Goal: Task Accomplishment & Management: Complete application form

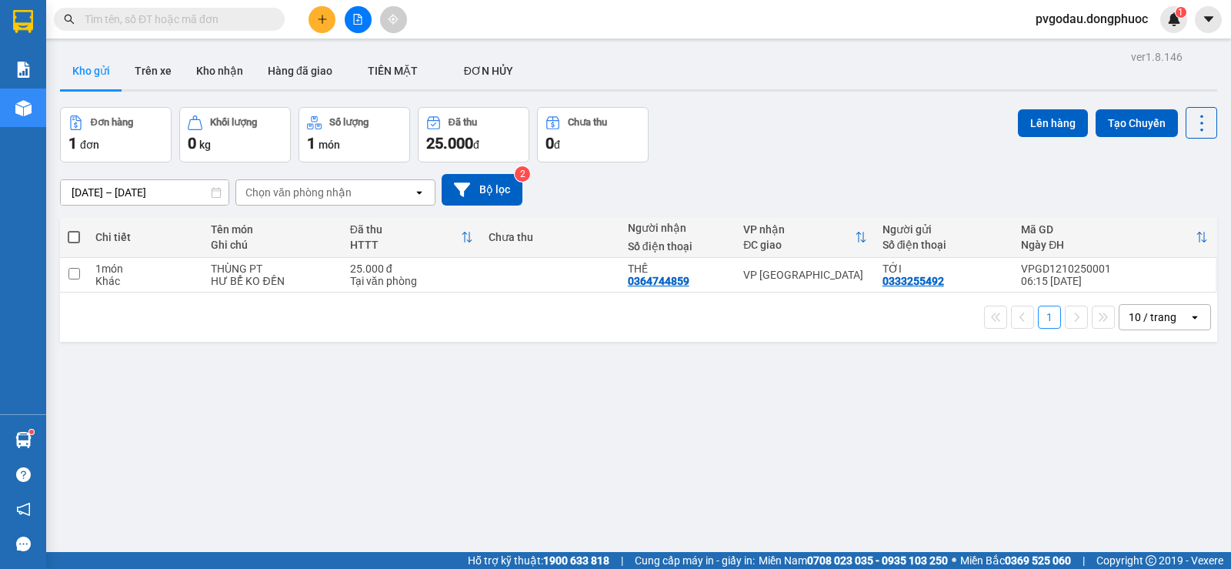
click at [326, 24] on icon "plus" at bounding box center [322, 19] width 11 height 11
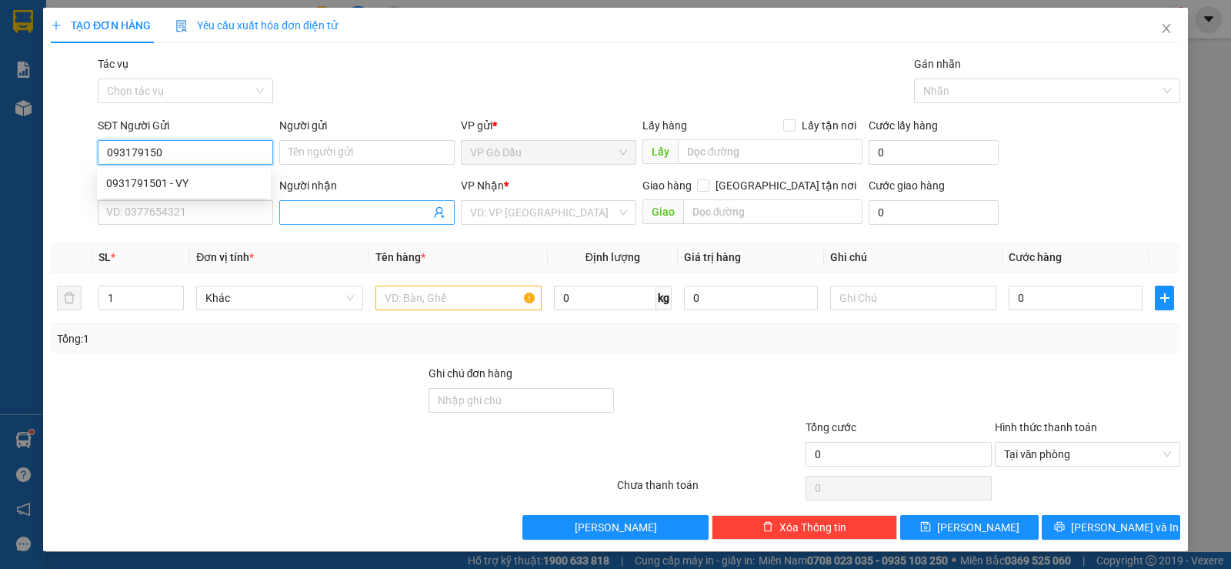
type input "0931791501"
click at [165, 179] on div "0931791501 - VY" at bounding box center [183, 183] width 155 height 17
type input "VY"
type input "0914218832"
type input "HÙNG"
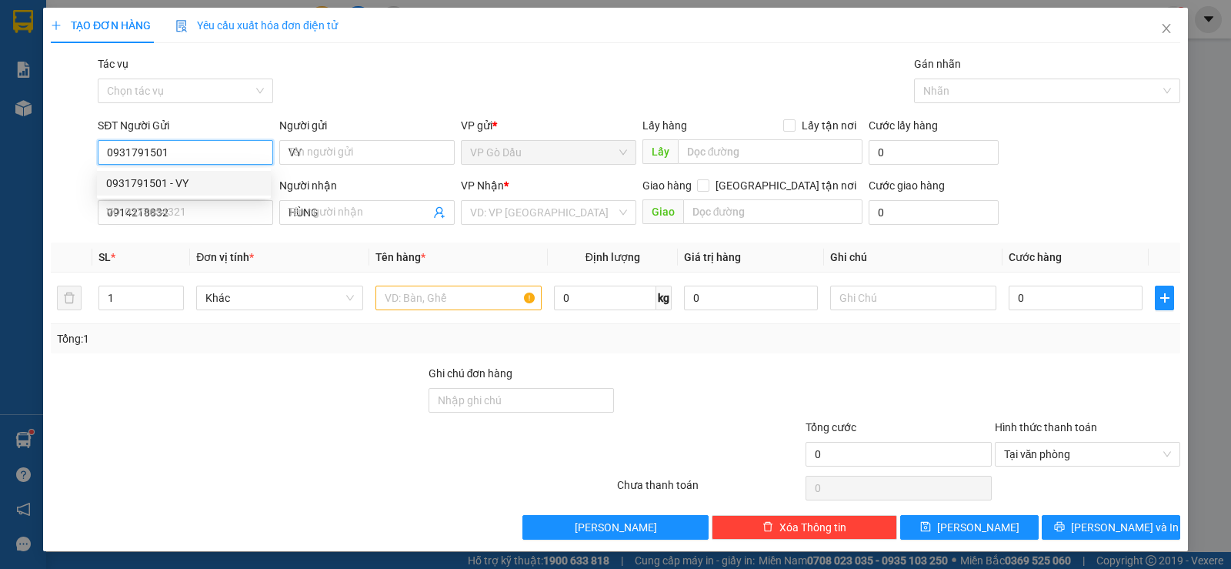
type input "20.000"
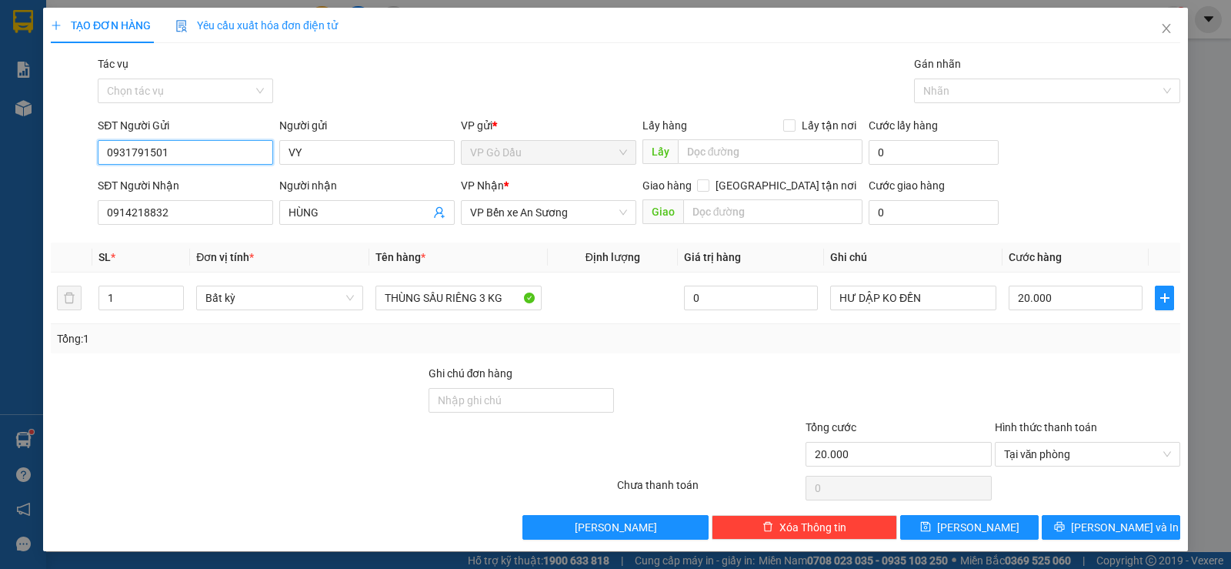
type input "0931791501"
click at [191, 226] on div "SĐT Người Nhận 0914218832" at bounding box center [185, 204] width 175 height 54
click at [203, 214] on input "0914218832" at bounding box center [185, 212] width 175 height 25
click at [204, 213] on input "0914218832" at bounding box center [185, 212] width 175 height 25
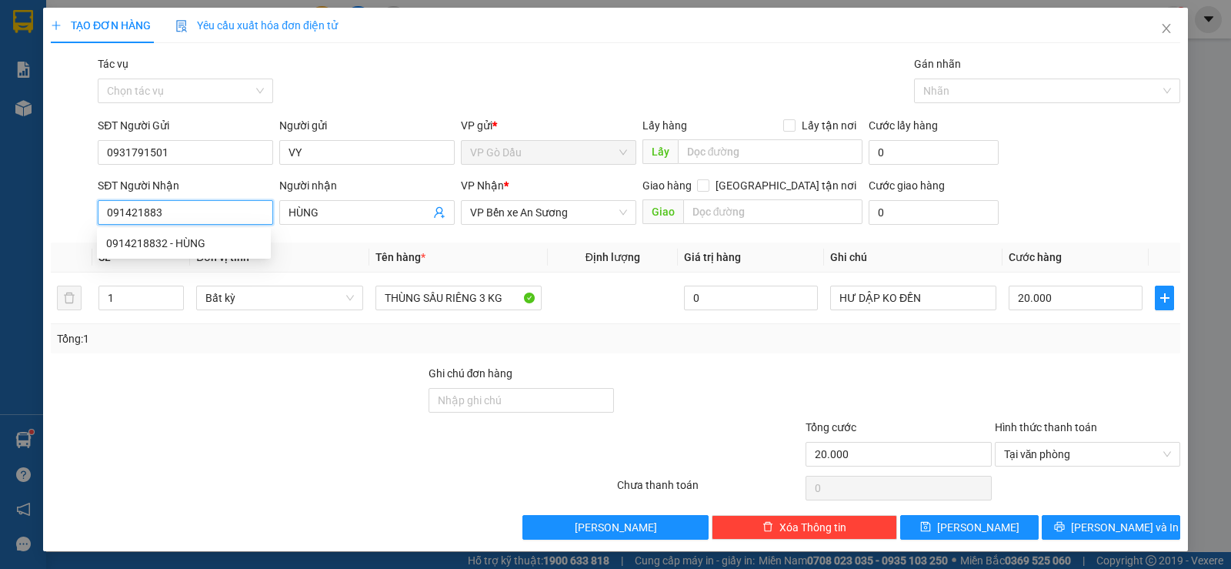
type input "0914218832"
click at [188, 249] on div "0914218832 - HÙNG" at bounding box center [183, 243] width 155 height 17
click at [567, 212] on span "VP Bến xe An Sương" at bounding box center [548, 212] width 157 height 23
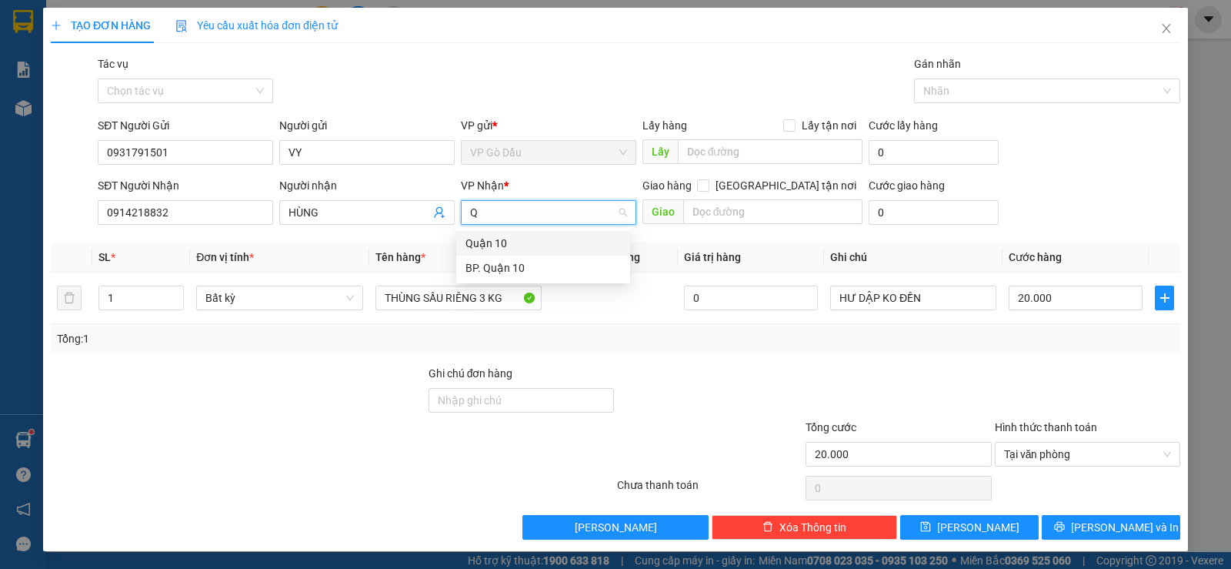
type input "QU"
click at [539, 270] on div "BP. Quận 10" at bounding box center [543, 267] width 155 height 17
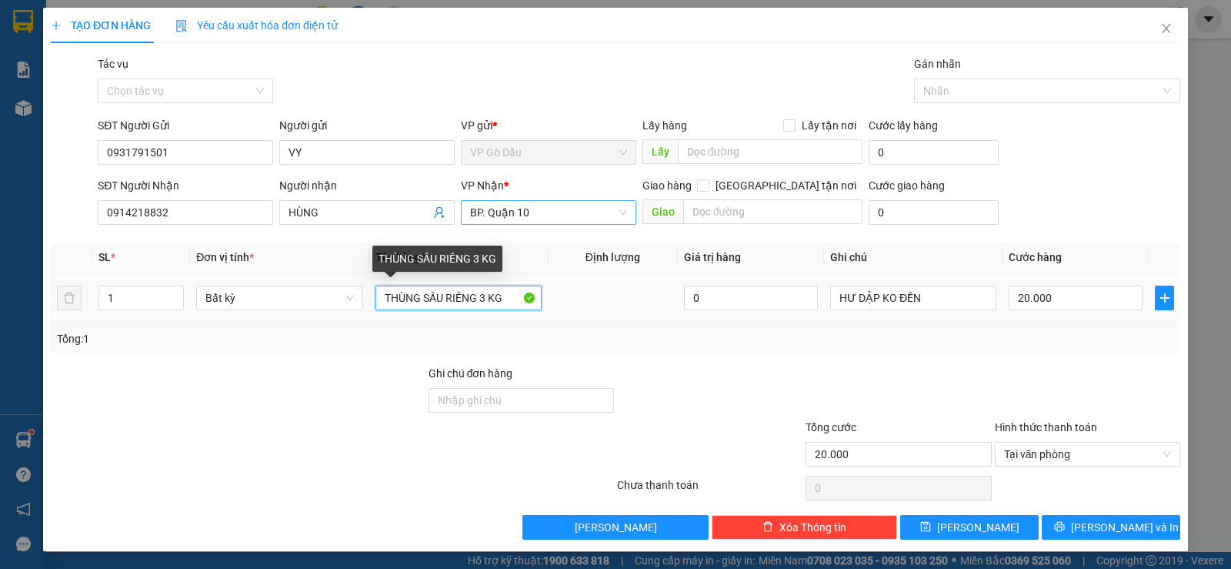
drag, startPoint x: 505, startPoint y: 300, endPoint x: 373, endPoint y: 299, distance: 131.6
click at [376, 299] on input "THÙNG SẦU RIÊNG 3 KG" at bounding box center [459, 297] width 166 height 25
type input "BỌC HỘP TP"
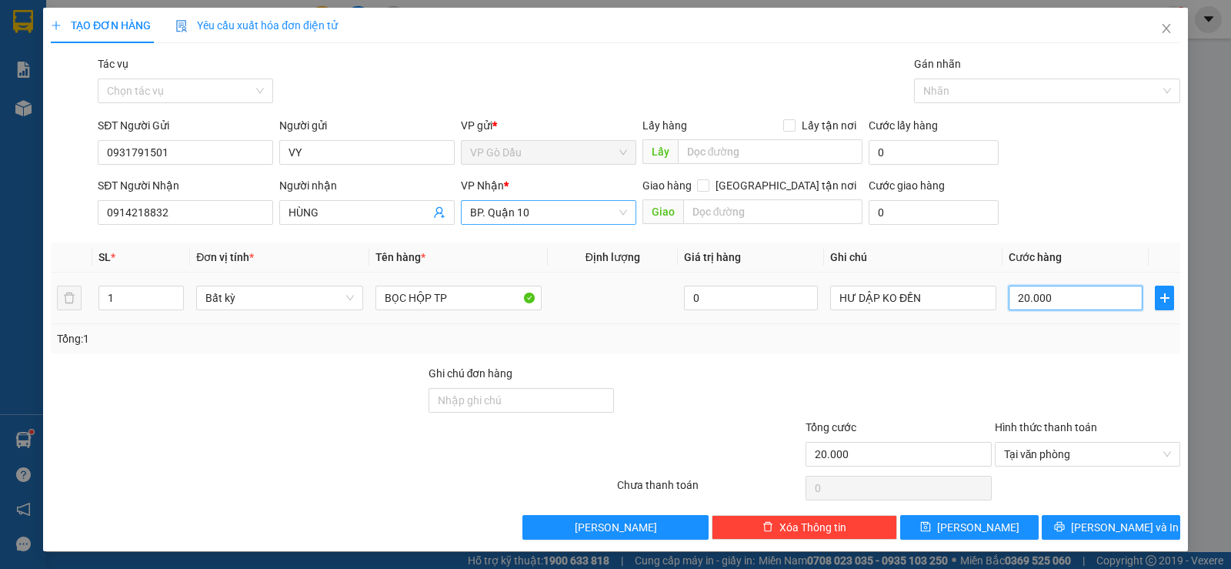
click at [1089, 292] on input "20.000" at bounding box center [1076, 297] width 134 height 25
type input "3"
type input "30"
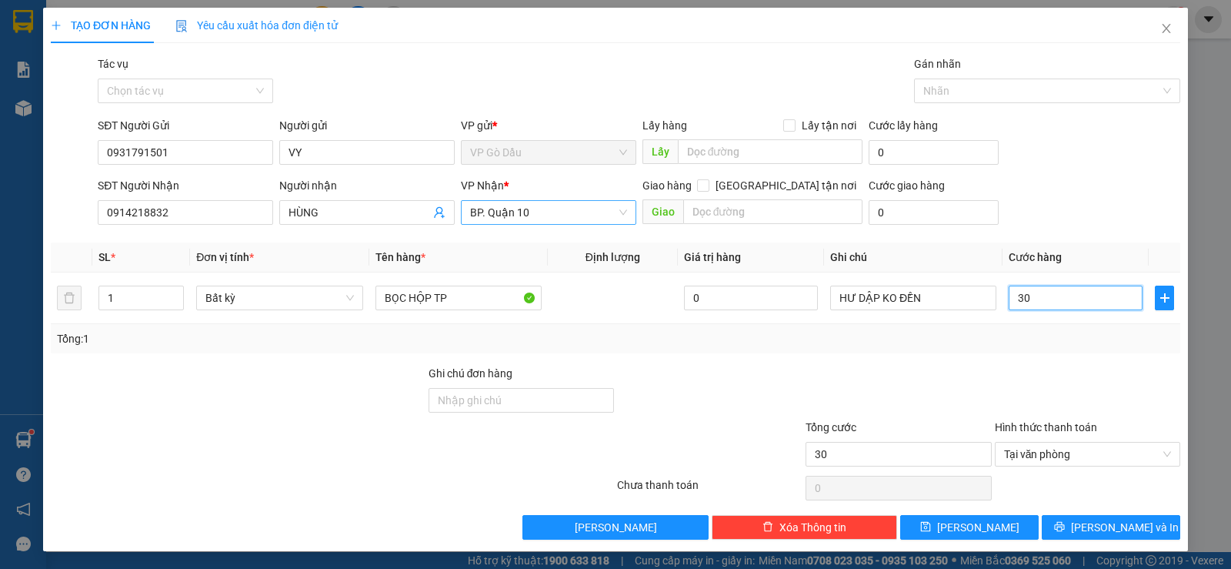
type input "30"
click at [903, 352] on div "Tổng: 1" at bounding box center [616, 338] width 1130 height 29
type input "30.000"
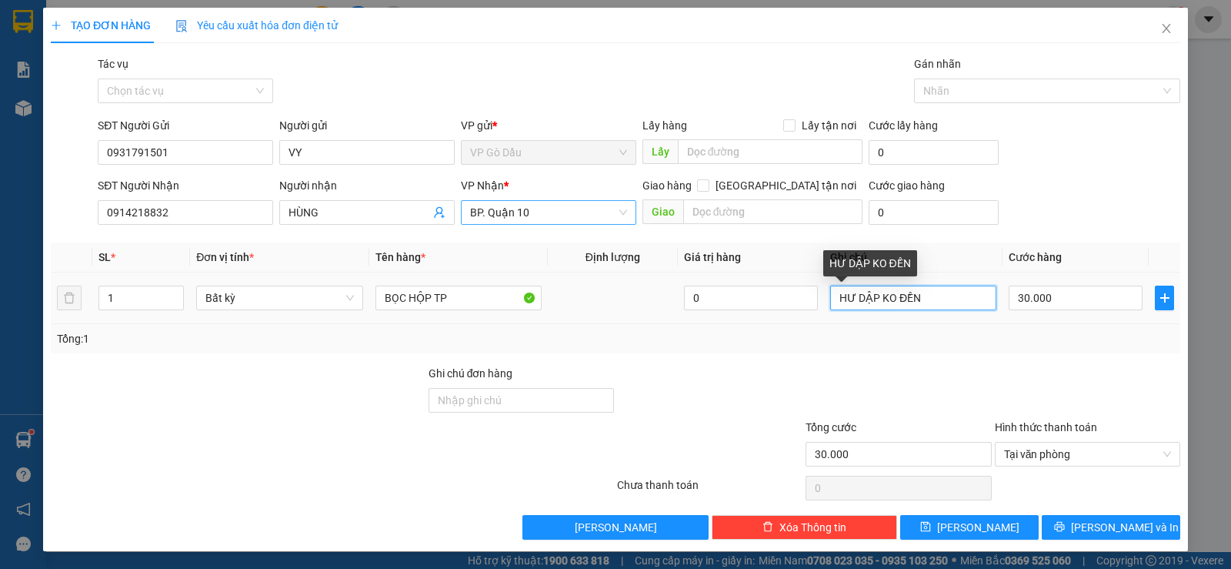
click at [869, 295] on input "HƯ DẬP KO ĐỀN" at bounding box center [913, 297] width 166 height 25
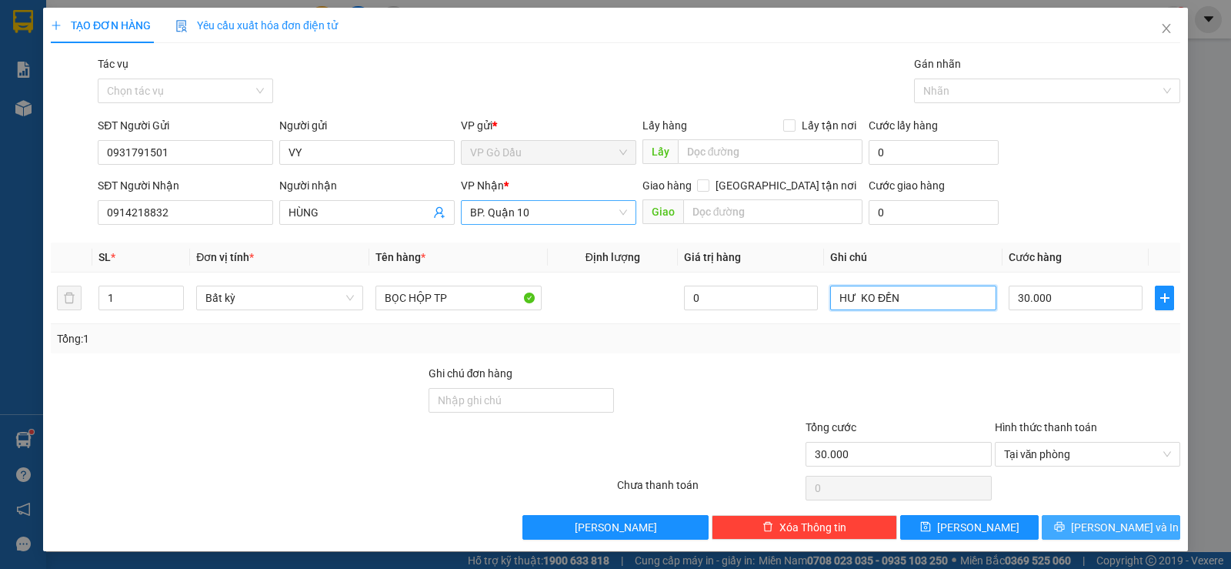
type input "HƯ KO ĐỀN"
click at [1065, 521] on icon "printer" at bounding box center [1059, 526] width 11 height 11
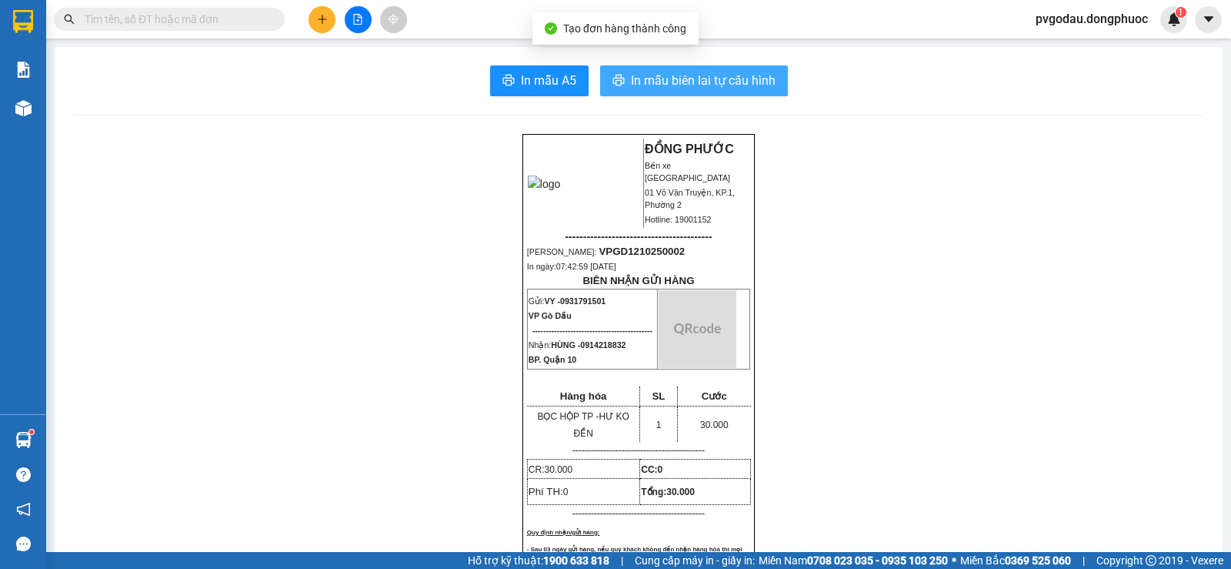
click at [693, 78] on span "In mẫu biên lai tự cấu hình" at bounding box center [703, 80] width 145 height 19
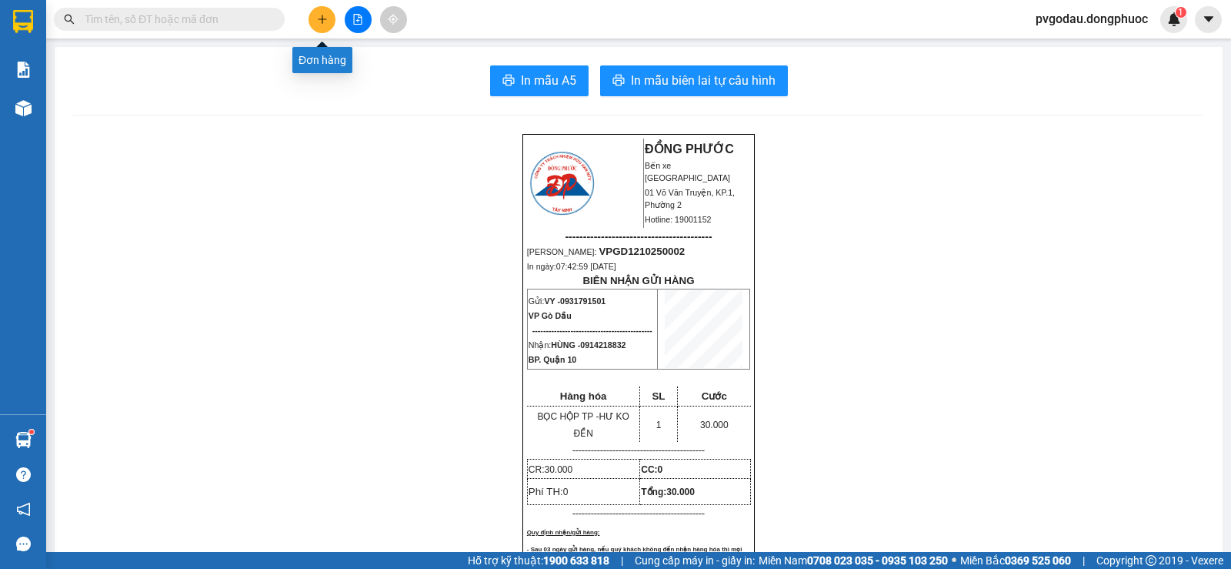
click at [323, 19] on icon "plus" at bounding box center [322, 18] width 8 height 1
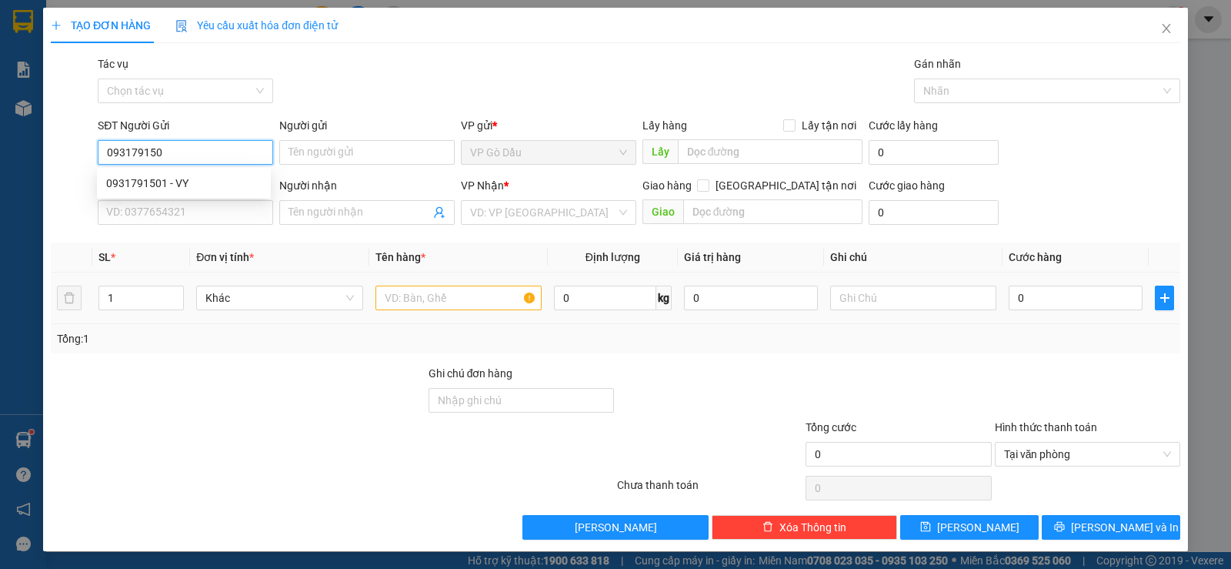
type input "0931791501"
click at [145, 179] on div "0931791501 - VY" at bounding box center [183, 183] width 155 height 17
type input "VY"
type input "0914218832"
type input "HÙNG"
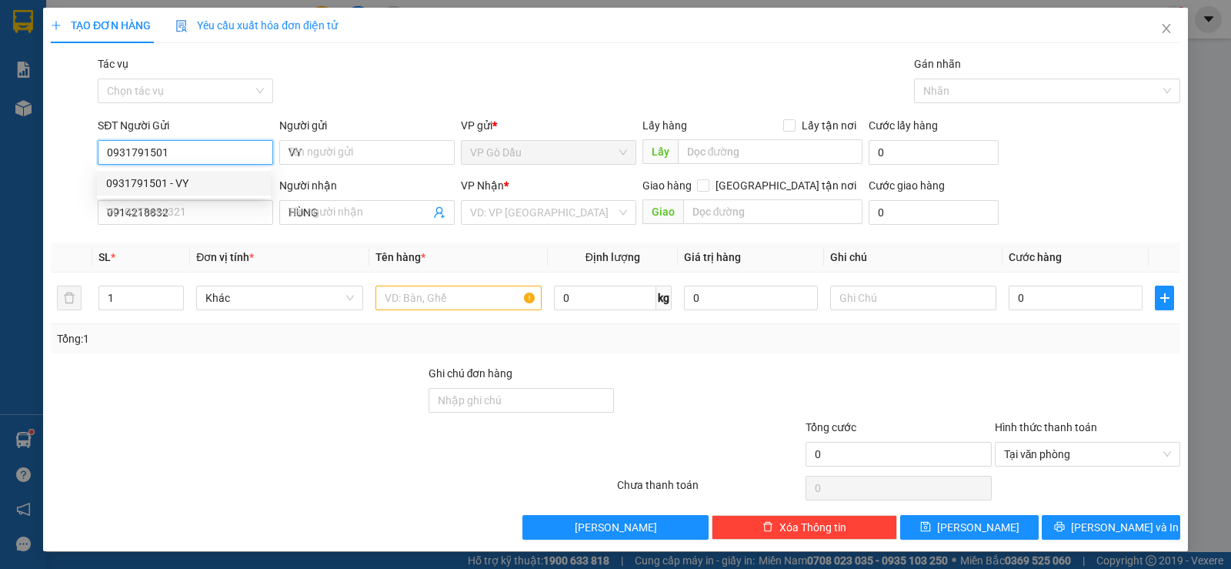
type input "30.000"
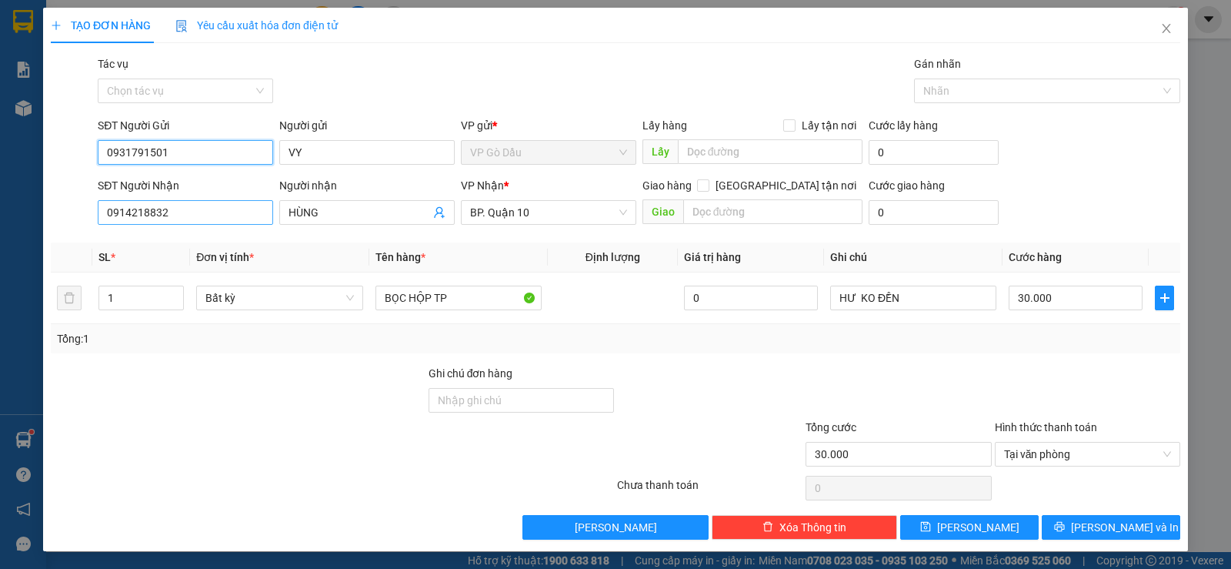
type input "0931791501"
click at [199, 214] on input "0914218832" at bounding box center [185, 212] width 175 height 25
type input "0914218832"
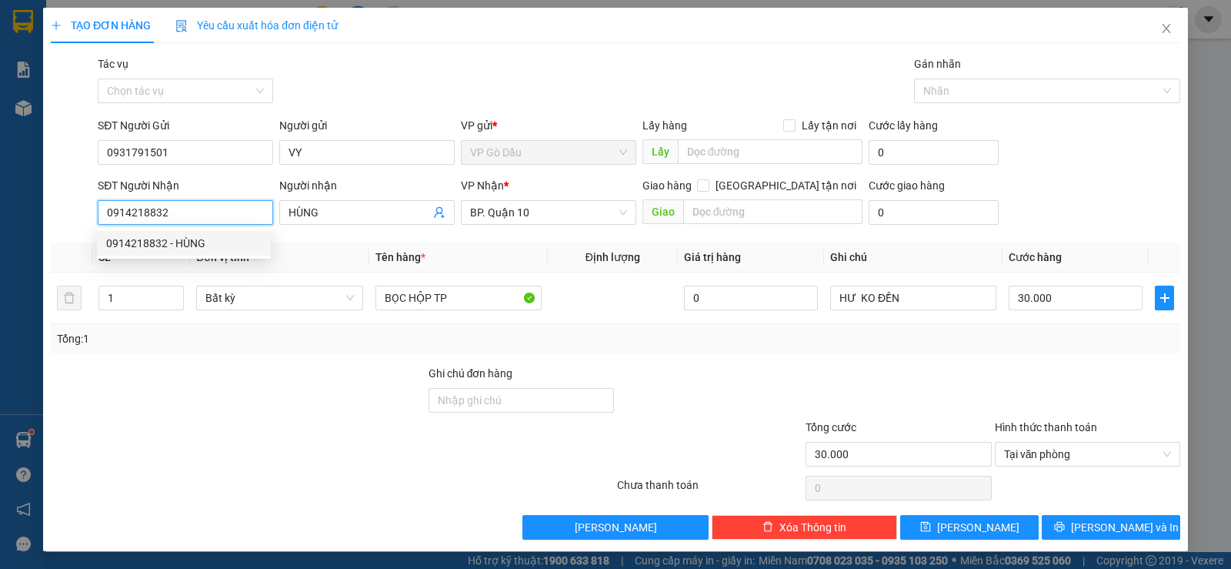
click at [175, 245] on div "0914218832 - HÙNG" at bounding box center [183, 243] width 155 height 17
click at [566, 215] on span "BP. Quận 10" at bounding box center [548, 212] width 157 height 23
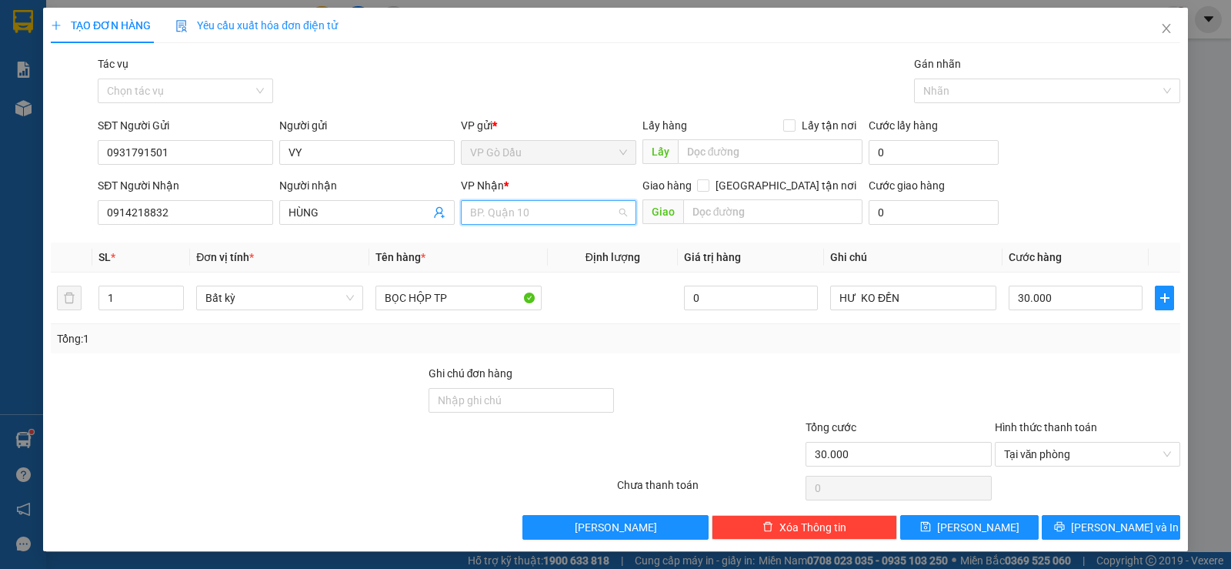
scroll to position [123, 0]
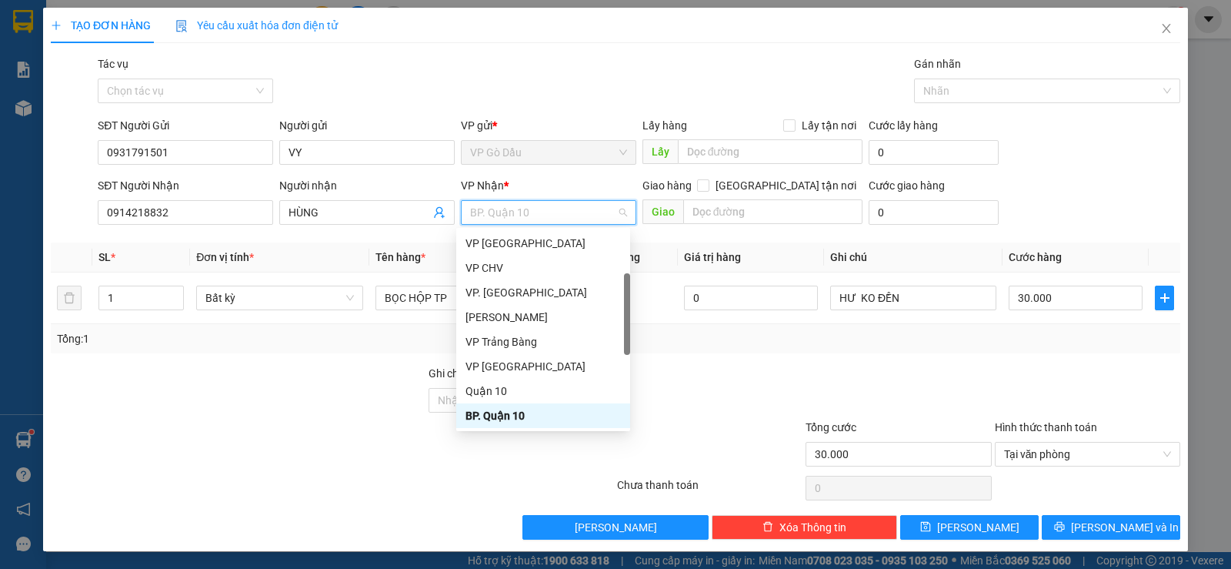
type input "A"
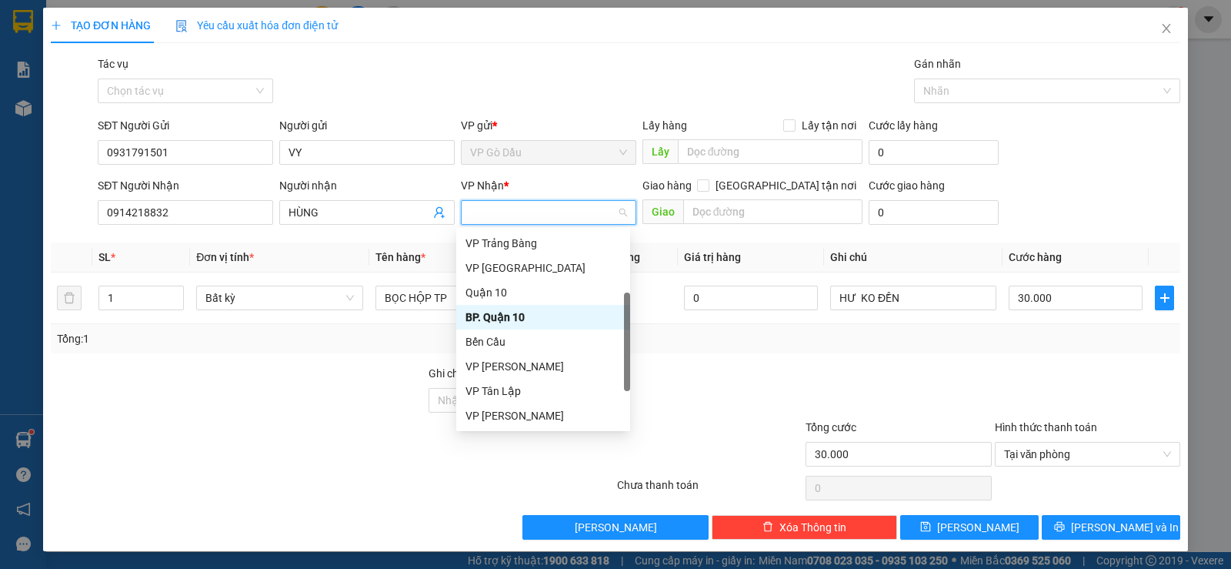
type input "Á"
type input "AS"
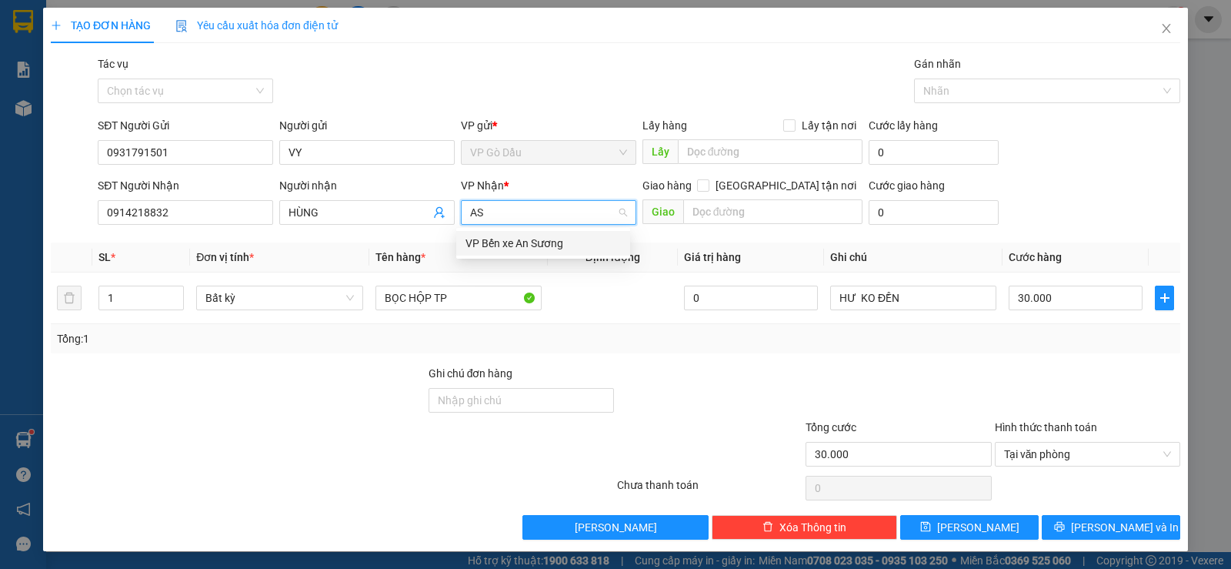
click at [510, 248] on div "VP Bến xe An Sương" at bounding box center [543, 243] width 155 height 17
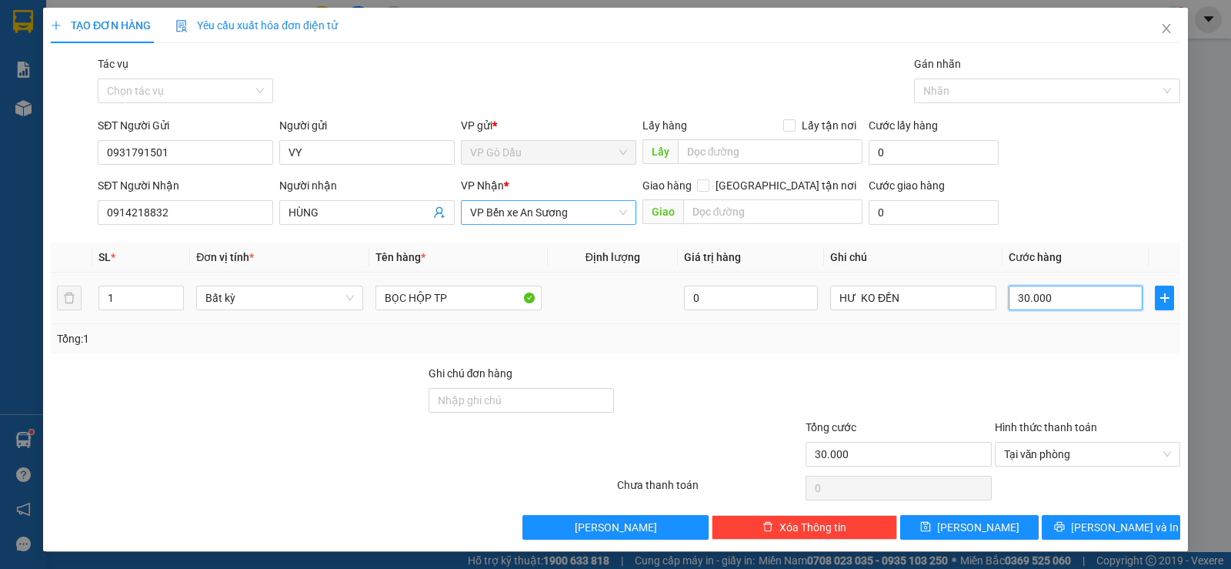
click at [1074, 304] on input "30.000" at bounding box center [1076, 297] width 134 height 25
type input "2"
type input "20"
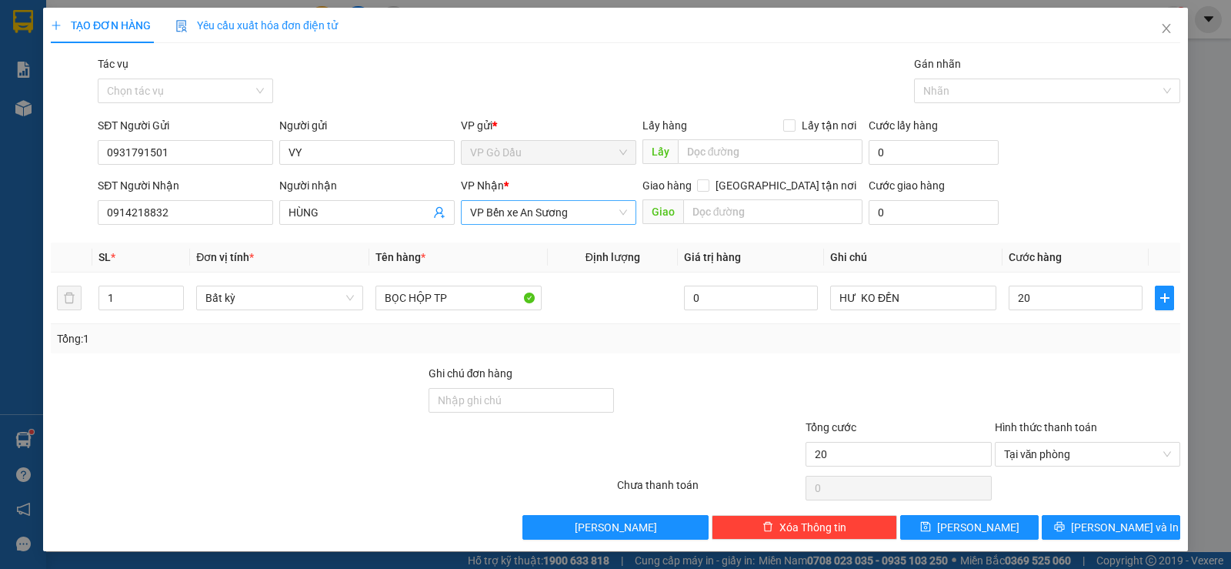
click at [1063, 344] on div "Tổng: 1" at bounding box center [615, 338] width 1117 height 17
type input "20.000"
click at [1115, 524] on span "[PERSON_NAME] và In" at bounding box center [1125, 527] width 108 height 17
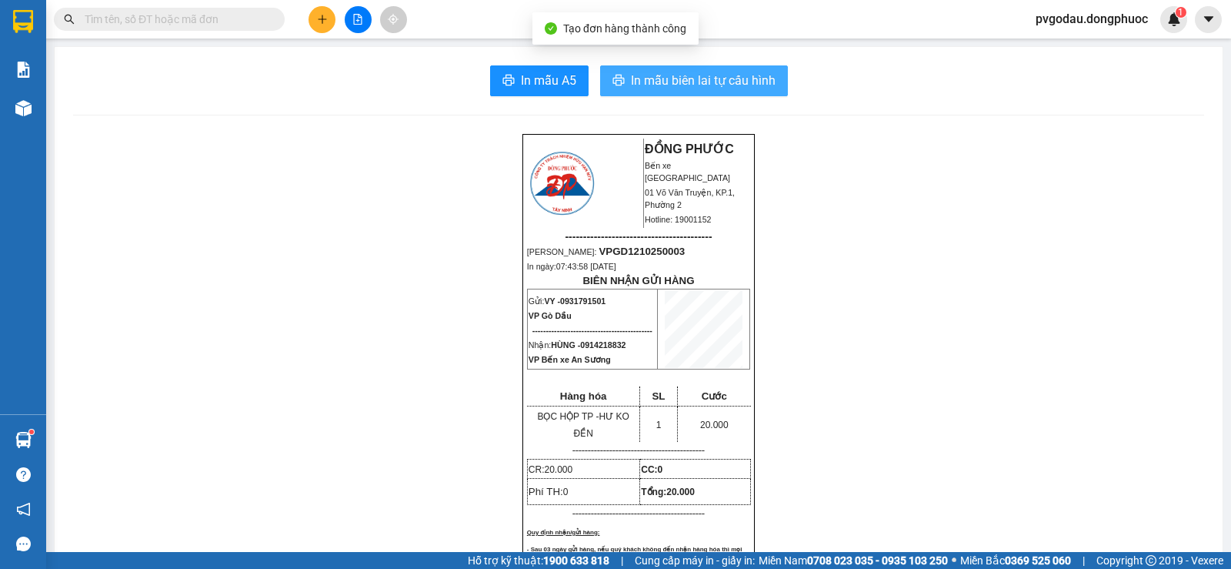
click at [681, 84] on span "In mẫu biên lai tự cấu hình" at bounding box center [703, 80] width 145 height 19
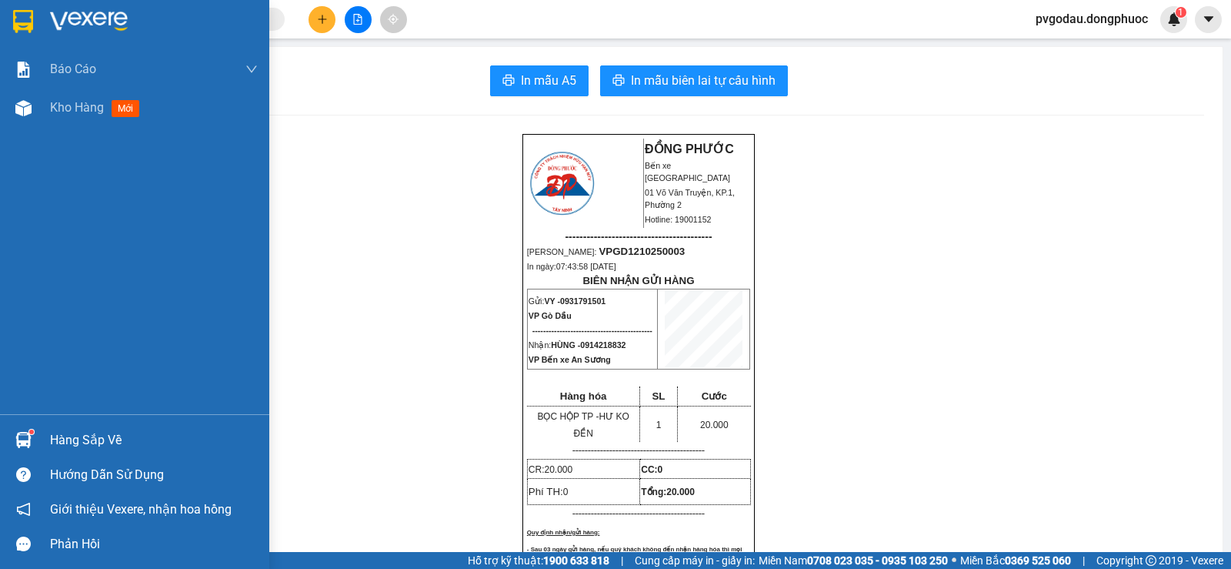
click at [58, 436] on div "Hàng sắp về" at bounding box center [154, 440] width 208 height 23
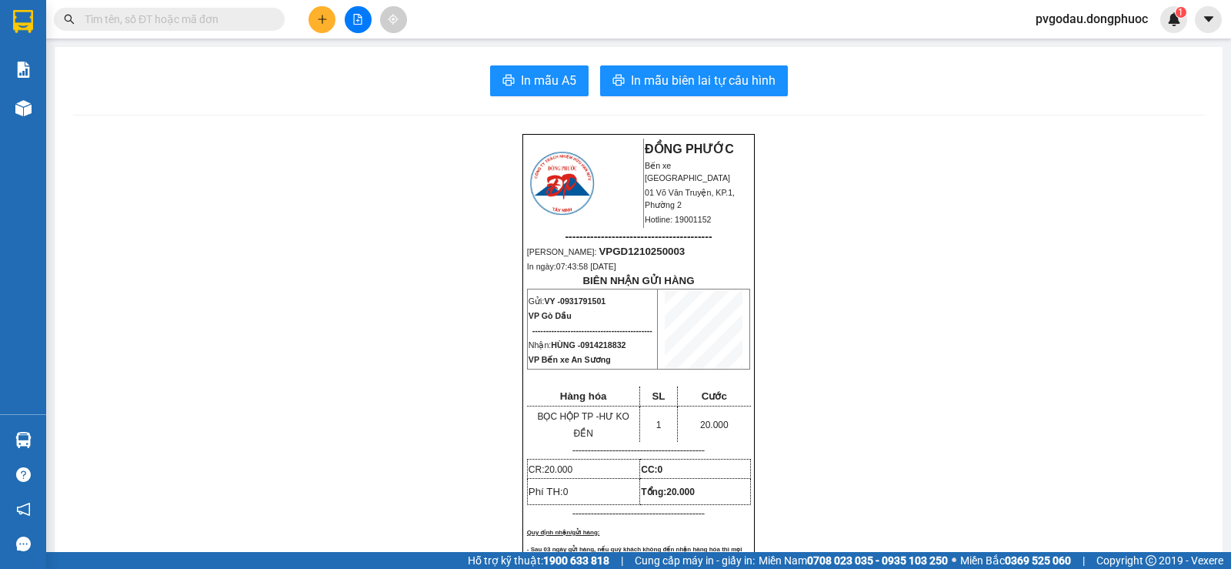
click at [293, 268] on section "Kết quả tìm kiếm ( 0 ) Bộ lọc No Data pvgodau.dongphuoc 1 Báo cáo Mẫu 1: Báo cá…" at bounding box center [615, 284] width 1231 height 569
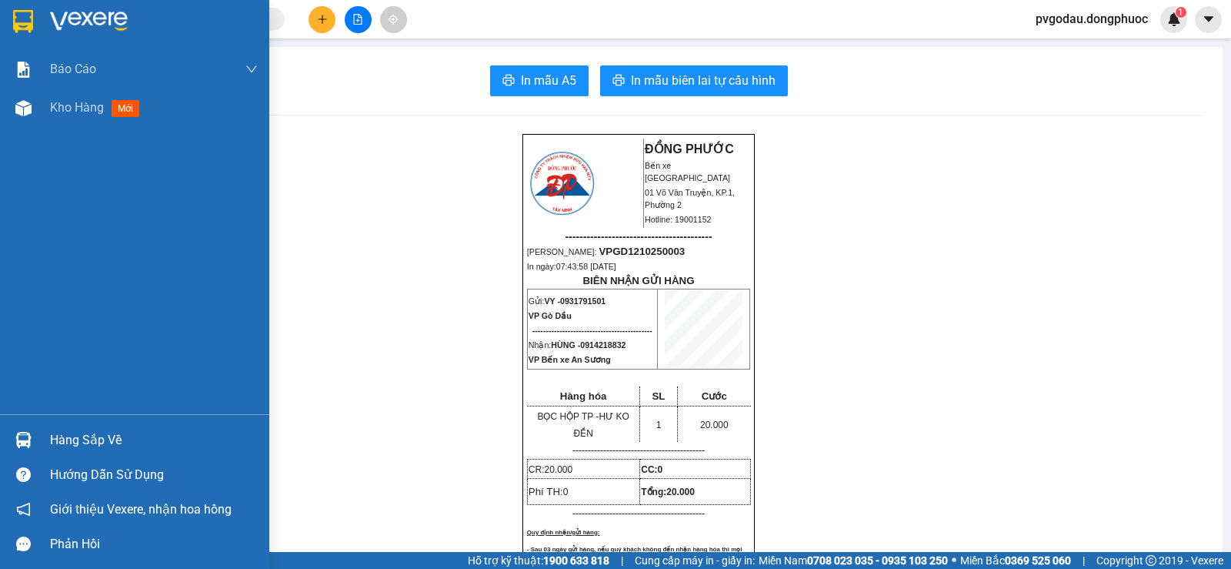
click at [42, 445] on div "Hàng sắp về" at bounding box center [134, 439] width 269 height 35
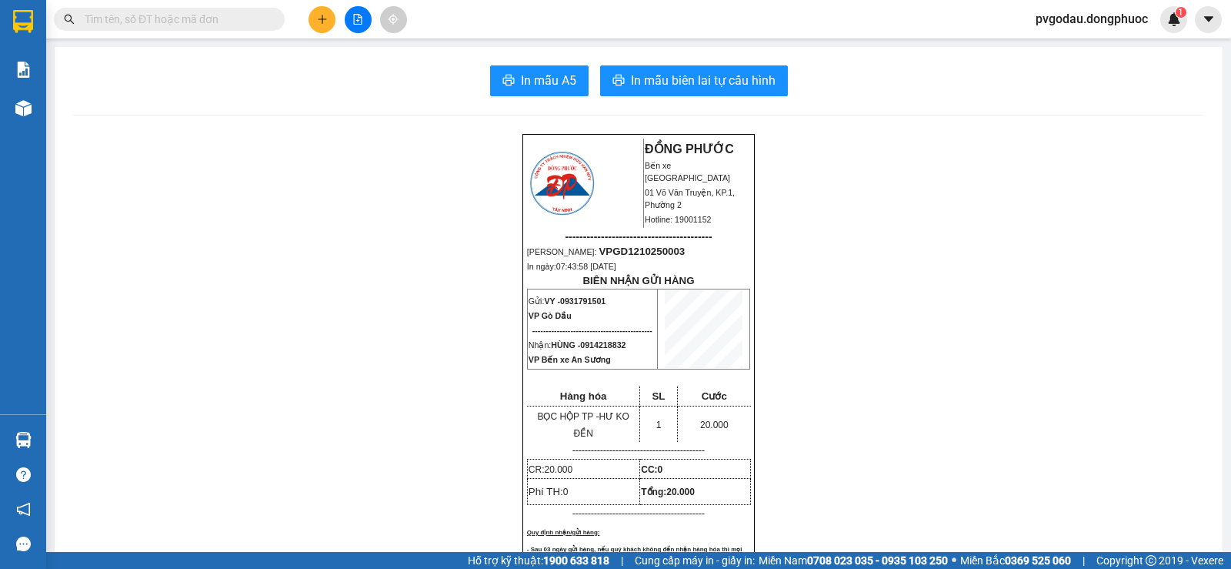
click at [282, 85] on section "Kết quả tìm kiếm ( 0 ) Bộ lọc No Data pvgodau.dongphuoc 1 Báo cáo Mẫu 1: Báo cá…" at bounding box center [615, 284] width 1231 height 569
click at [319, 18] on icon "plus" at bounding box center [322, 19] width 11 height 11
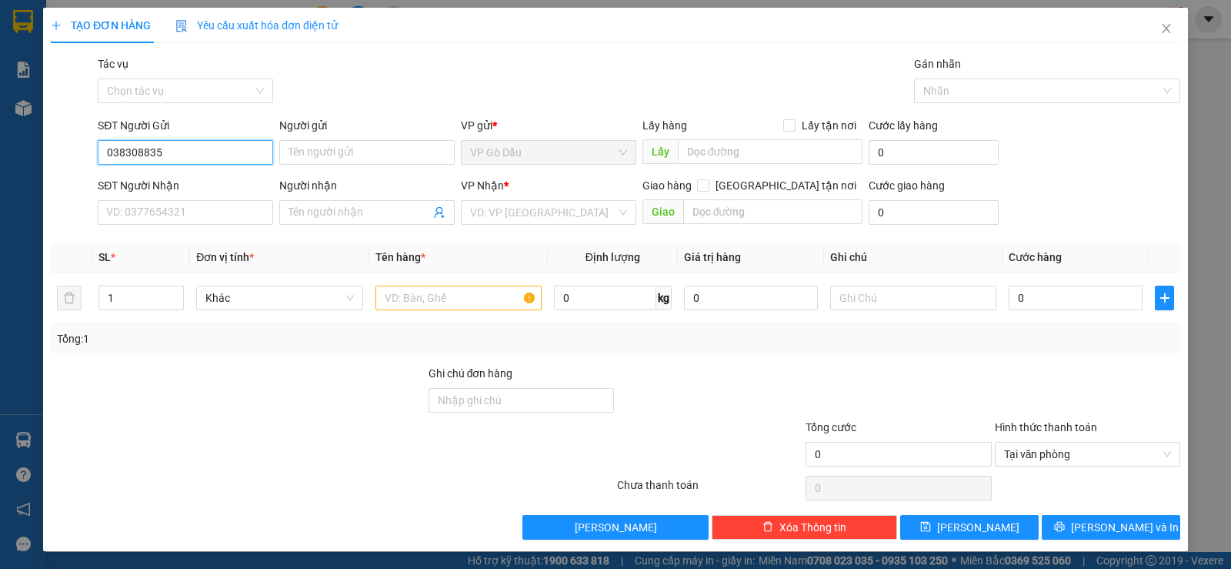
type input "0383088353"
click at [156, 185] on div "0383088353 - RIM" at bounding box center [183, 183] width 155 height 17
type input "RIM"
type input "0938714652"
type input "NHƯ"
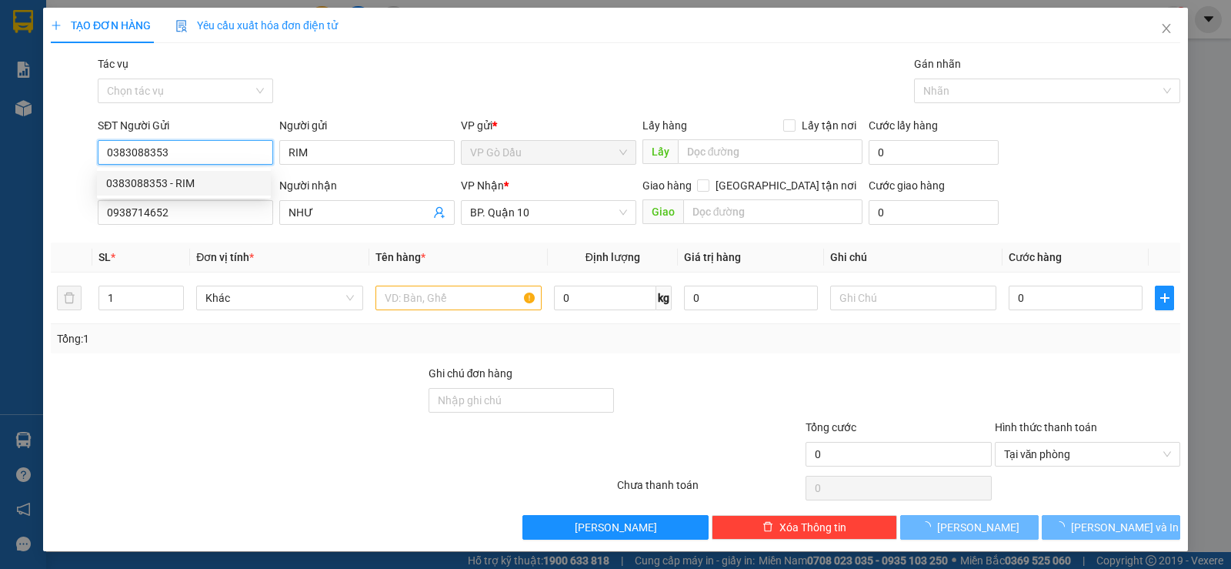
type input "40.000"
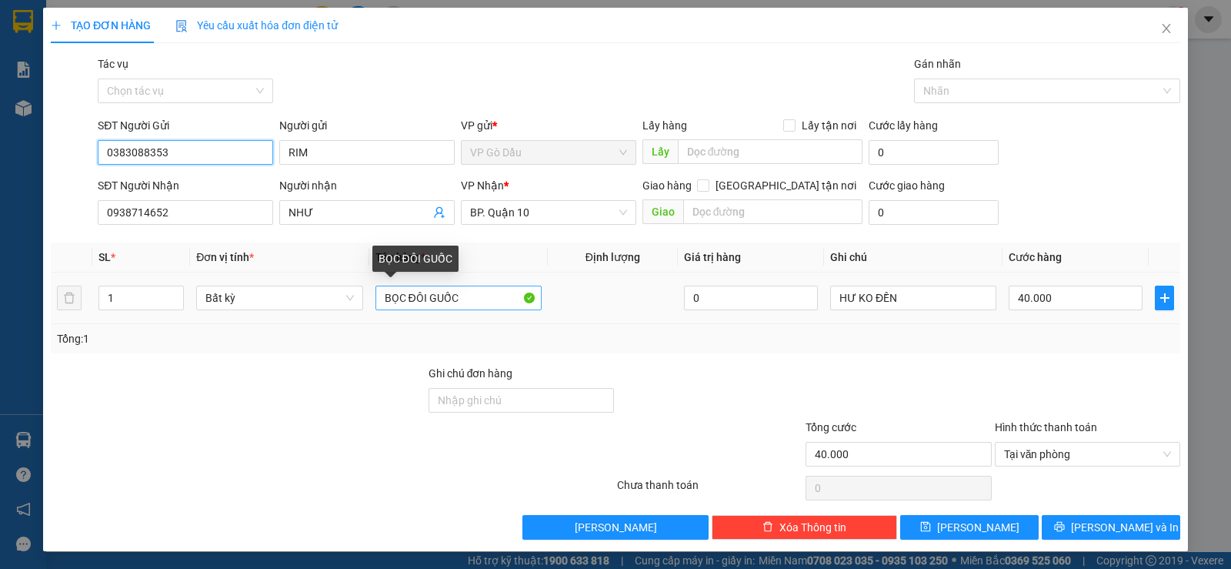
type input "0383088353"
drag, startPoint x: 472, startPoint y: 293, endPoint x: 400, endPoint y: 293, distance: 71.6
click at [400, 293] on input "BỌC ĐÔI GUỐC" at bounding box center [459, 297] width 166 height 25
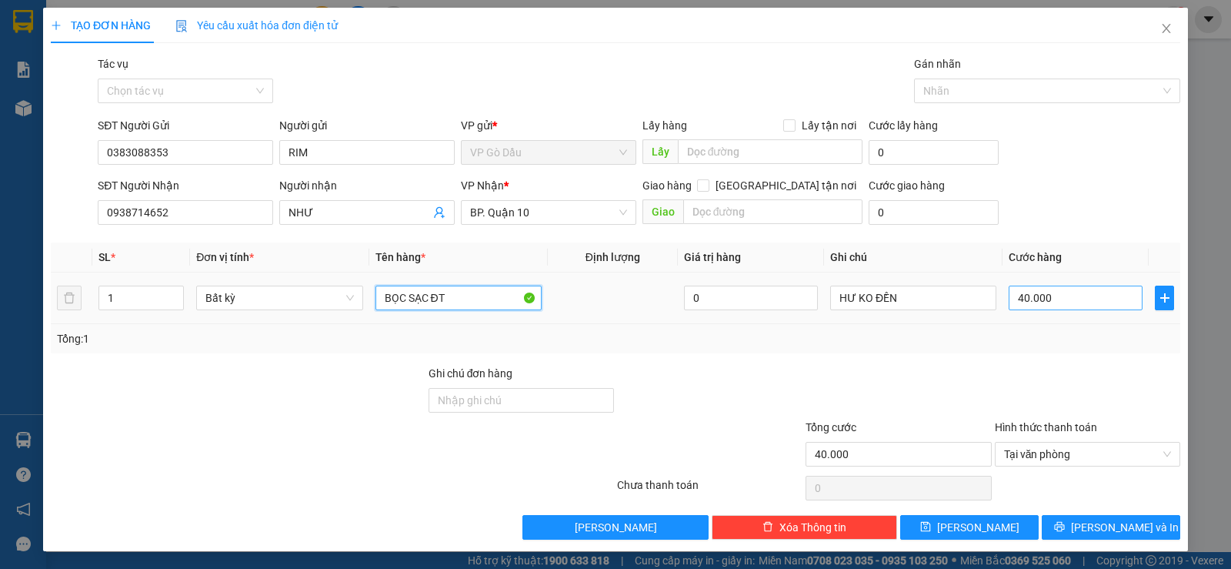
type input "BỌC SẠC ĐT"
click at [1067, 297] on input "40.000" at bounding box center [1076, 297] width 134 height 25
type input "3"
type input "30"
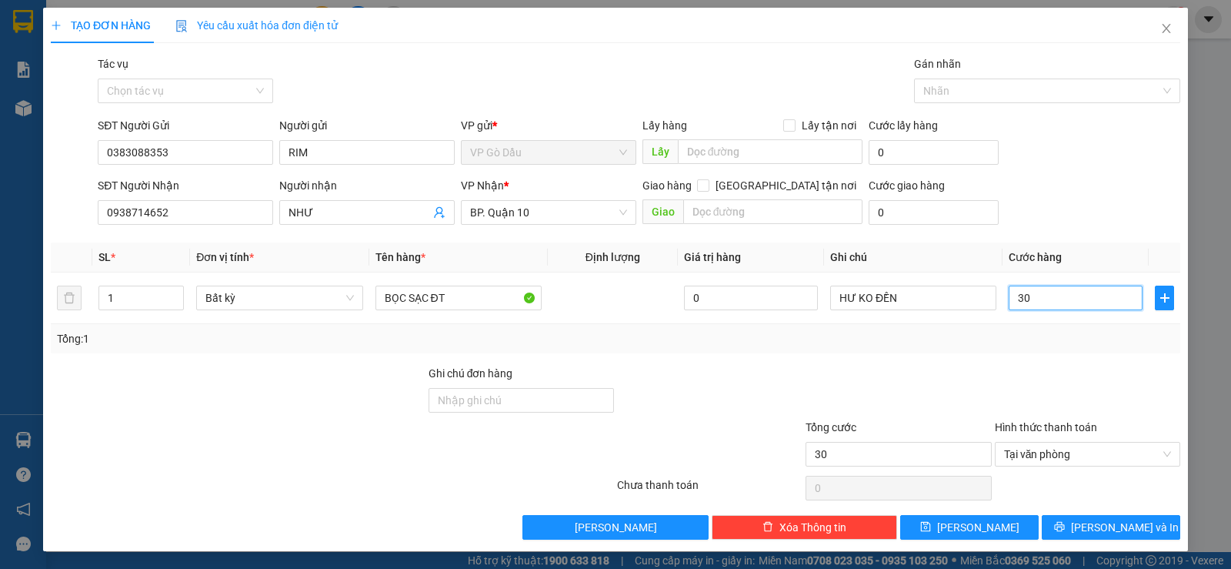
type input "30"
type input "30.000"
click at [1013, 375] on div at bounding box center [1087, 392] width 189 height 54
click at [1084, 519] on button "[PERSON_NAME] và In" at bounding box center [1111, 527] width 139 height 25
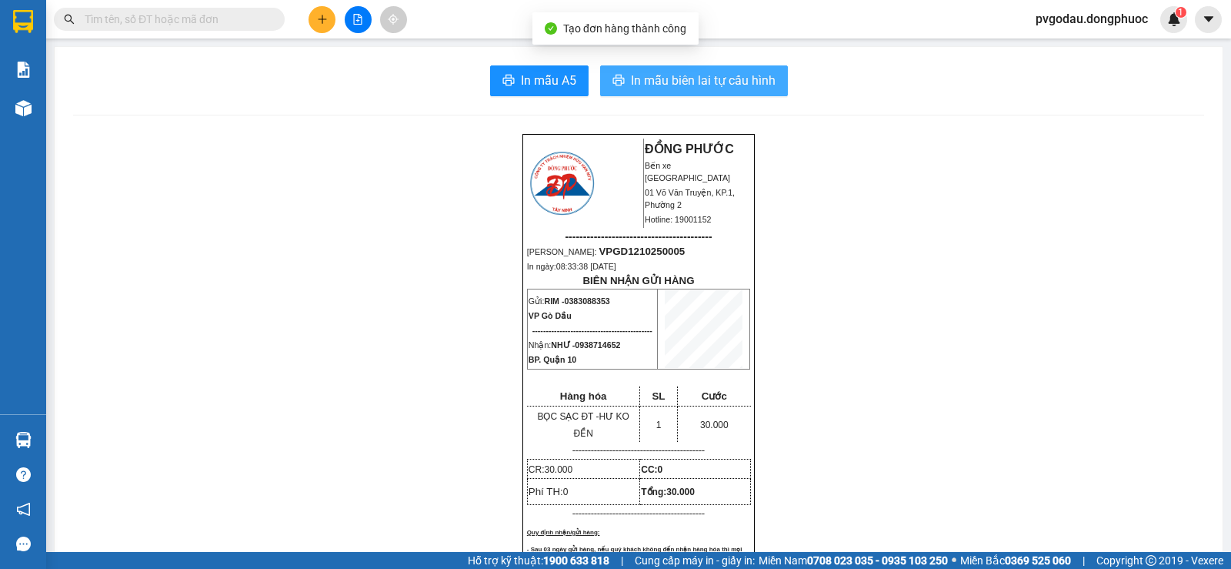
click at [726, 79] on span "In mẫu biên lai tự cấu hình" at bounding box center [703, 80] width 145 height 19
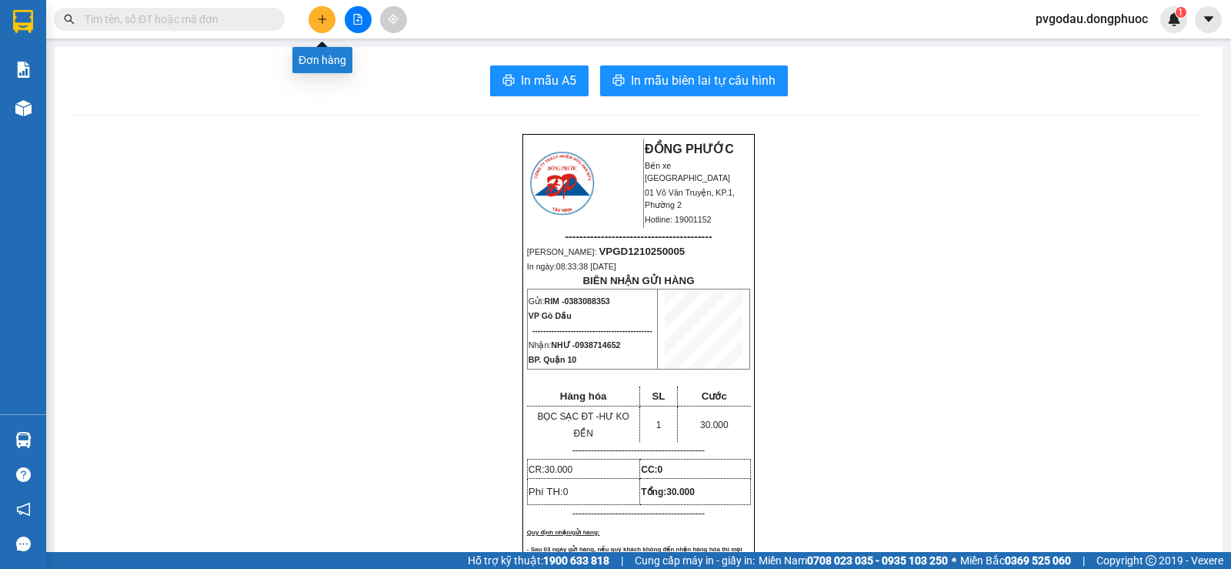
click at [319, 17] on icon "plus" at bounding box center [322, 19] width 11 height 11
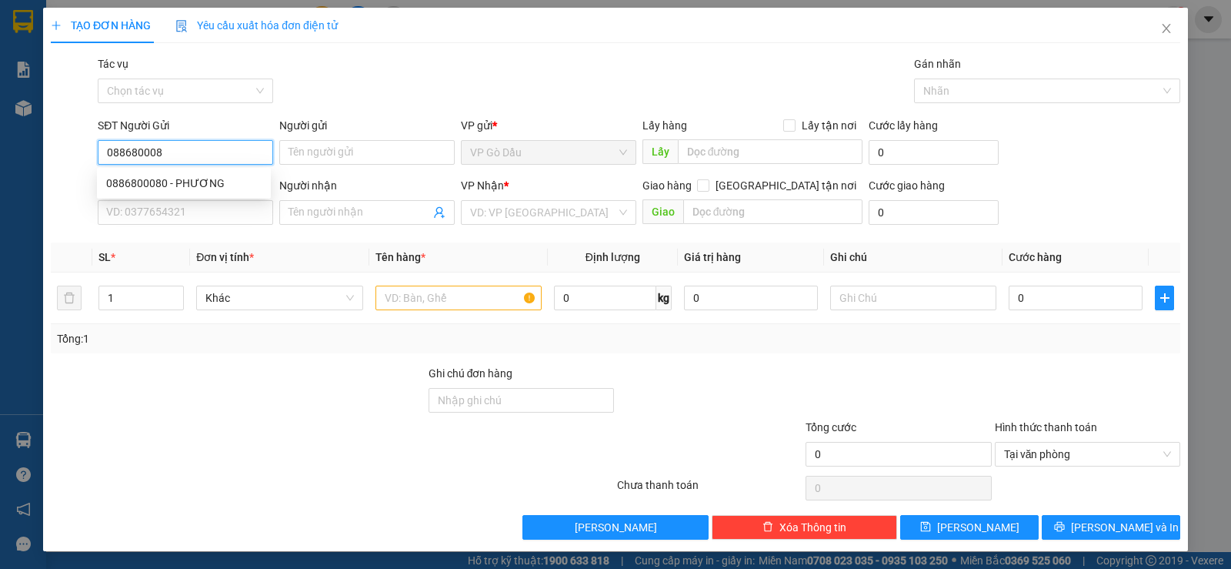
type input "0886800080"
click at [185, 182] on div "0886800080 - PHƯƠNG" at bounding box center [183, 183] width 155 height 17
type input "PHƯƠNG"
type input "0908562222"
type input "HIẾU"
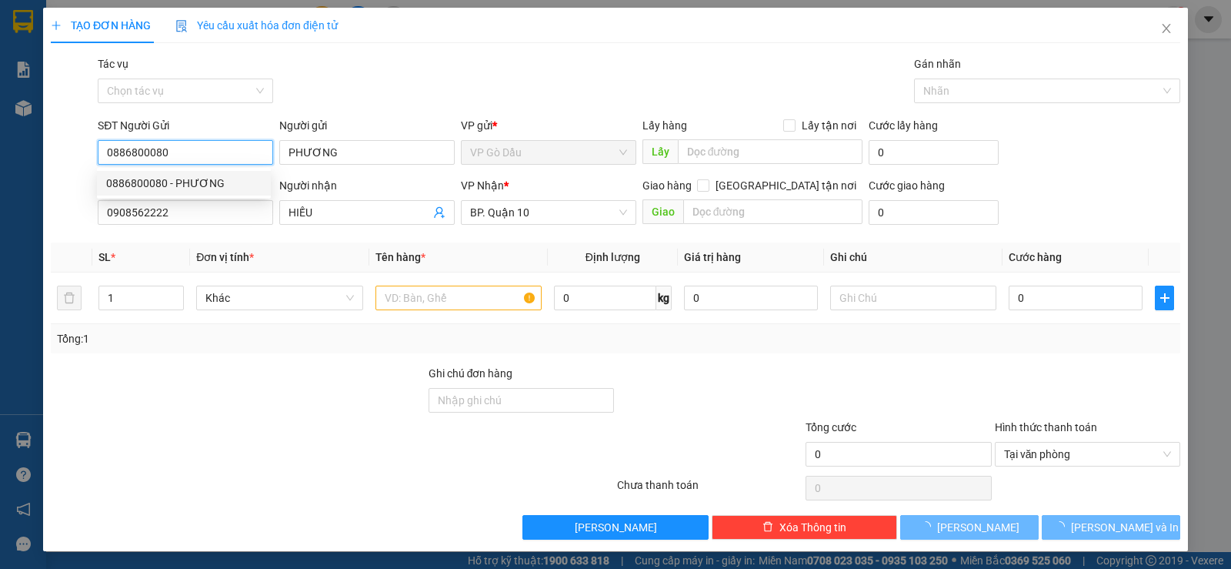
type input "280.000"
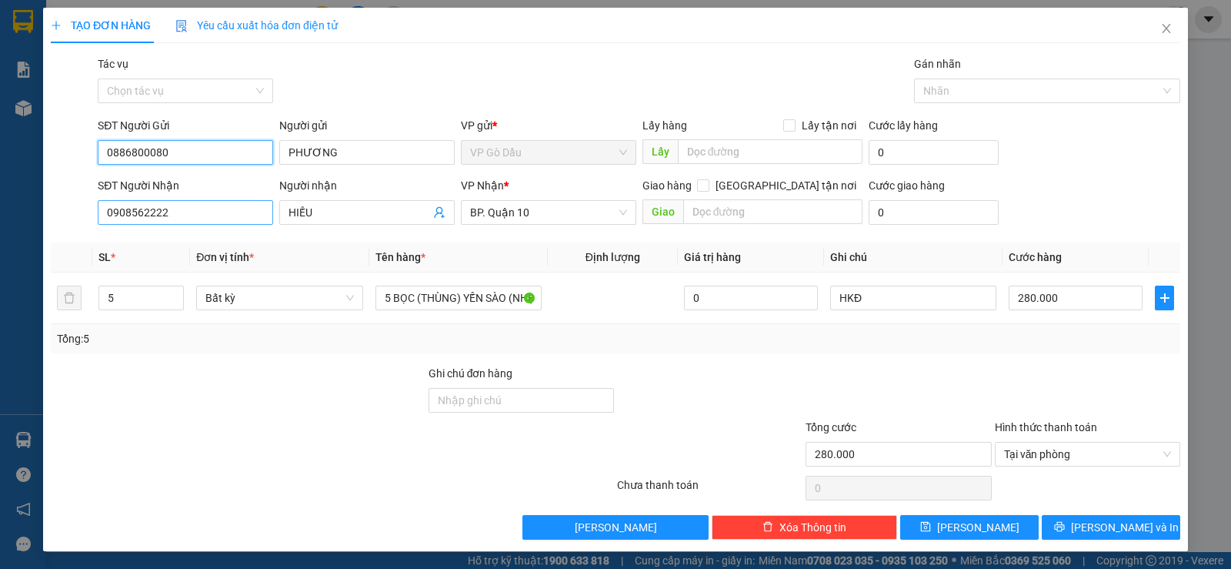
type input "0886800080"
click at [229, 215] on input "0908562222" at bounding box center [185, 212] width 175 height 25
type input "0968681139"
click at [359, 215] on input "HIẾU" at bounding box center [360, 212] width 142 height 17
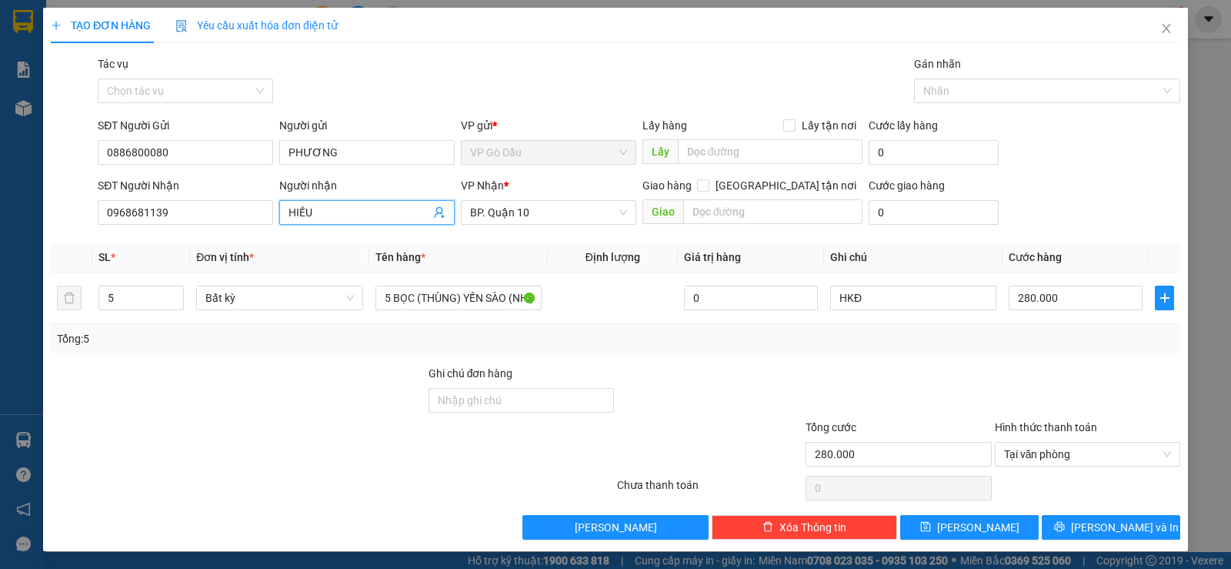
click at [359, 215] on input "HIẾU" at bounding box center [360, 212] width 142 height 17
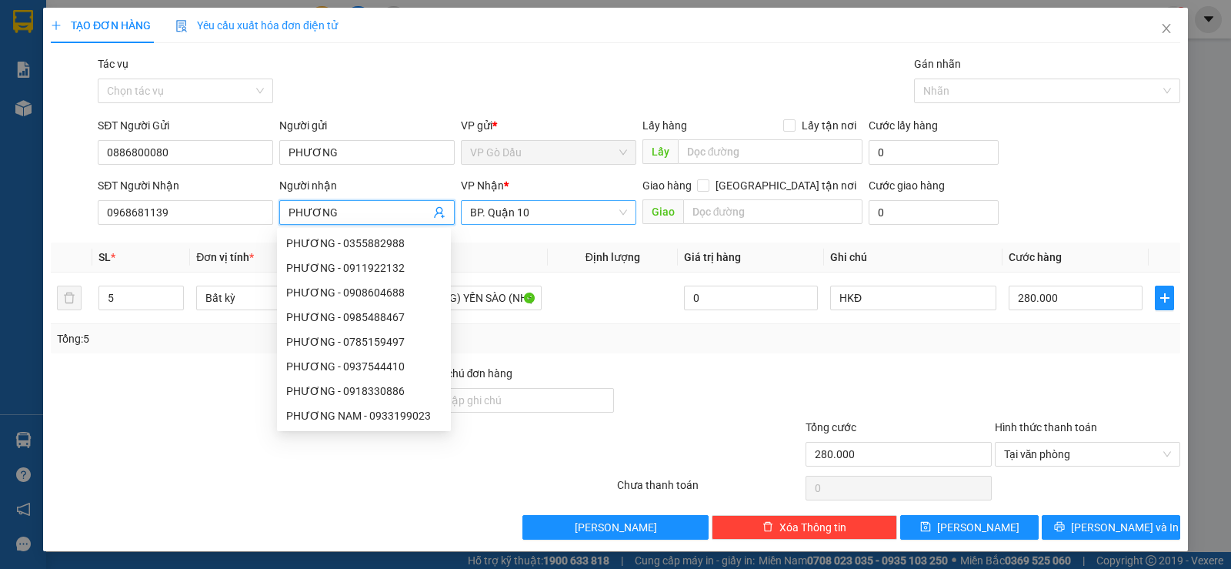
click at [539, 215] on span "BP. Quận 10" at bounding box center [548, 212] width 157 height 23
type input "PHƯƠNG"
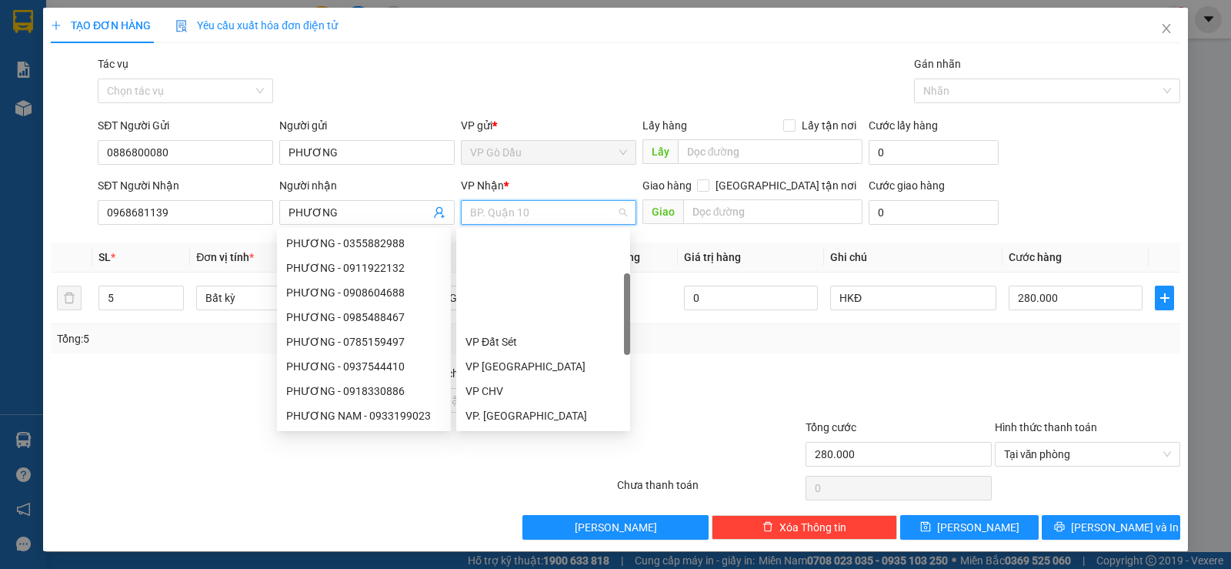
scroll to position [123, 0]
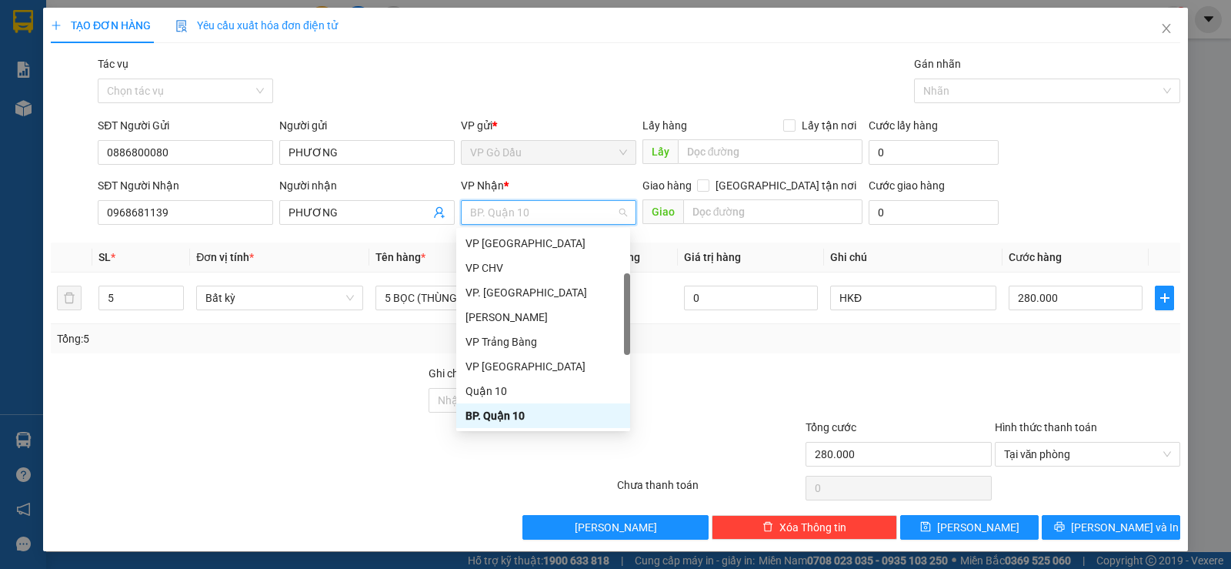
type input "A"
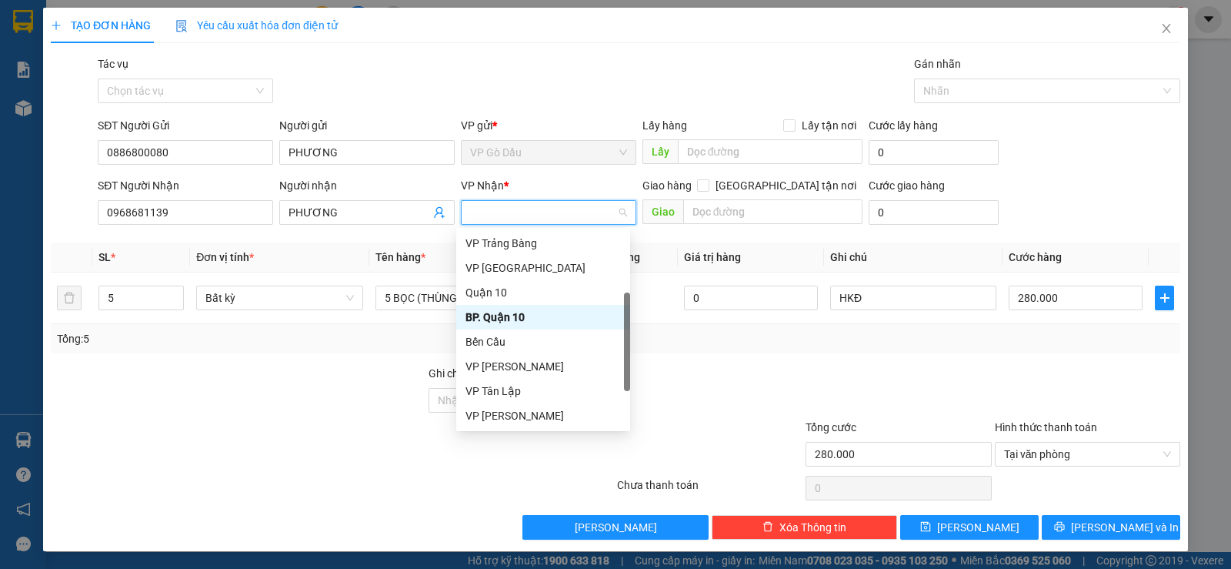
type input "Á"
type input "AS"
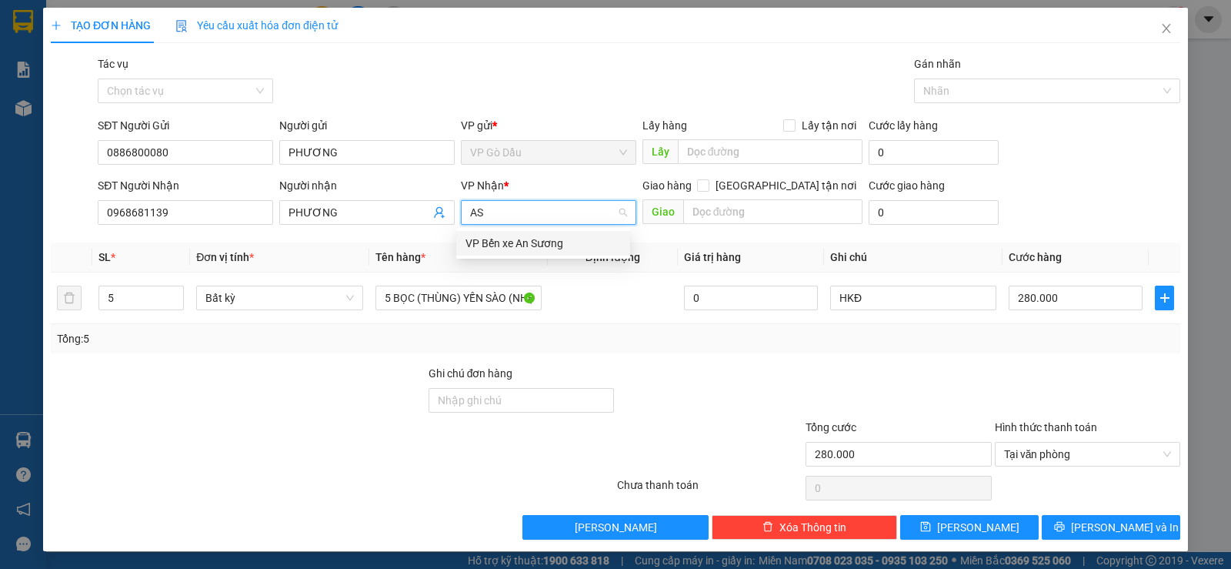
click at [526, 242] on div "VP Bến xe An Sương" at bounding box center [543, 243] width 155 height 17
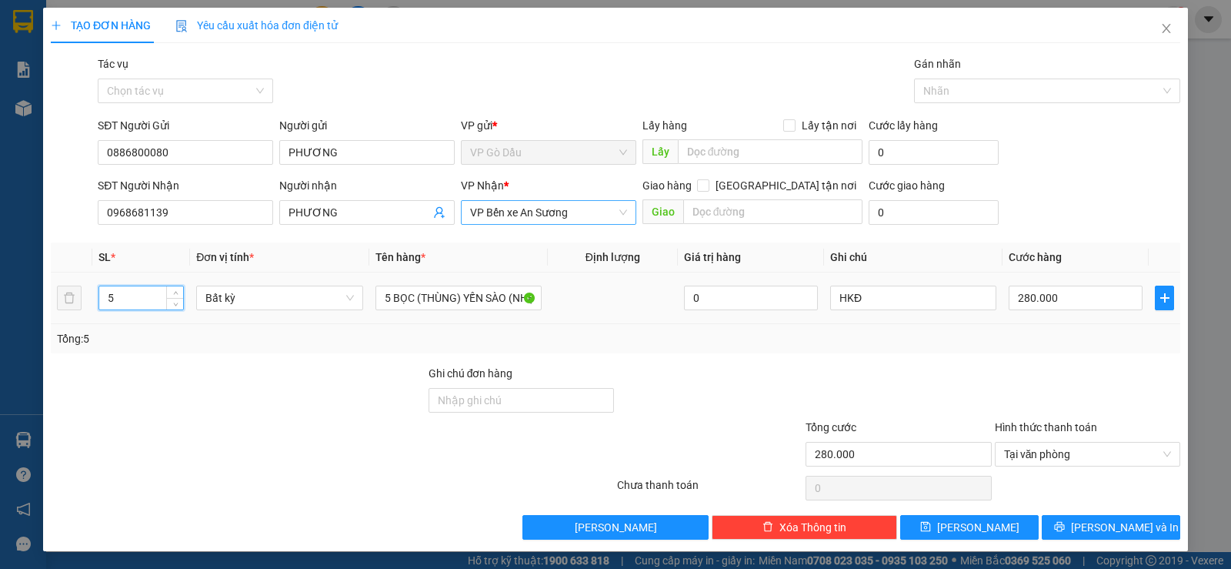
drag, startPoint x: 117, startPoint y: 303, endPoint x: 101, endPoint y: 296, distance: 17.6
click at [101, 296] on input "5" at bounding box center [141, 297] width 84 height 23
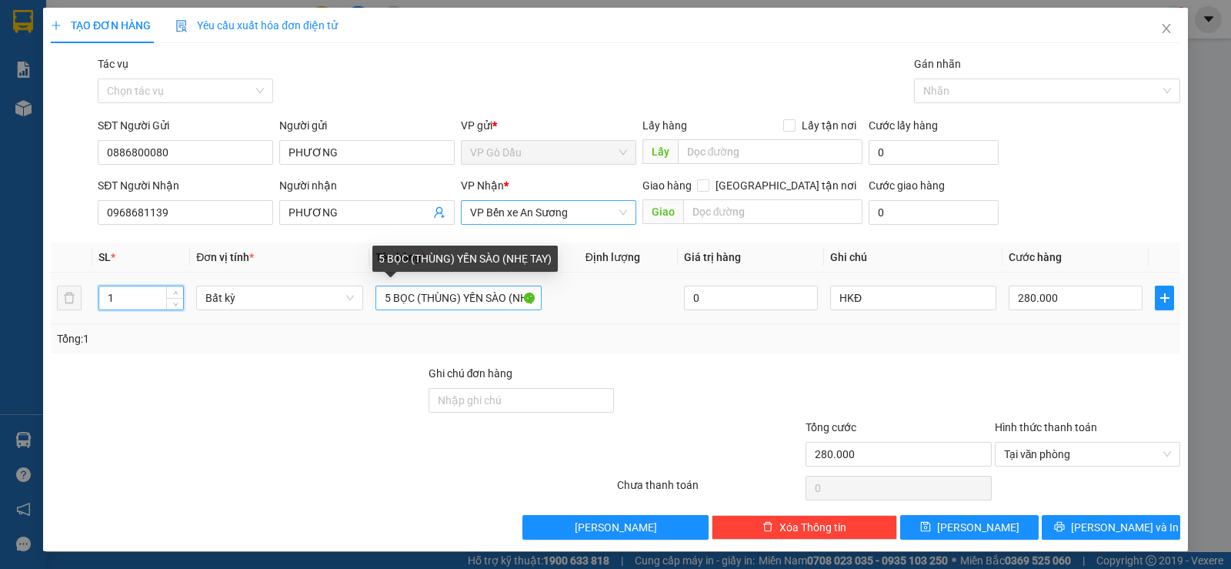
type input "1"
type input "0"
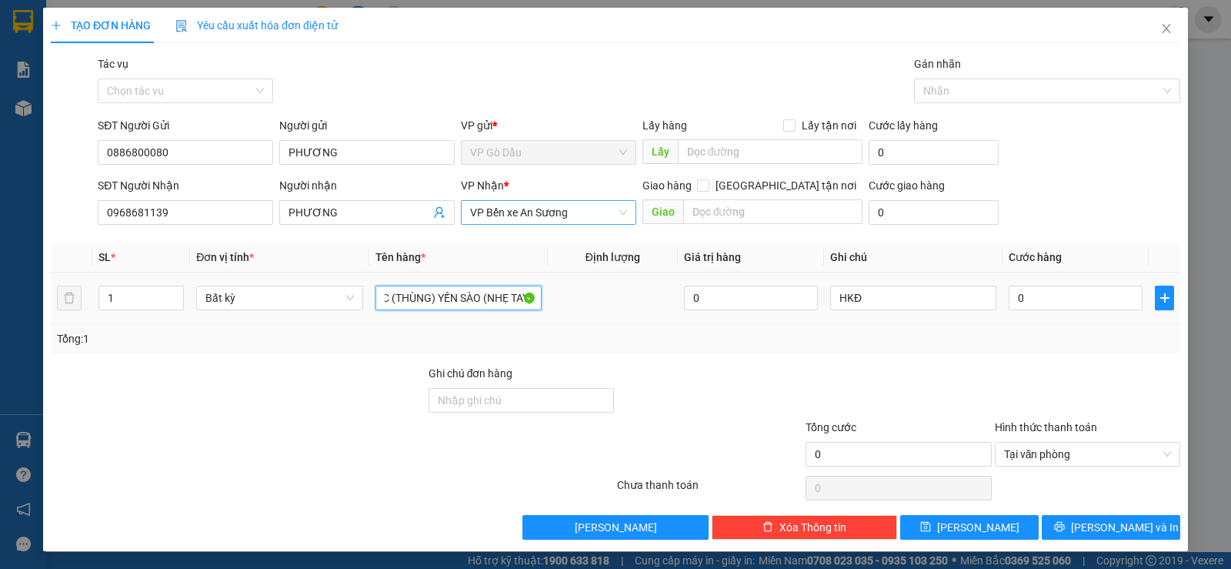
drag, startPoint x: 382, startPoint y: 297, endPoint x: 553, endPoint y: 296, distance: 170.8
click at [553, 296] on tr "1 Bất kỳ 5 BỌC (THÙNG) YẾN SÀO (NHẸ TAY) 0 HKĐ 0" at bounding box center [616, 298] width 1130 height 52
type input "1 THÙNG TP"
click at [1040, 305] on input "0" at bounding box center [1076, 297] width 134 height 25
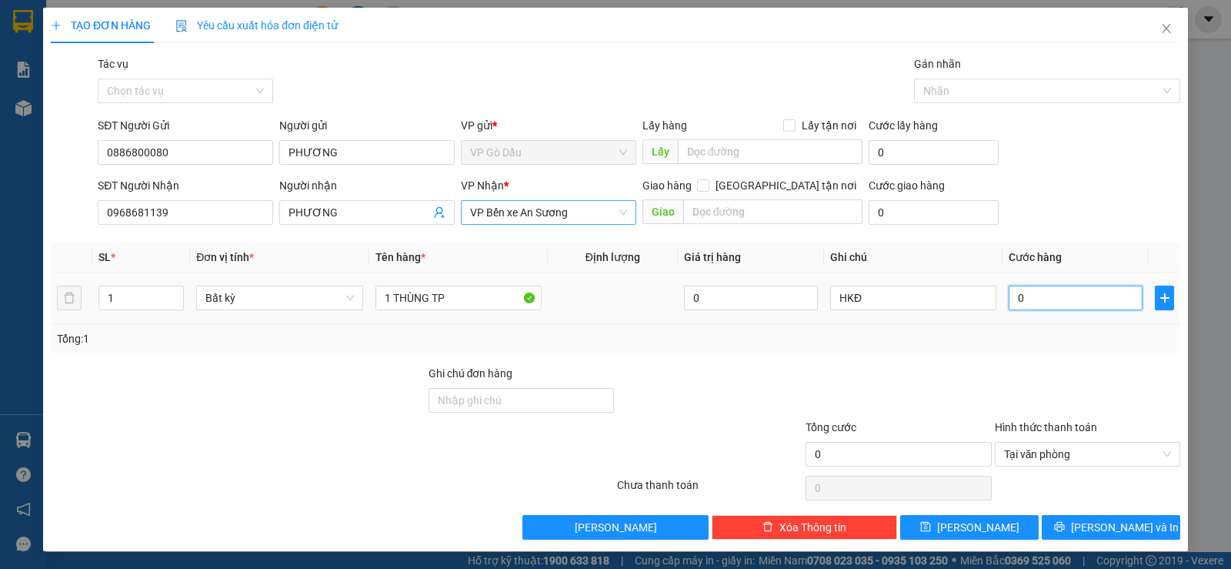
type input "6"
type input "60"
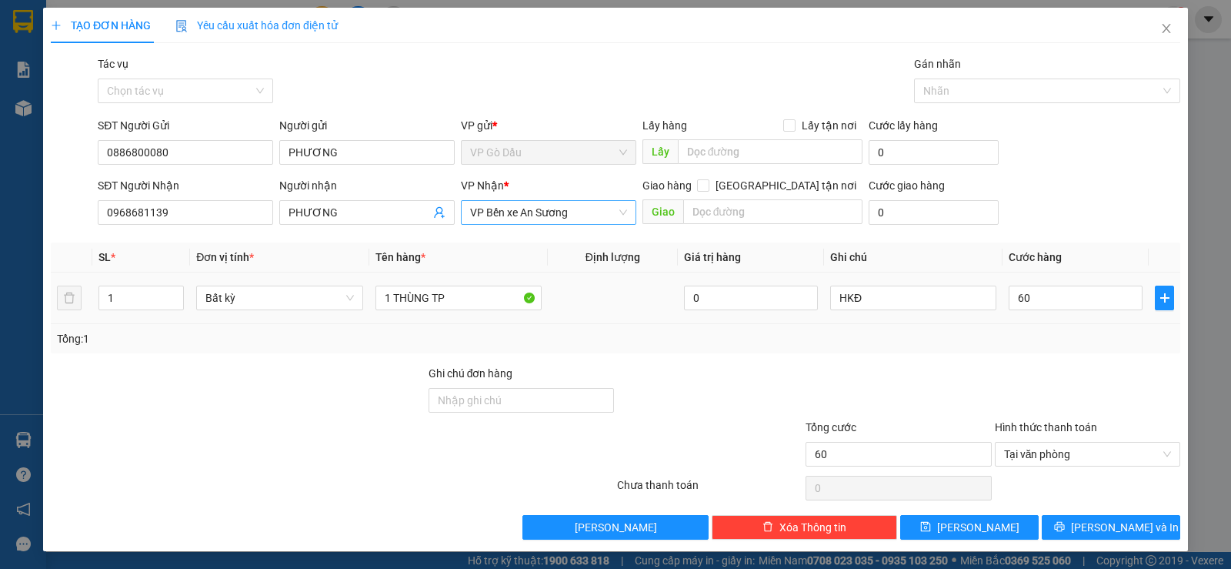
click at [1000, 332] on div "Tổng: 1" at bounding box center [615, 338] width 1117 height 17
type input "60.000"
click at [1107, 527] on span "[PERSON_NAME] và In" at bounding box center [1125, 527] width 108 height 17
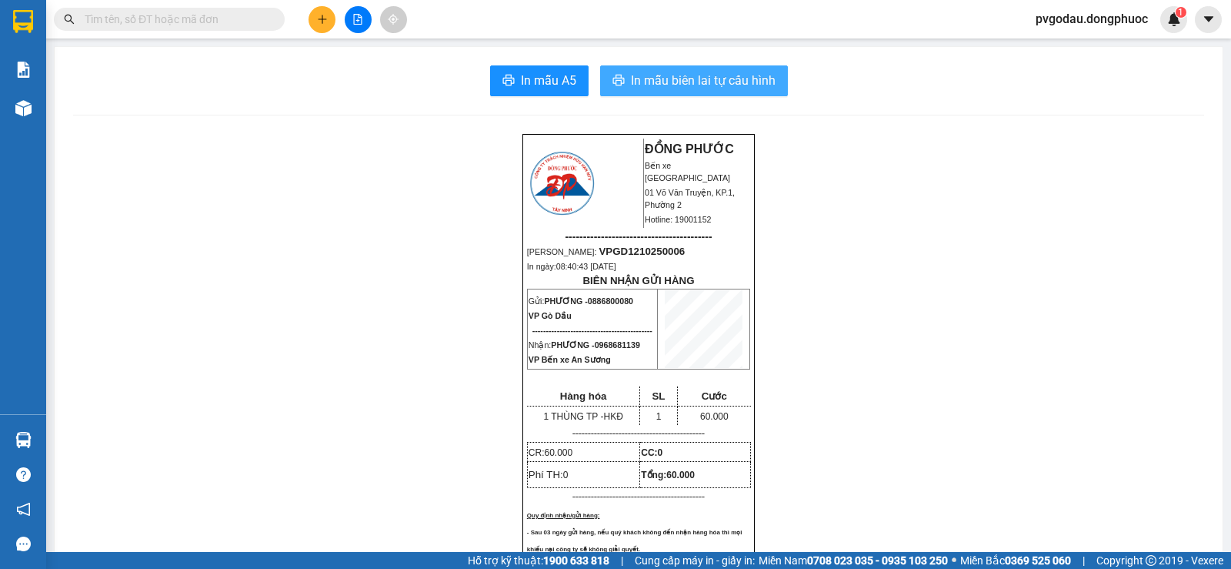
click at [635, 81] on span "In mẫu biên lai tự cấu hình" at bounding box center [703, 80] width 145 height 19
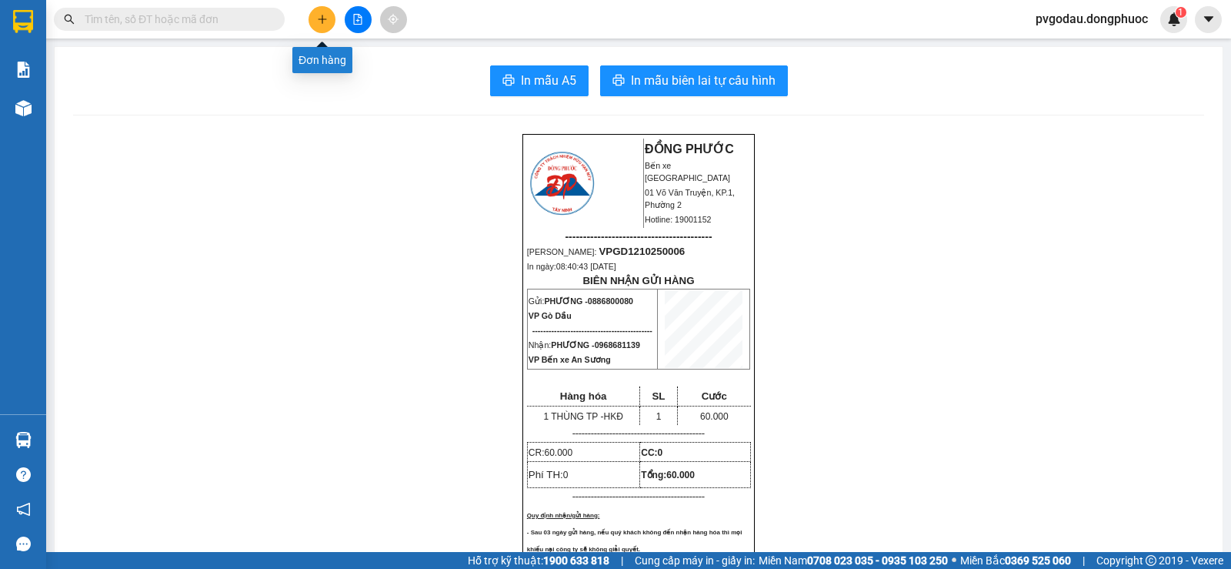
click at [315, 22] on button at bounding box center [322, 19] width 27 height 27
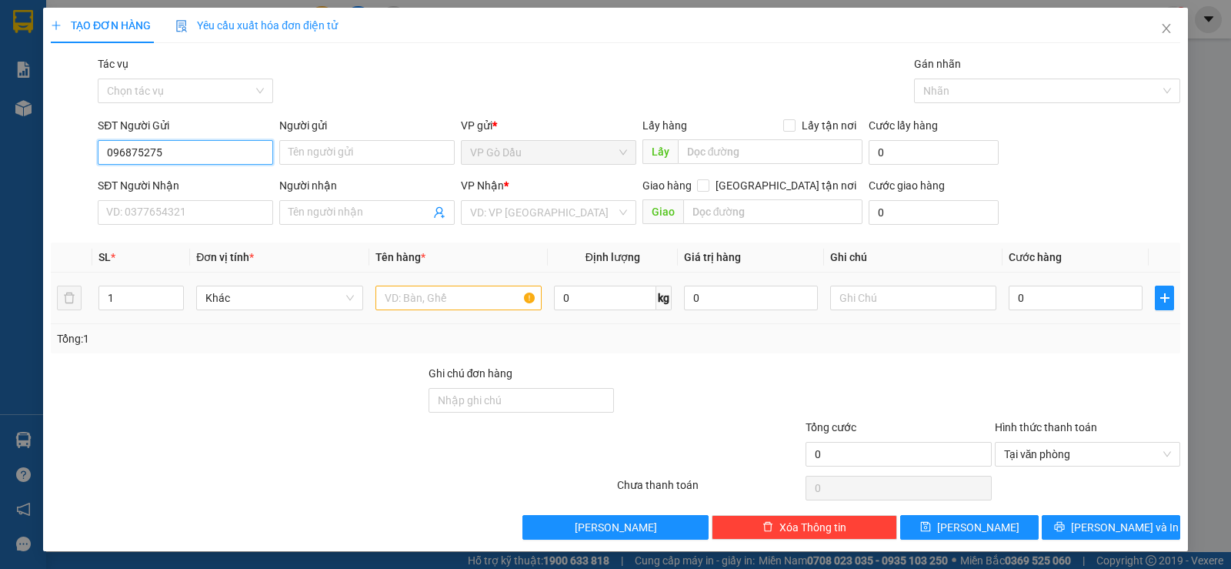
type input "0968752752"
click at [162, 179] on div "0968752752 - THOẠI" at bounding box center [183, 183] width 155 height 17
type input "THOẠI"
type input "0978552552"
type input "[PERSON_NAME]"
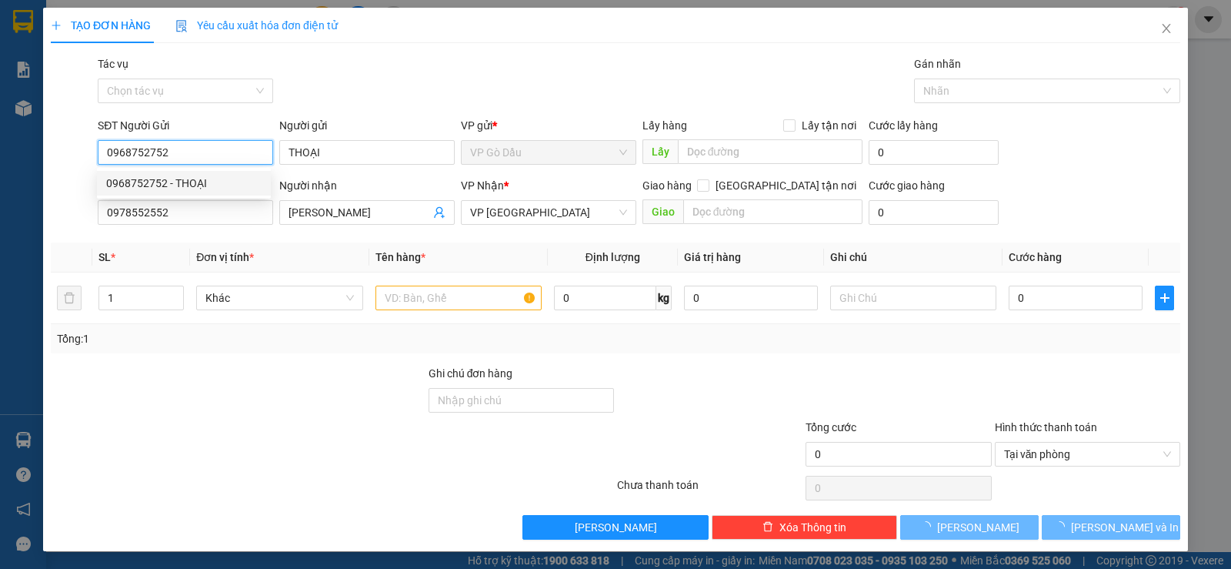
type input "20.000"
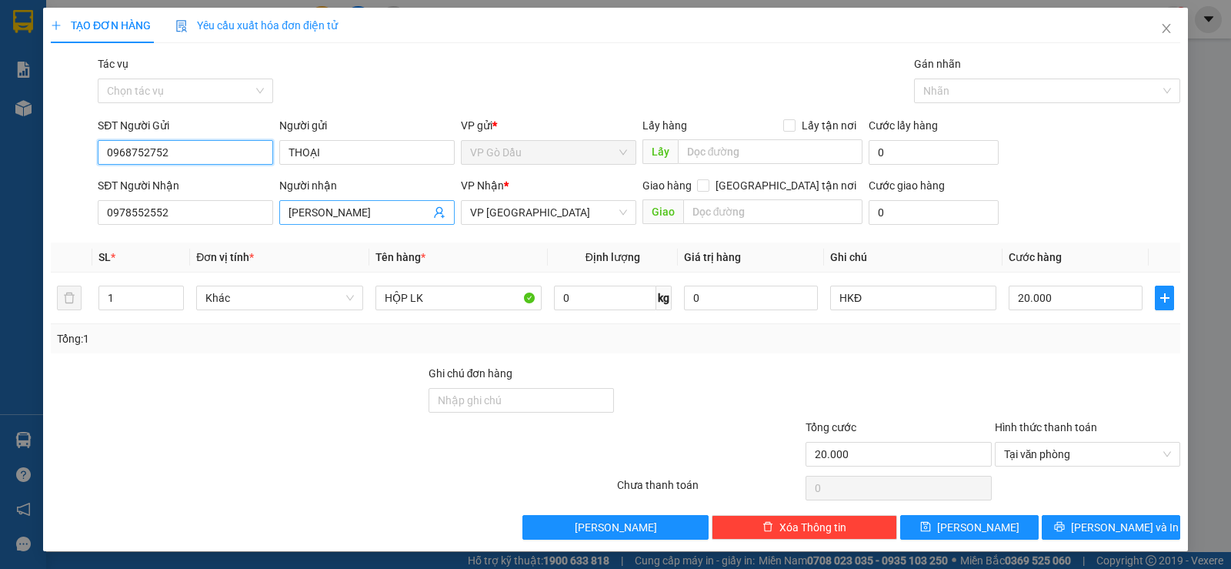
type input "0968752752"
click at [434, 217] on icon "user-add" at bounding box center [439, 212] width 12 height 12
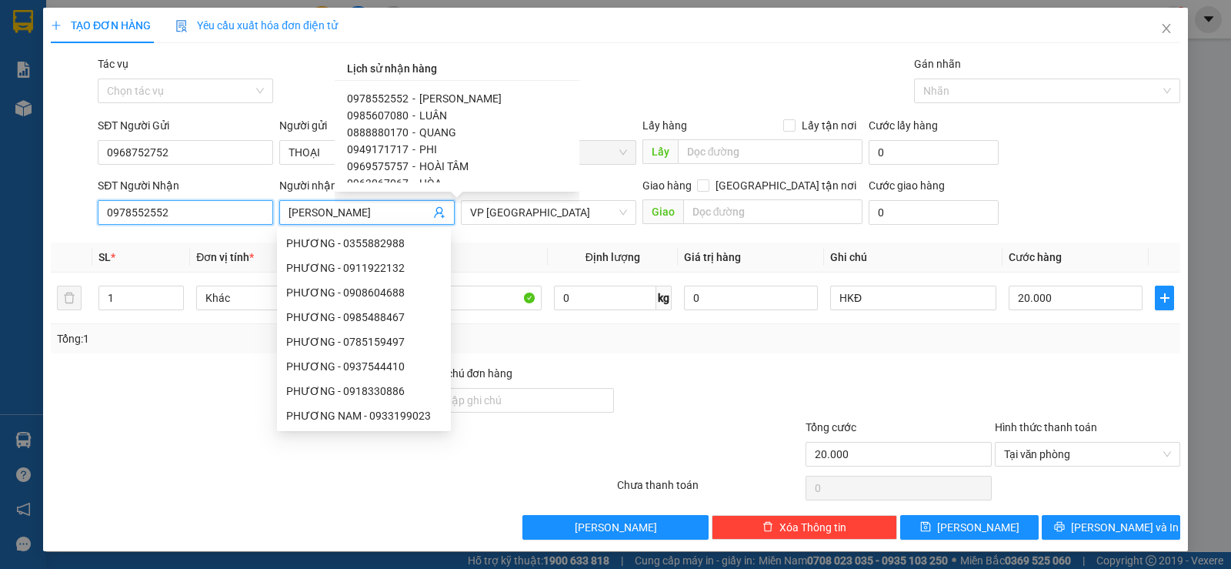
click at [194, 204] on input "0978552552" at bounding box center [185, 212] width 175 height 25
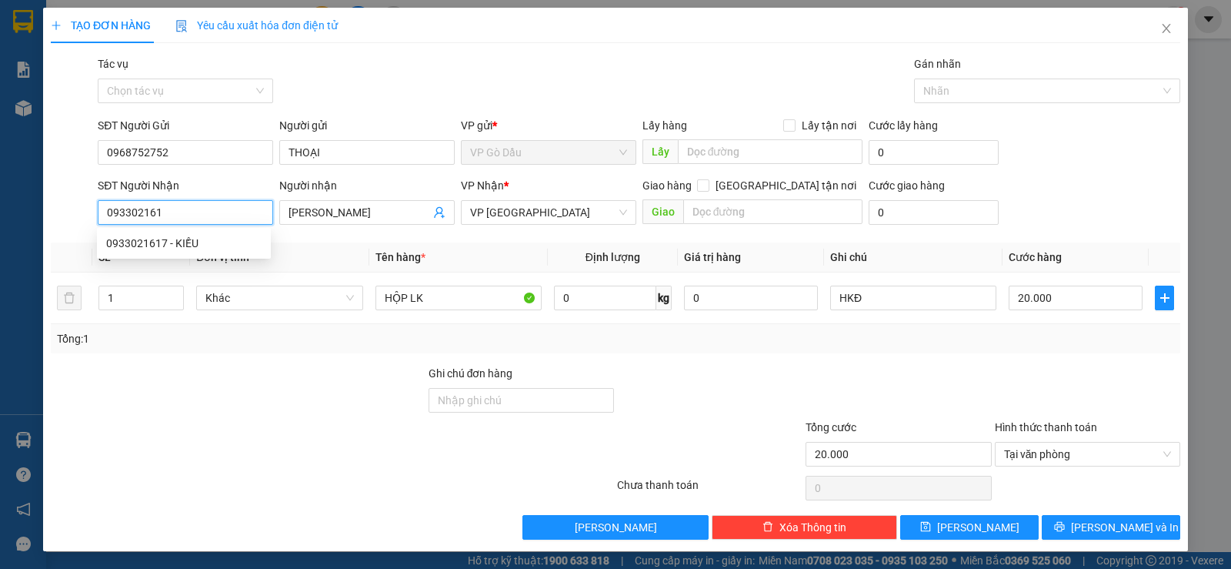
type input "0933021617"
click at [165, 242] on div "0933021617 - KIỀU" at bounding box center [183, 243] width 155 height 17
type input "KIỀU"
type input "0933021617"
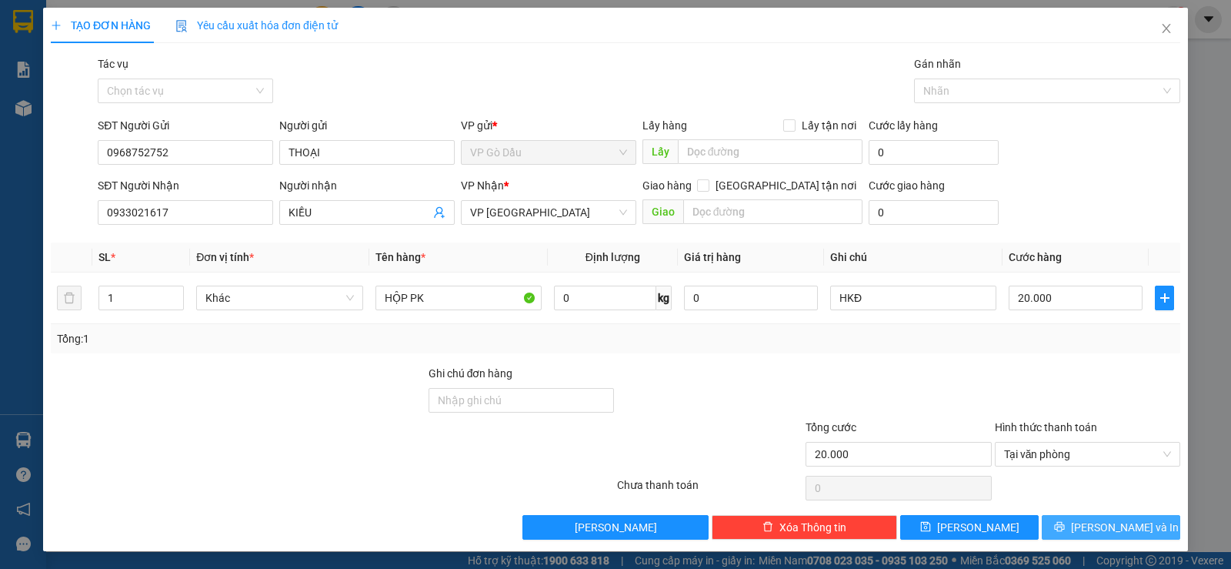
click at [1088, 528] on span "[PERSON_NAME] và In" at bounding box center [1125, 527] width 108 height 17
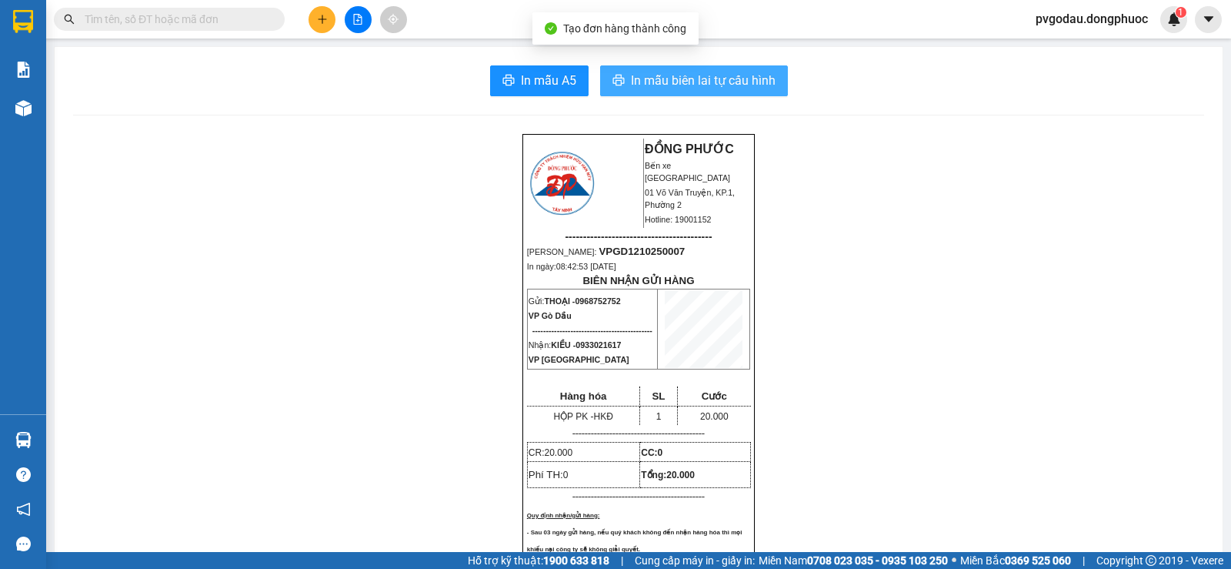
click at [650, 75] on span "In mẫu biên lai tự cấu hình" at bounding box center [703, 80] width 145 height 19
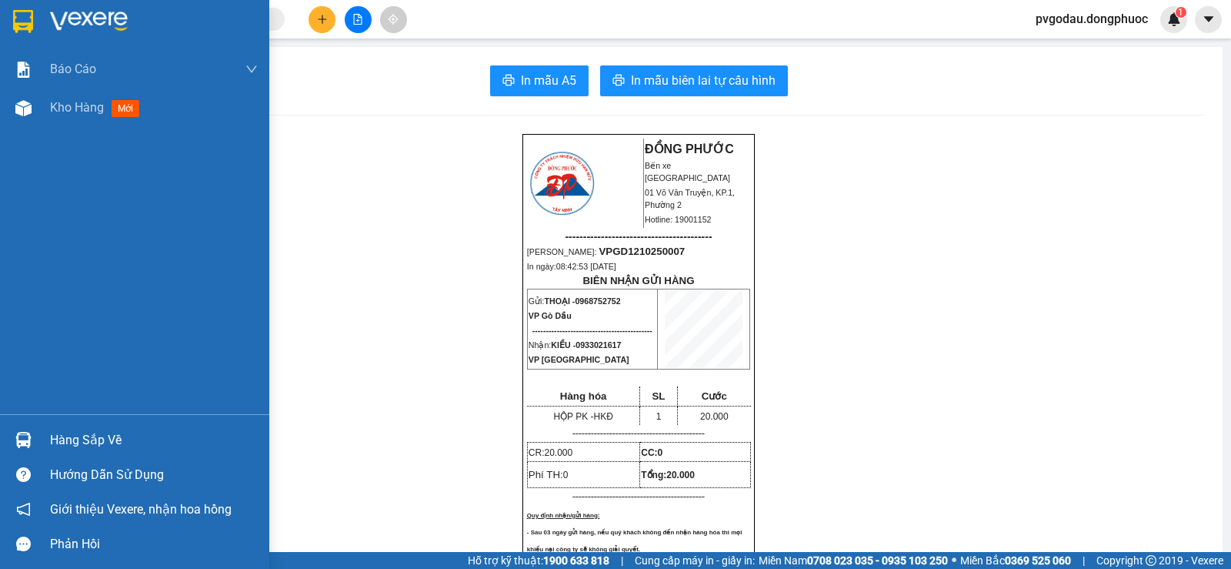
click at [88, 439] on div "Hàng sắp về" at bounding box center [154, 440] width 208 height 23
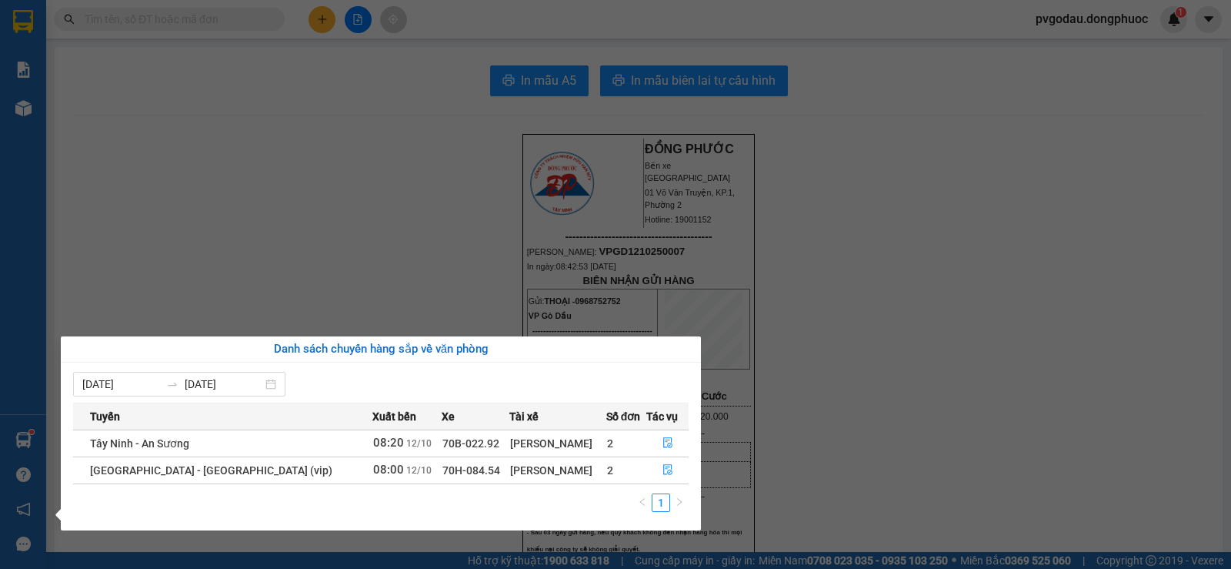
click at [308, 44] on section "Kết quả tìm kiếm ( 0 ) Bộ lọc No Data pvgodau.dongphuoc 1 Báo cáo Mẫu 1: Báo cá…" at bounding box center [615, 284] width 1231 height 569
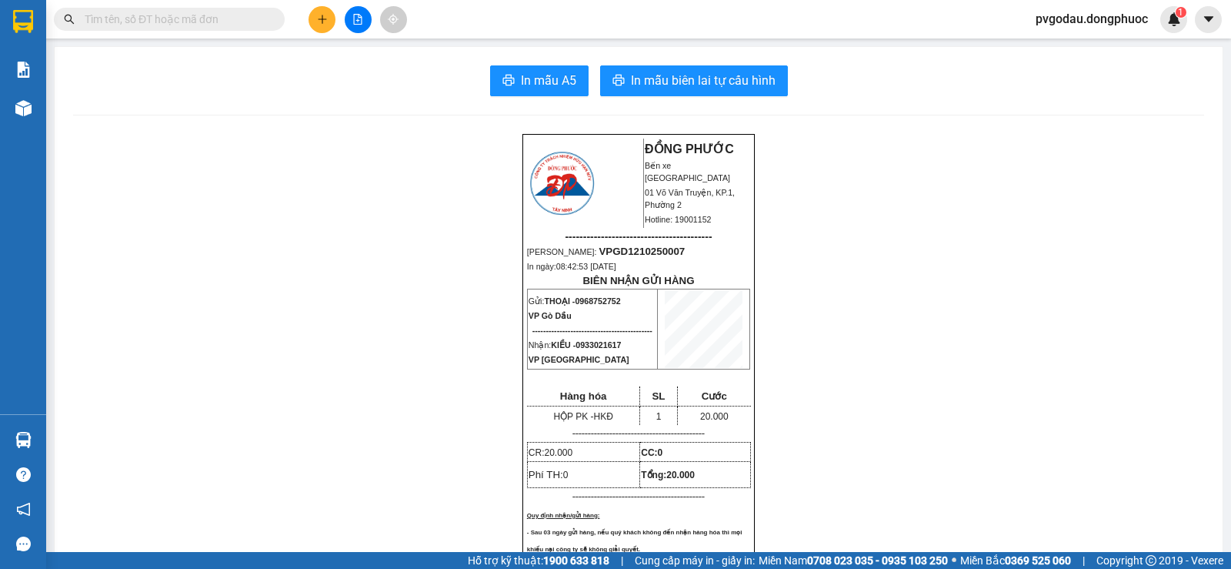
click at [232, 20] on input "text" at bounding box center [176, 19] width 182 height 17
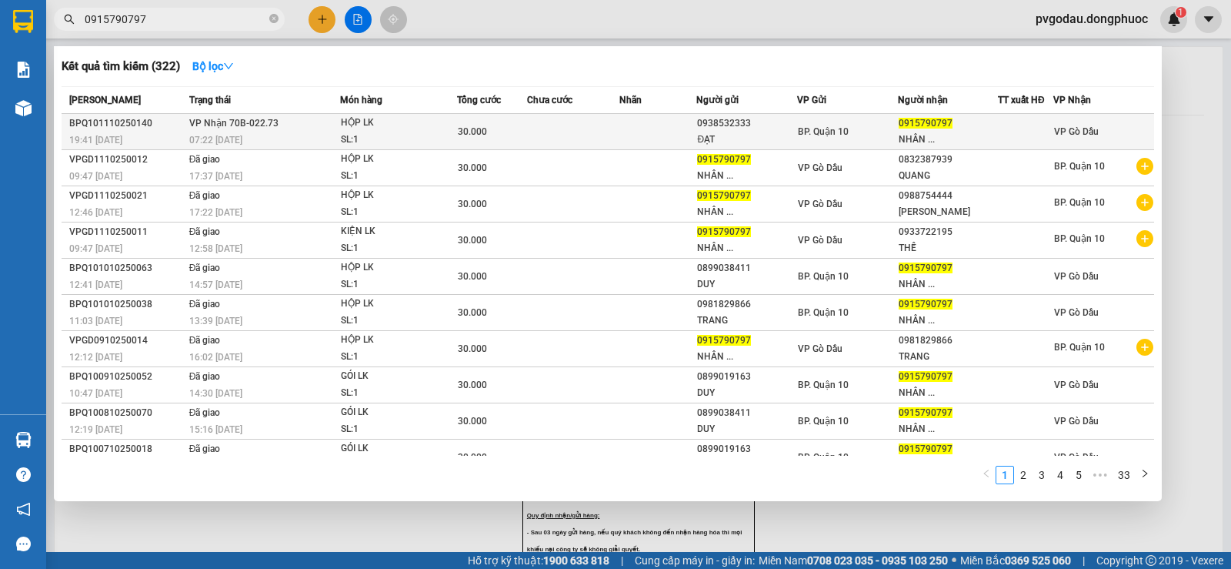
type input "0915790797"
click at [294, 119] on td "VP Nhận 70B-022.73 07:22 [DATE]" at bounding box center [262, 132] width 155 height 36
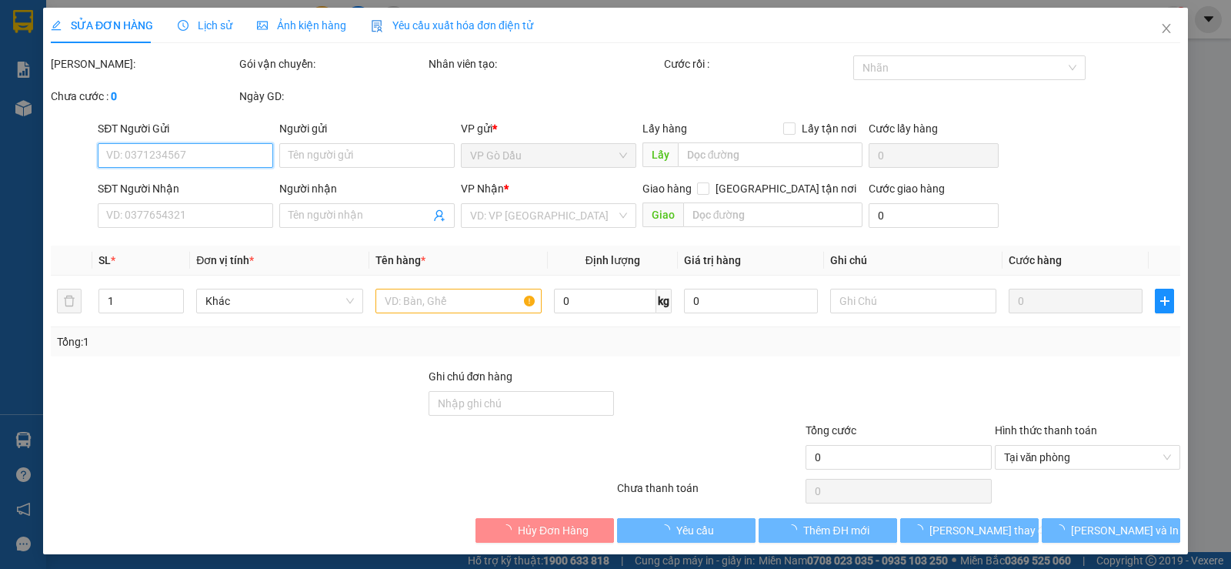
type input "0938532333"
type input "ĐẠT"
type input "0915790797"
type input "NHÂN"
type input "30.000"
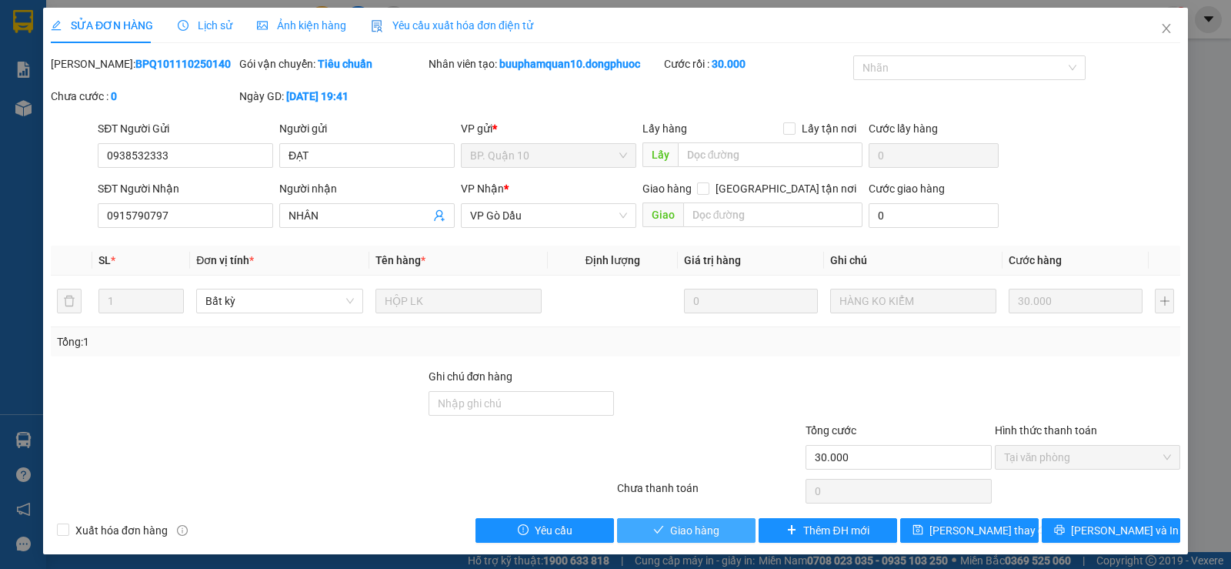
click at [670, 529] on span "Giao hàng" at bounding box center [694, 530] width 49 height 17
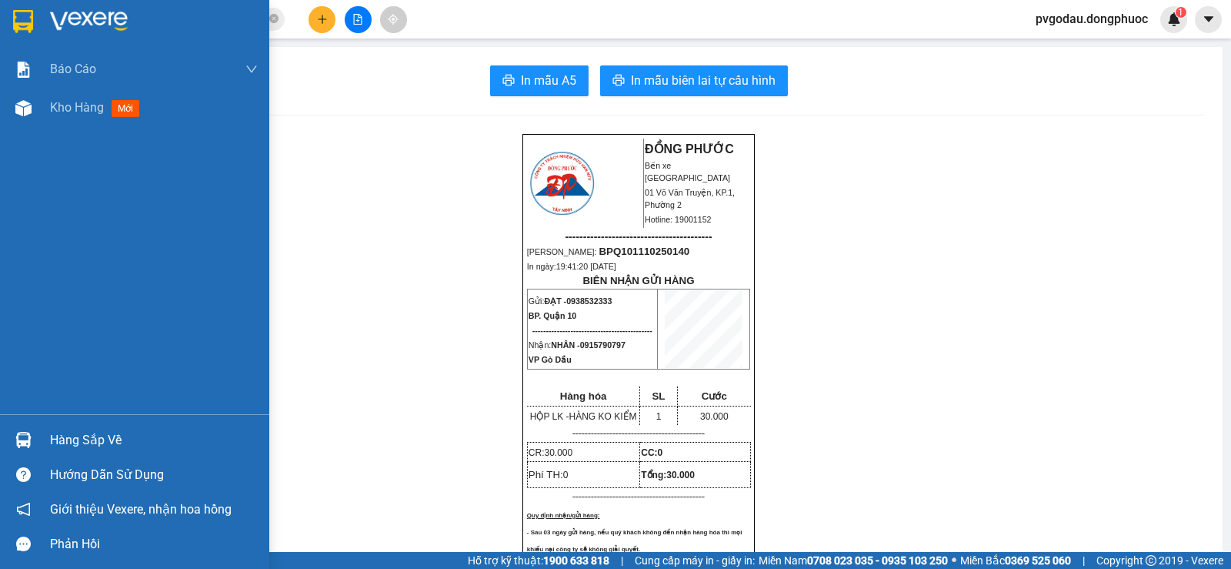
click at [73, 439] on div "Hàng sắp về" at bounding box center [154, 440] width 208 height 23
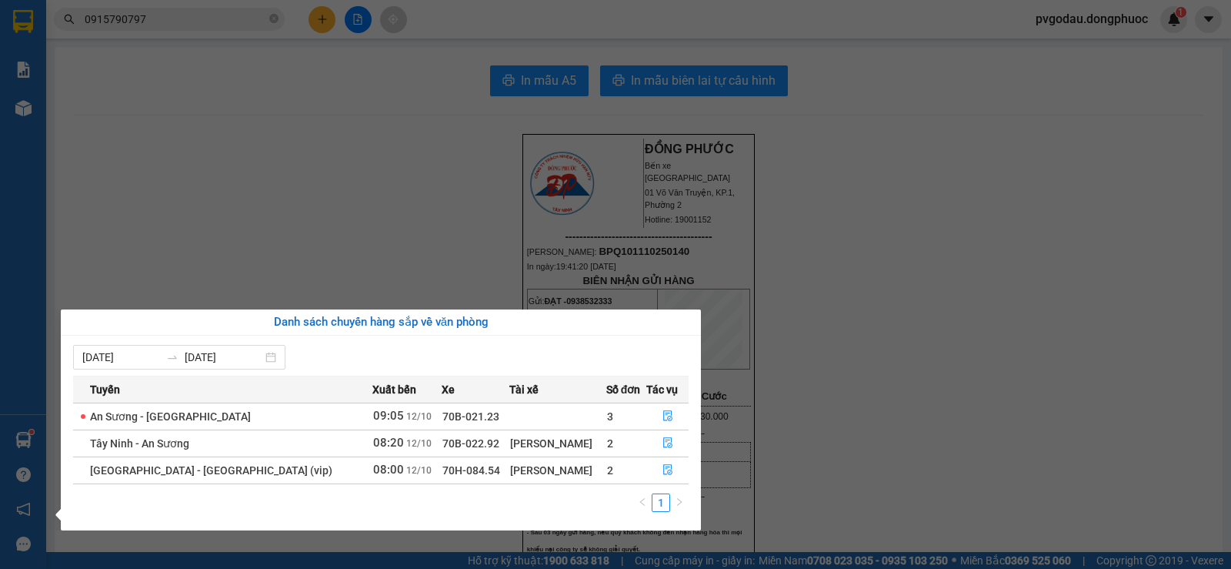
click at [18, 450] on div "Báo cáo Mẫu 1: Báo cáo dòng tiền theo nhân viên Mẫu 1: Báo cáo dòng tiền theo n…" at bounding box center [23, 284] width 46 height 569
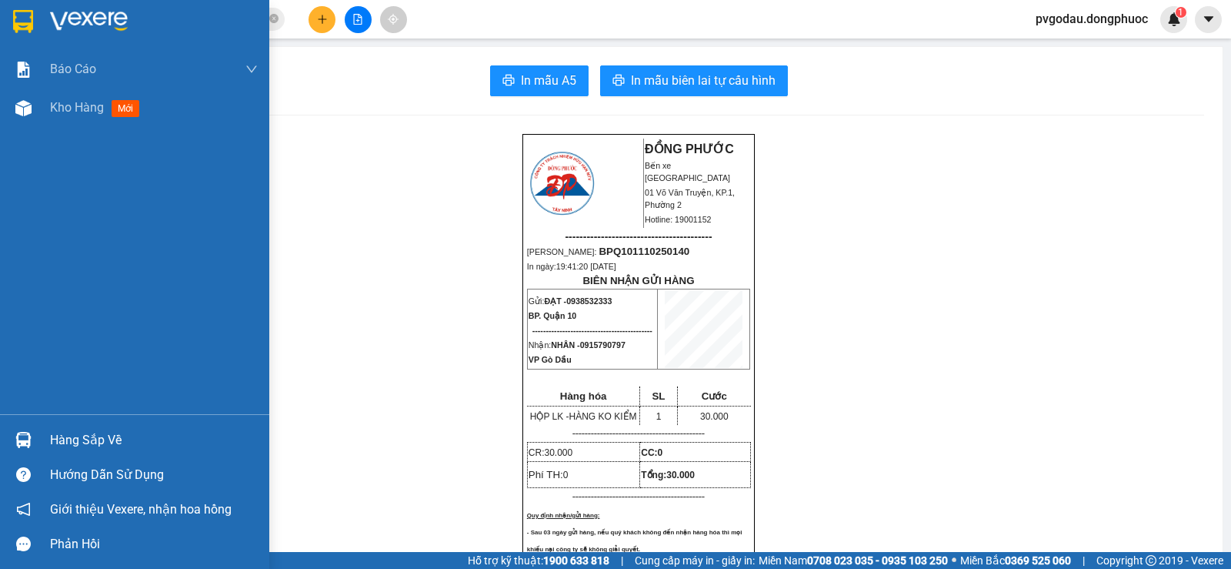
click at [32, 432] on div at bounding box center [23, 439] width 27 height 27
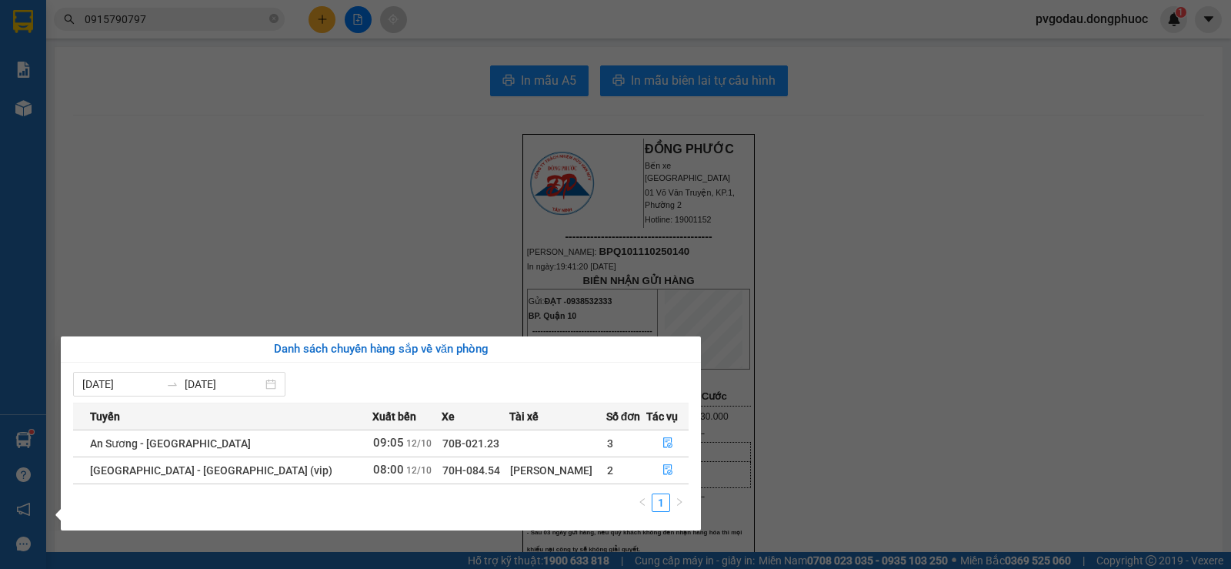
click at [315, 44] on section "Kết quả tìm kiếm ( 322 ) Bộ lọc Mã ĐH Trạng thái Món hàng Tổng cước Chưa cước N…" at bounding box center [615, 284] width 1231 height 569
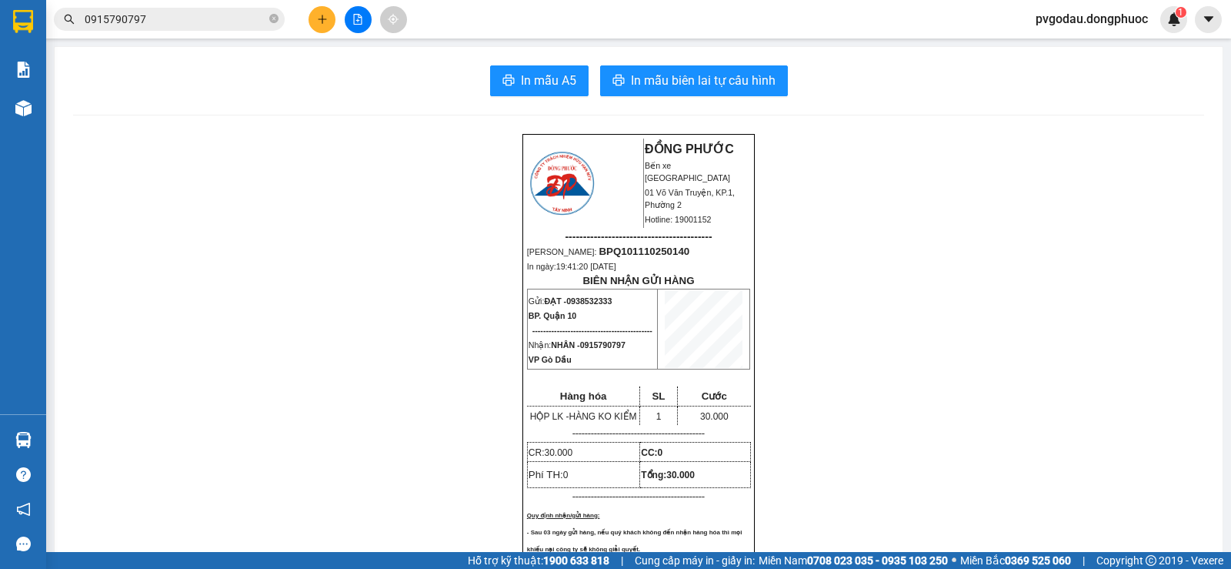
click at [326, 18] on icon "plus" at bounding box center [322, 19] width 11 height 11
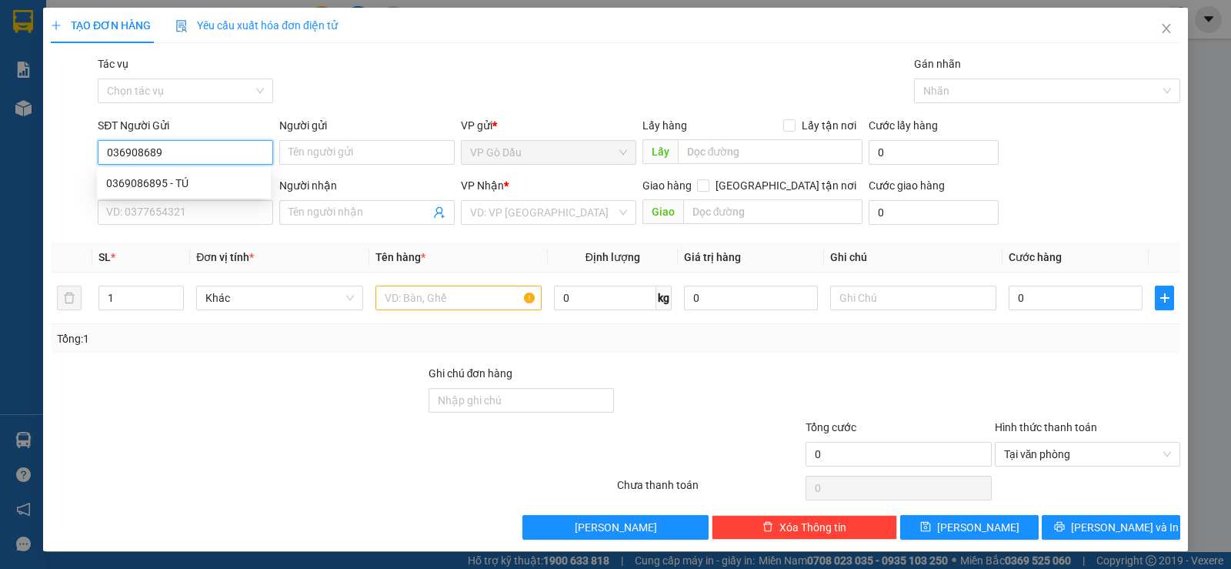
type input "0369086895"
click at [179, 184] on div "0369086895 - TÚ" at bounding box center [183, 183] width 155 height 17
type input "TÚ"
type input "0943856347"
type input "TRÂM"
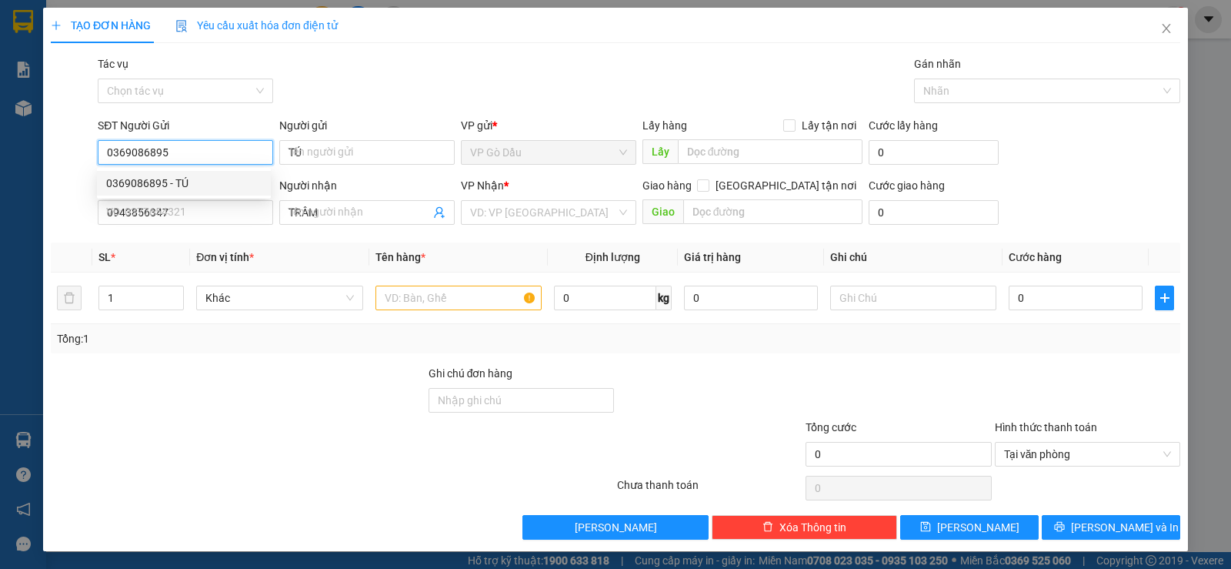
type input "30.000"
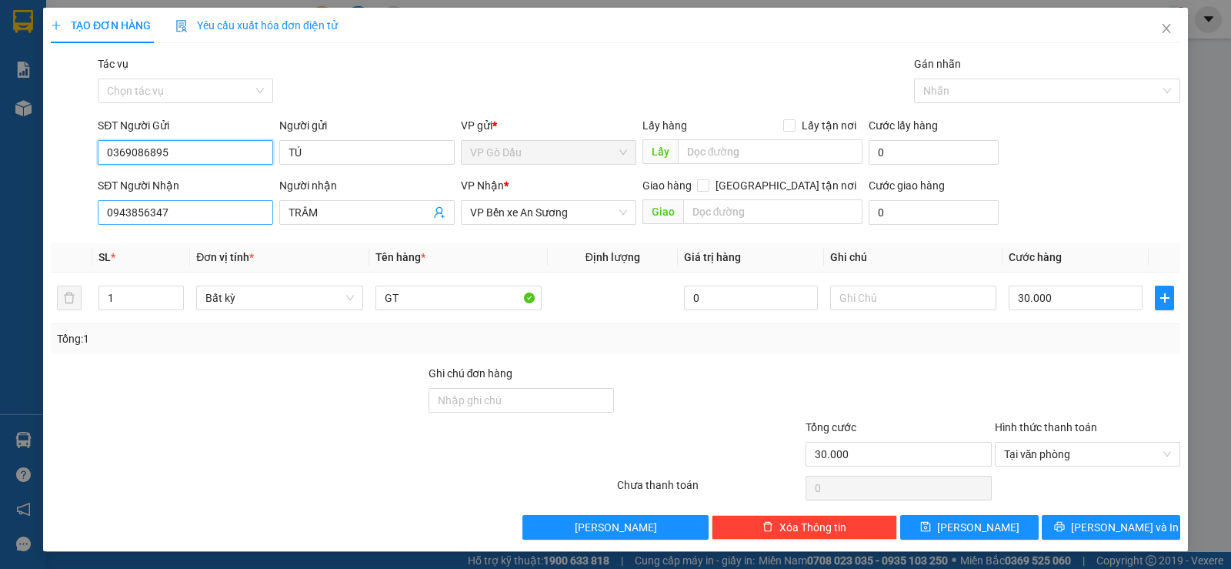
type input "0369086895"
click at [222, 214] on input "0943856347" at bounding box center [185, 212] width 175 height 25
type input "0365188004"
click at [353, 221] on span "TRÂM" at bounding box center [366, 212] width 175 height 25
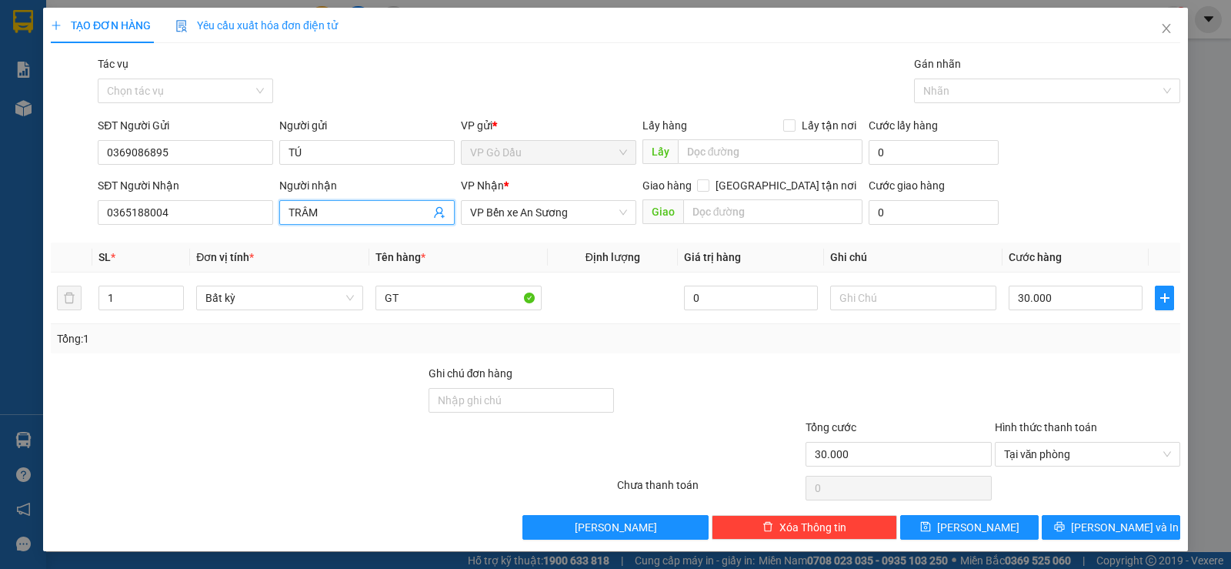
click at [353, 221] on span "TRÂM" at bounding box center [366, 212] width 175 height 25
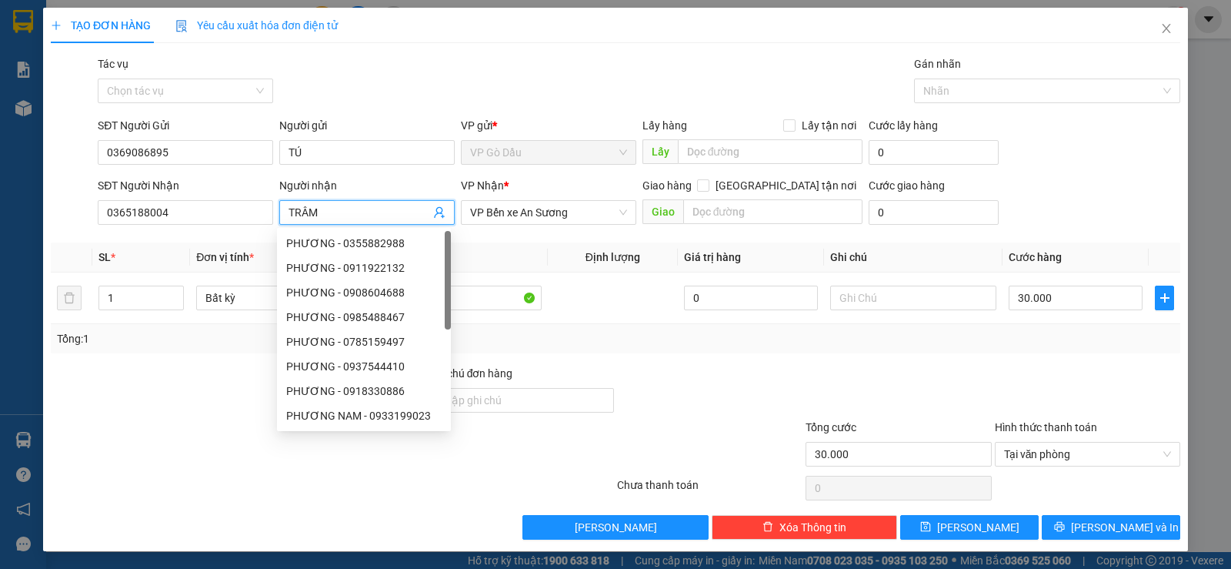
click at [353, 214] on input "TRÂM" at bounding box center [360, 212] width 142 height 17
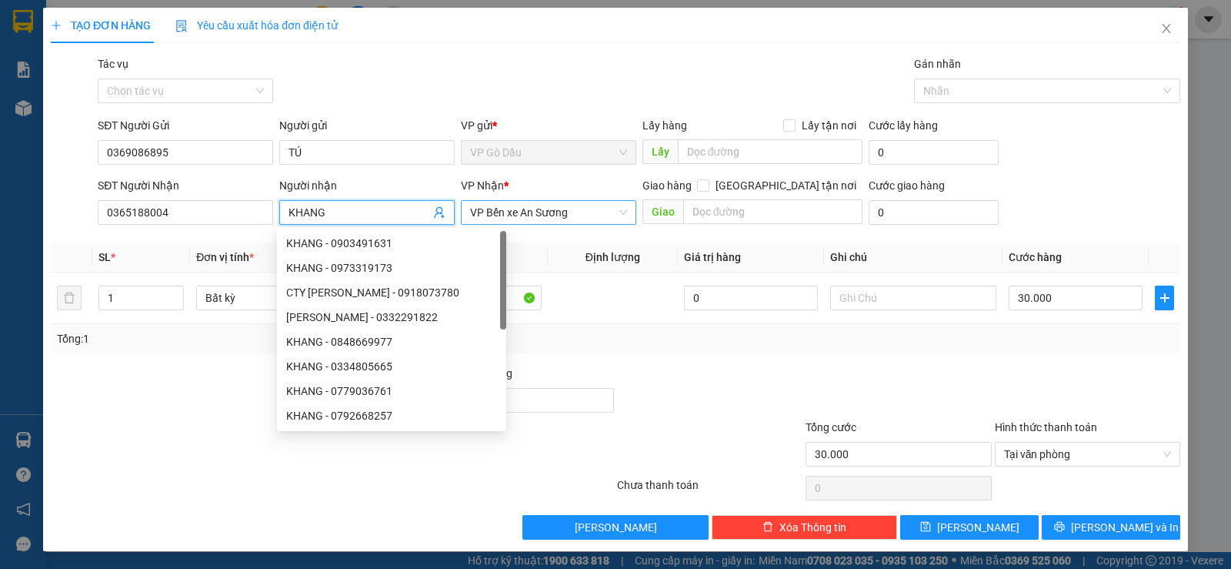
click at [583, 205] on span "VP Bến xe An Sương" at bounding box center [548, 212] width 157 height 23
type input "KHANG"
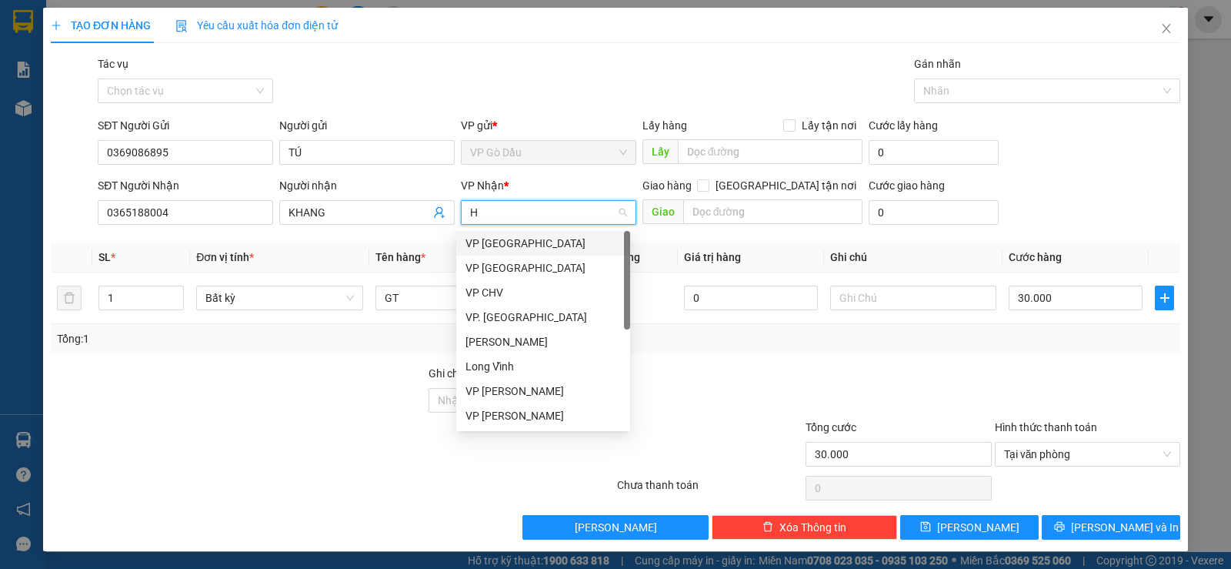
type input "HO"
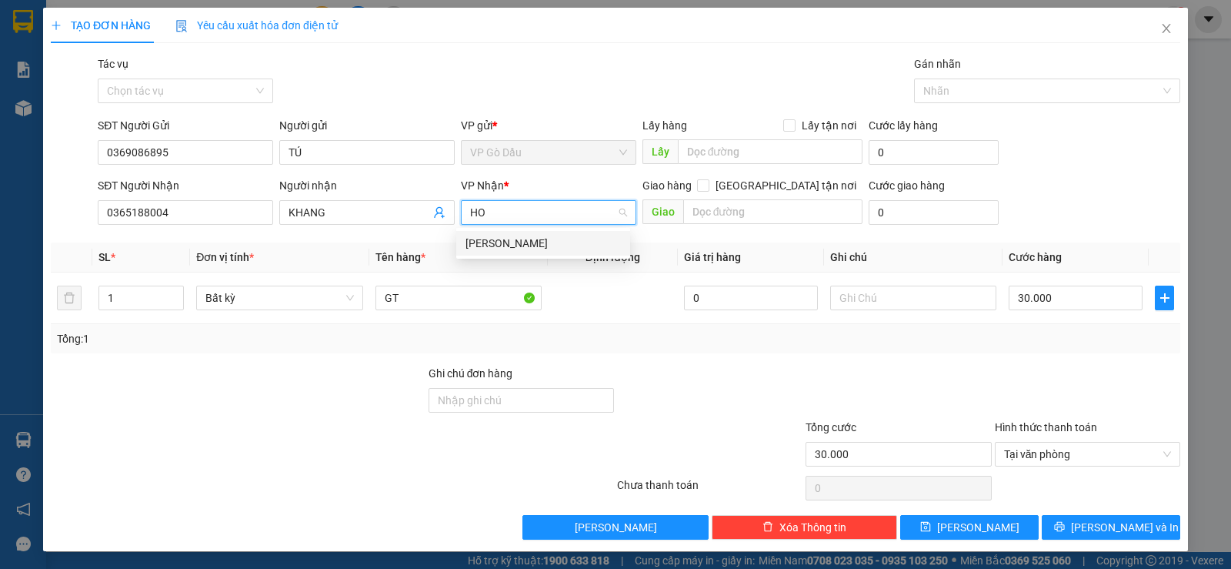
click at [574, 246] on div "[PERSON_NAME]" at bounding box center [543, 243] width 155 height 17
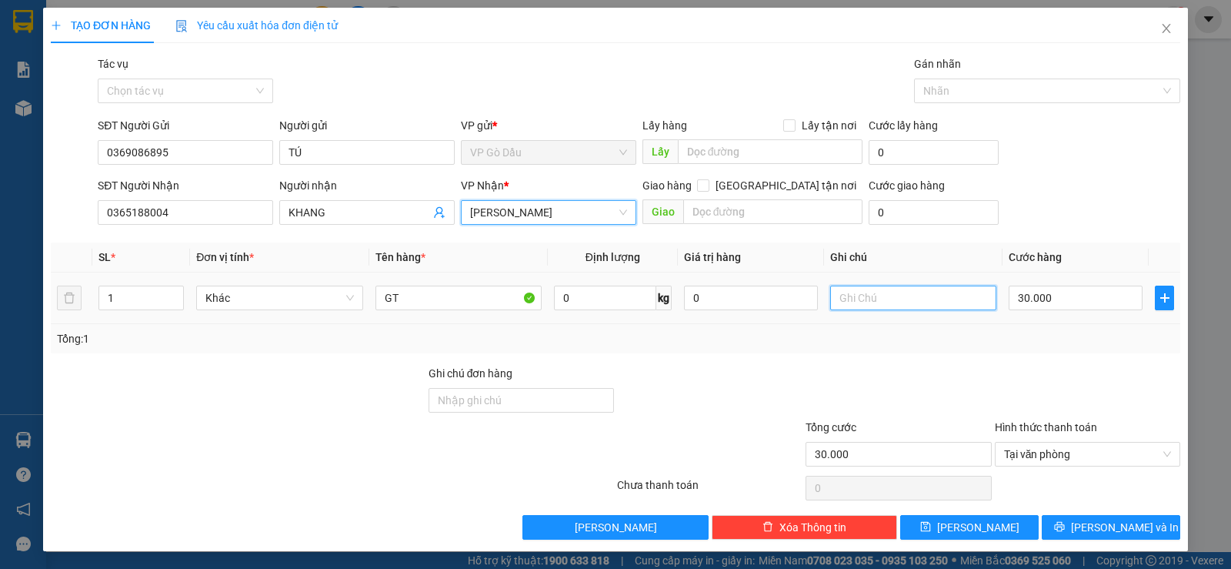
click at [871, 294] on input "text" at bounding box center [913, 297] width 166 height 25
type input "HKĐ"
click at [1068, 294] on input "30.000" at bounding box center [1076, 297] width 134 height 25
type input "2"
type input "20"
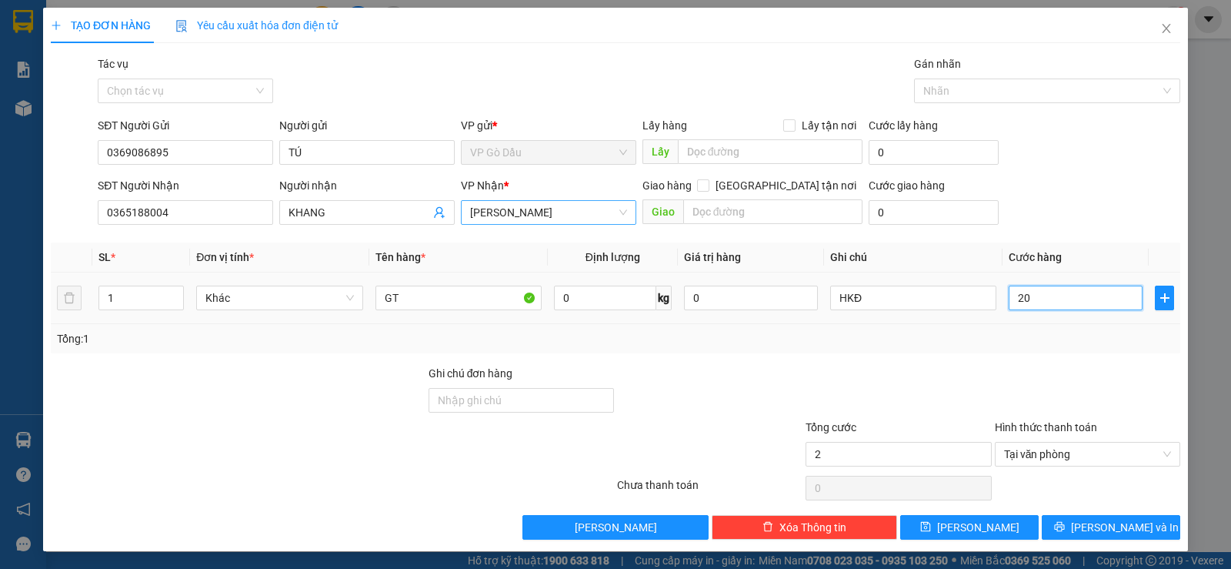
type input "20"
click at [1016, 354] on div "Transit Pickup Surcharge Ids Transit Deliver Surcharge Ids Transit Deliver Surc…" at bounding box center [616, 297] width 1130 height 484
type input "20.000"
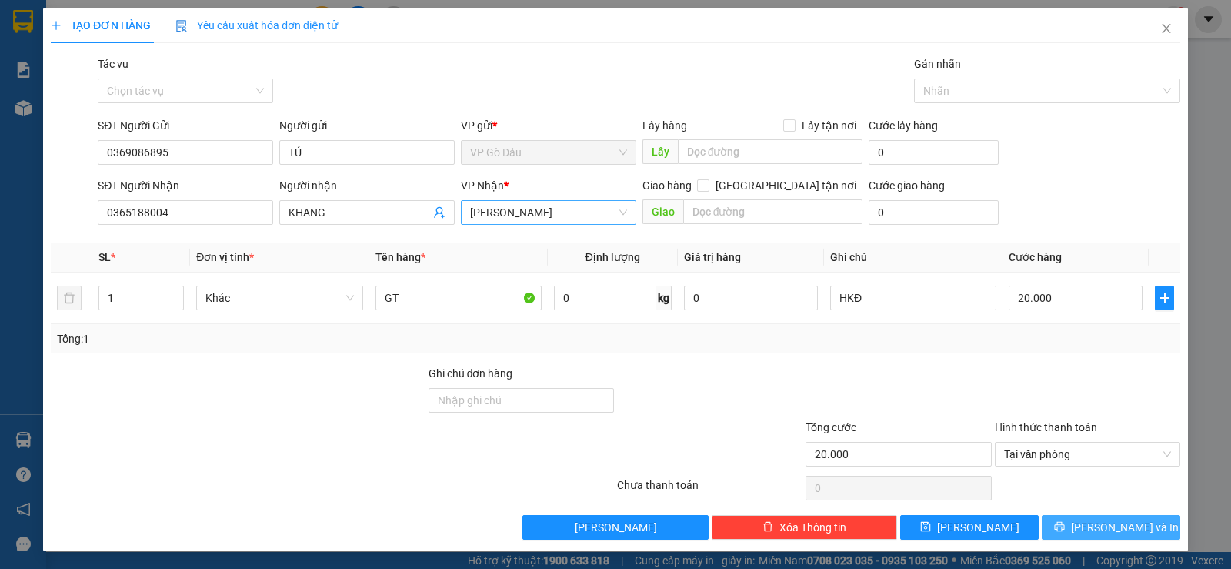
click at [1087, 524] on button "[PERSON_NAME] và In" at bounding box center [1111, 527] width 139 height 25
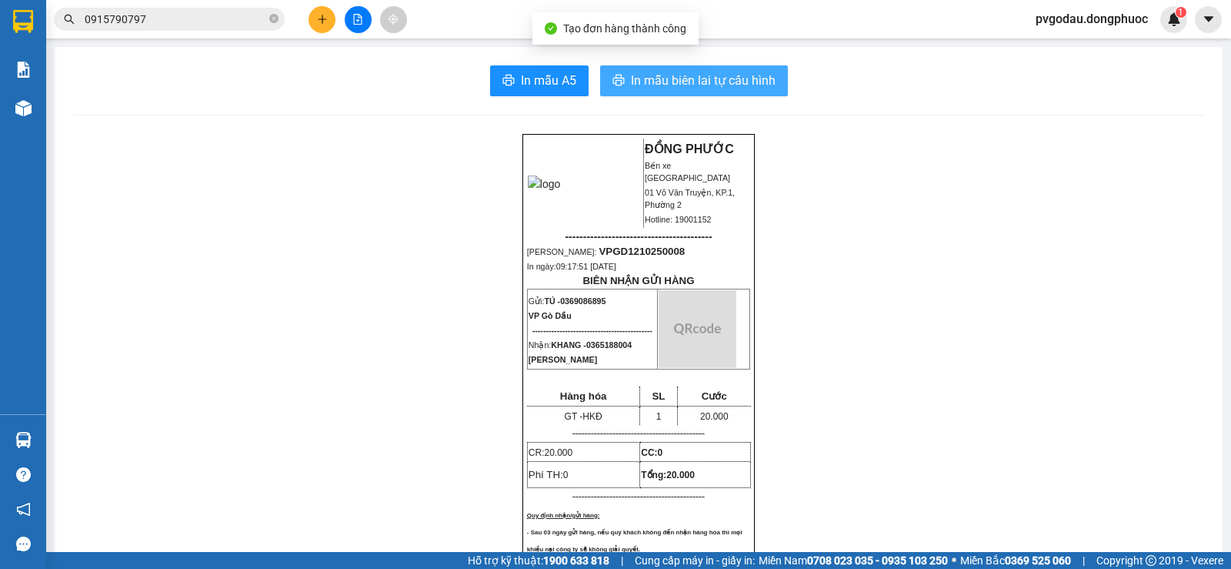
click at [679, 82] on span "In mẫu biên lai tự cấu hình" at bounding box center [703, 80] width 145 height 19
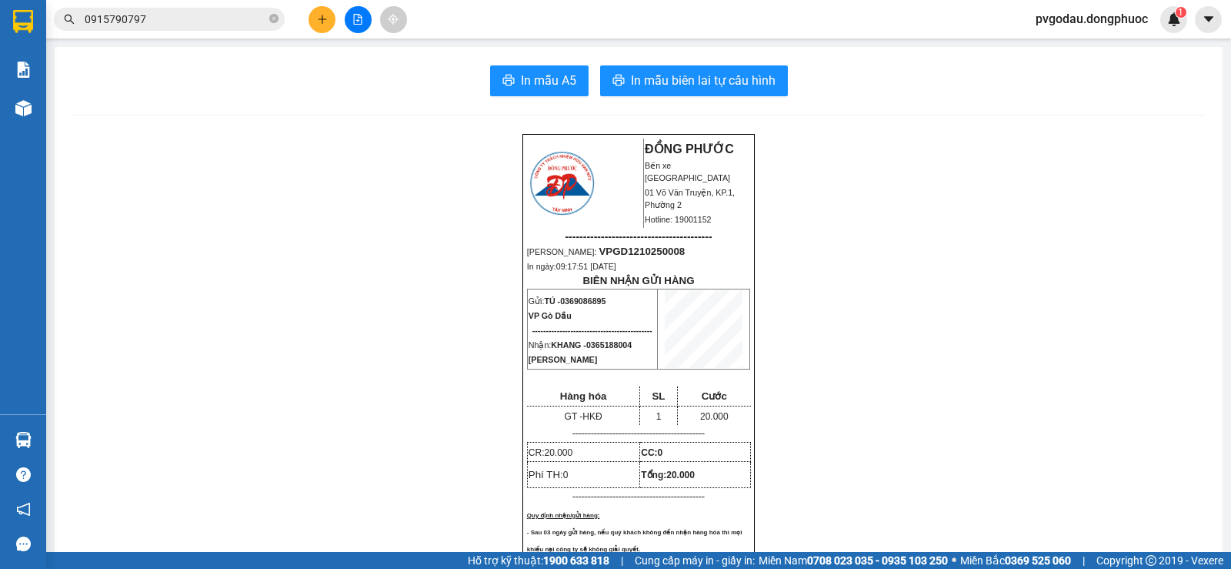
click at [322, 20] on icon "plus" at bounding box center [322, 19] width 11 height 11
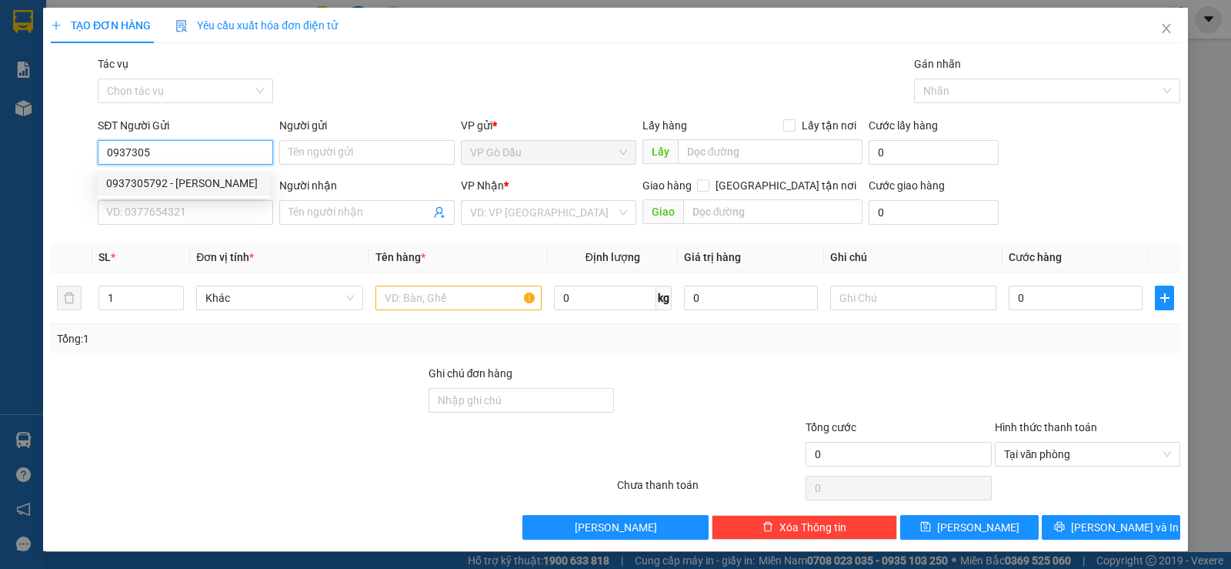
click at [179, 185] on div "0937305792 - [PERSON_NAME]" at bounding box center [183, 183] width 155 height 17
type input "0937305792"
type input "VŨ"
type input "0366575757"
type input "TRÍ"
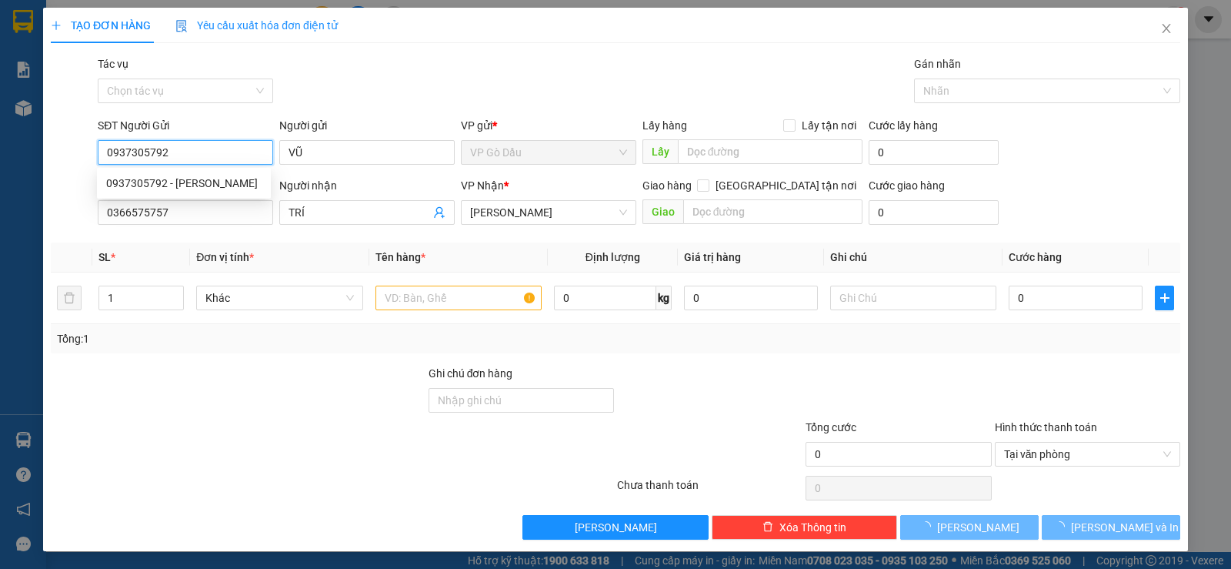
type input "20.000"
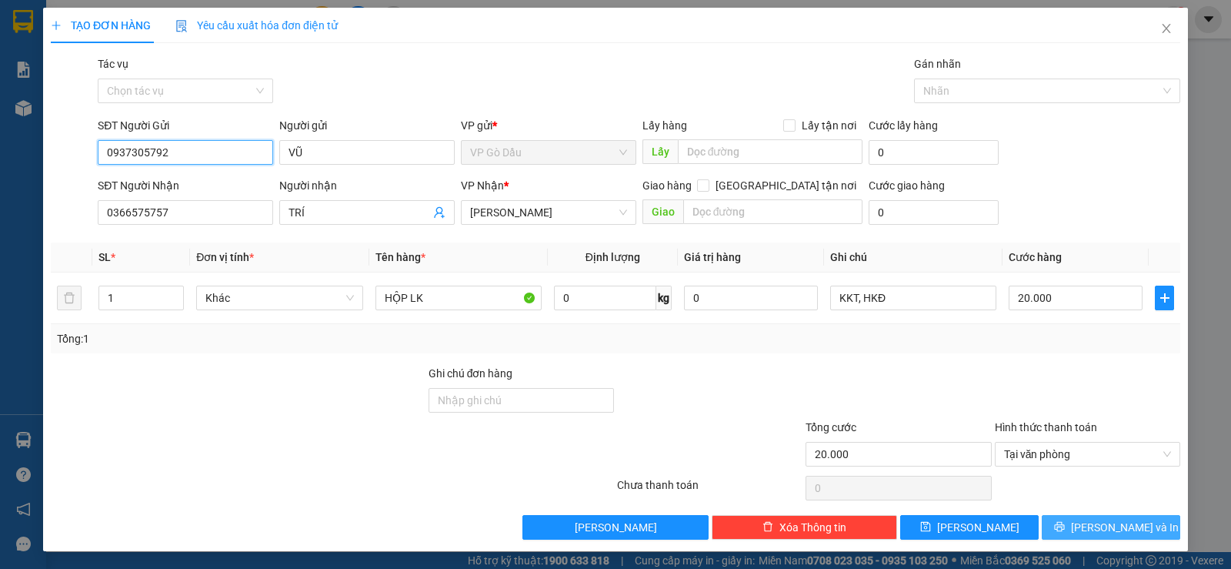
type input "0937305792"
click at [1105, 530] on span "[PERSON_NAME] và In" at bounding box center [1125, 527] width 108 height 17
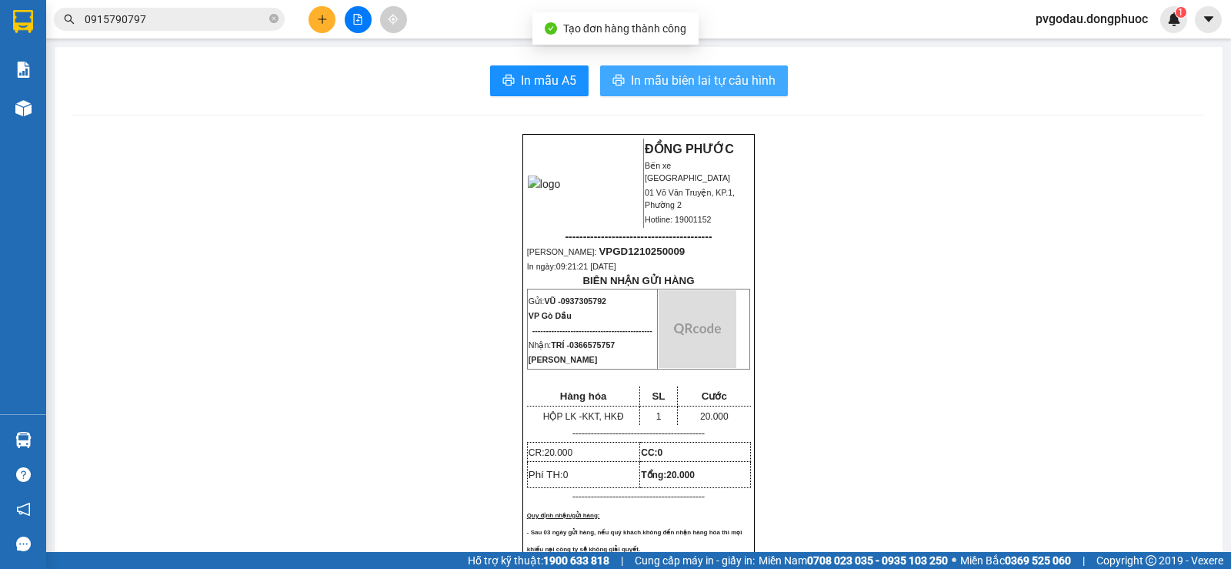
click at [672, 79] on span "In mẫu biên lai tự cấu hình" at bounding box center [703, 80] width 145 height 19
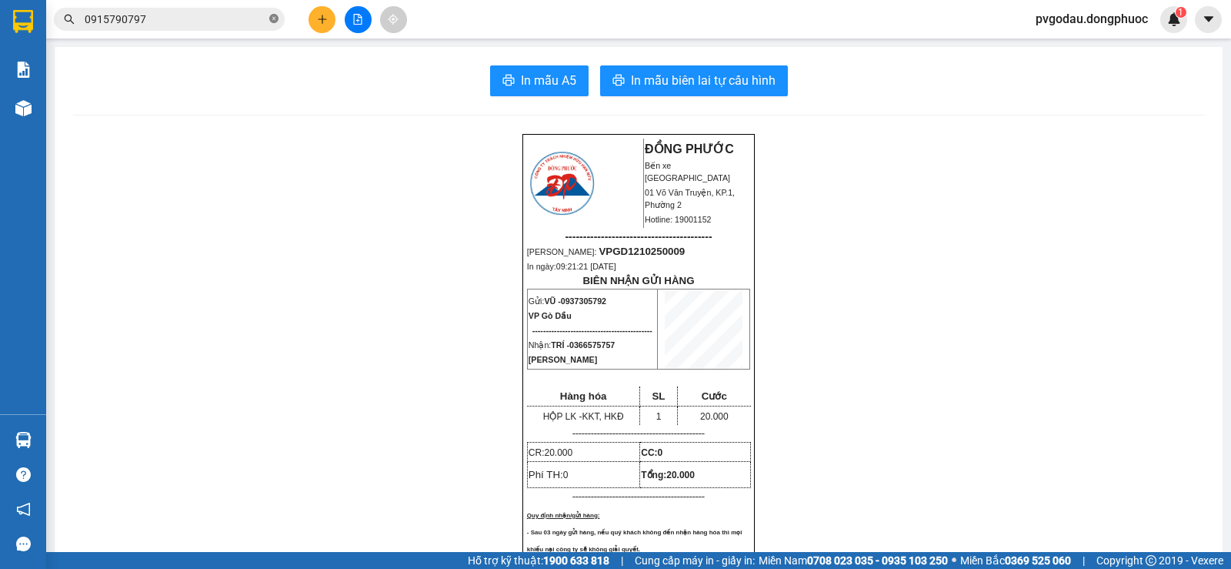
click at [272, 19] on icon "close-circle" at bounding box center [273, 18] width 9 height 9
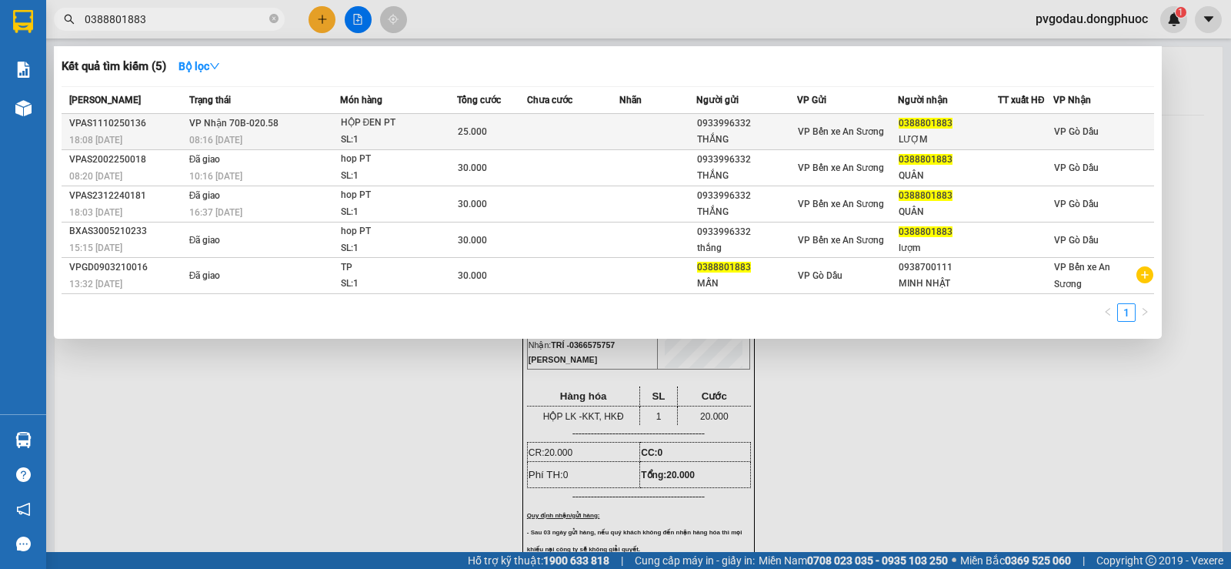
type input "0388801883"
click at [369, 137] on div "SL: 1" at bounding box center [398, 140] width 115 height 17
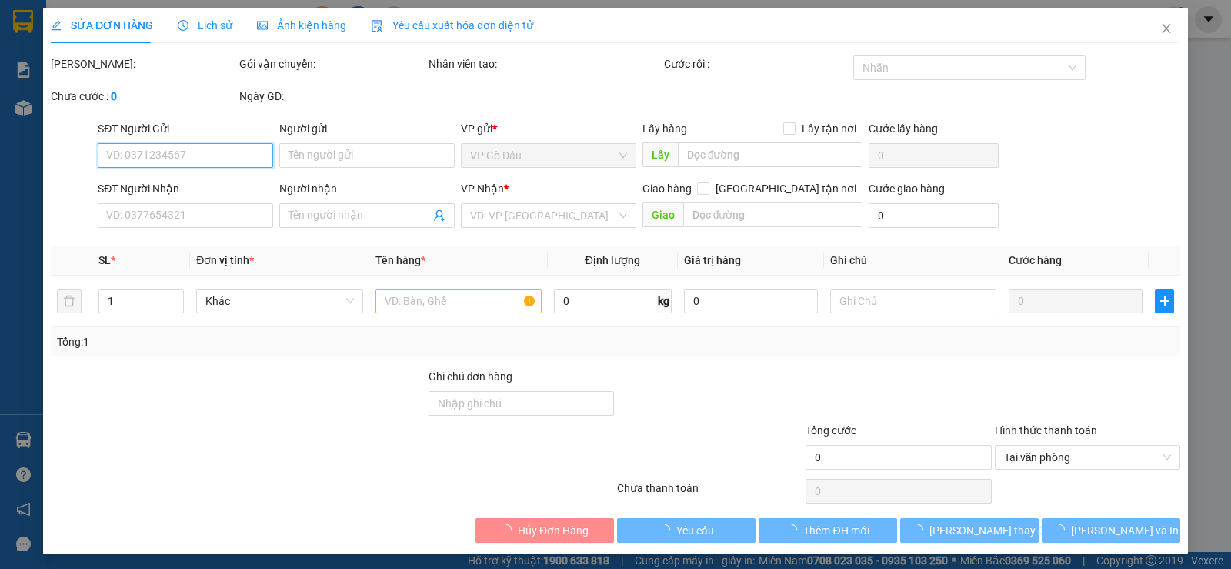
type input "0933996332"
type input "THẮNG"
type input "0388801883"
type input "LƯỢM"
type input "25.000"
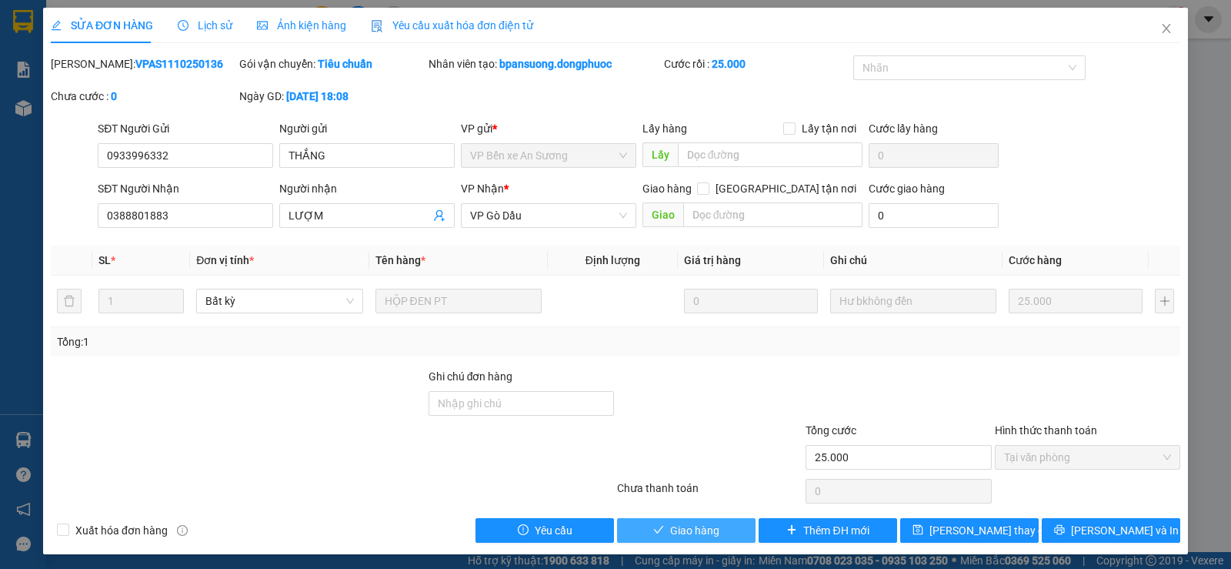
click at [679, 531] on span "Giao hàng" at bounding box center [694, 530] width 49 height 17
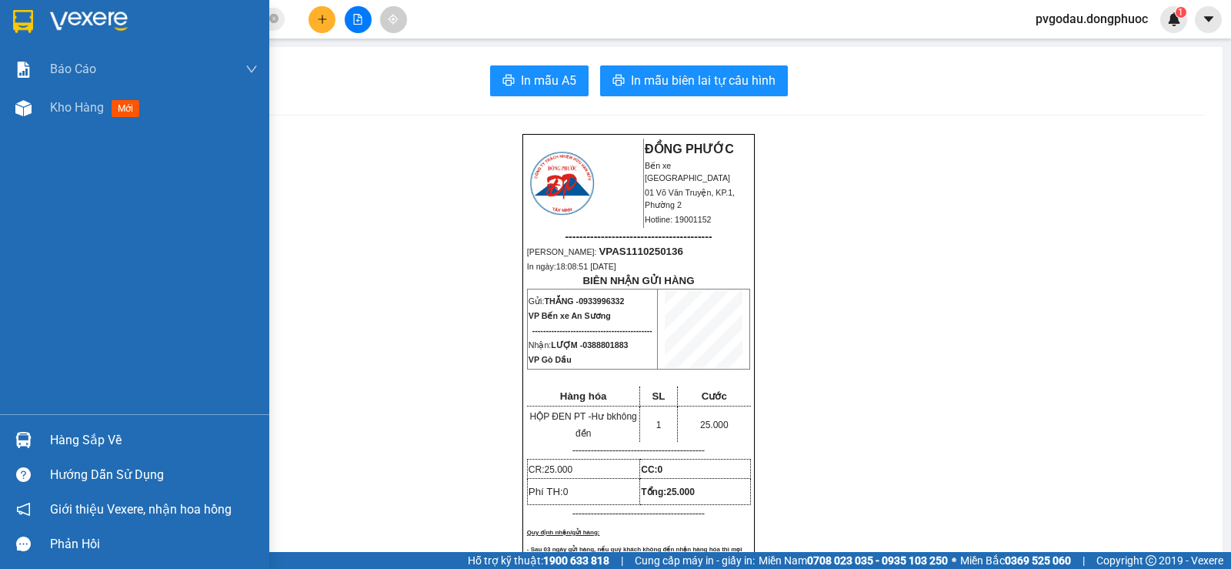
click at [72, 429] on div "Hàng sắp về" at bounding box center [154, 440] width 208 height 23
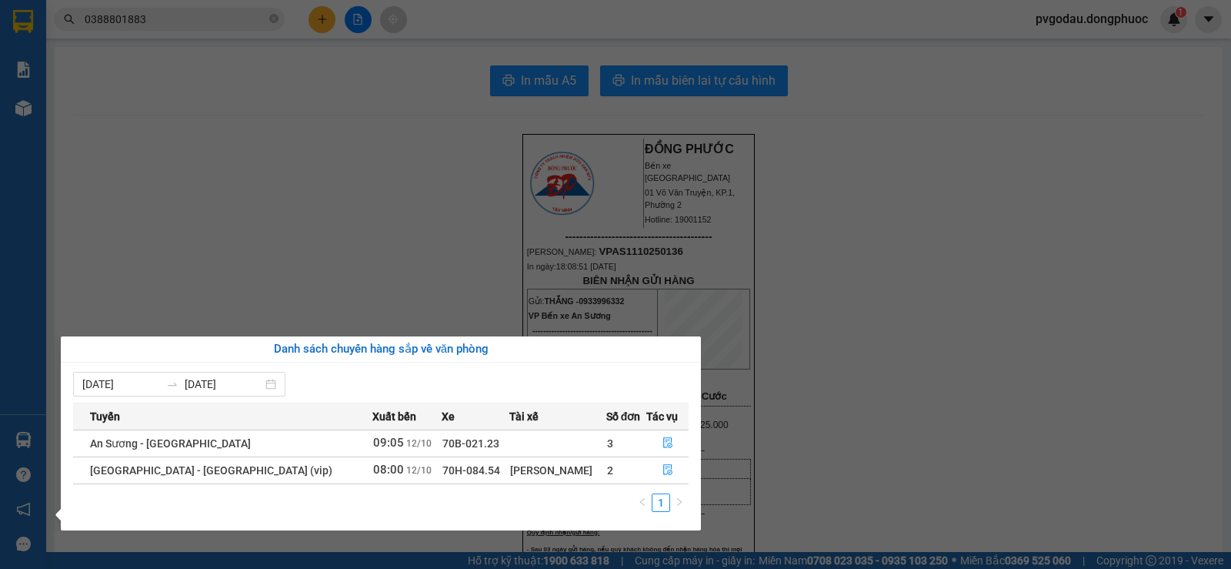
click at [112, 307] on section "Kết quả tìm kiếm ( 5 ) Bộ lọc Mã ĐH Trạng thái Món hàng Tổng cước Chưa cước Nhã…" at bounding box center [615, 284] width 1231 height 569
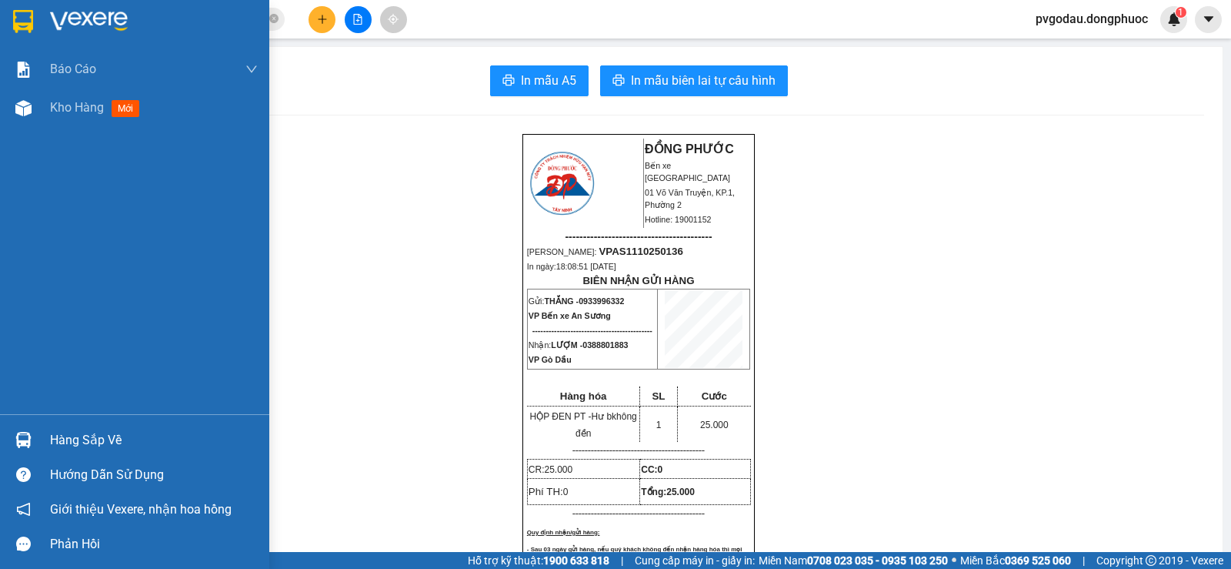
click at [27, 440] on img at bounding box center [23, 440] width 16 height 16
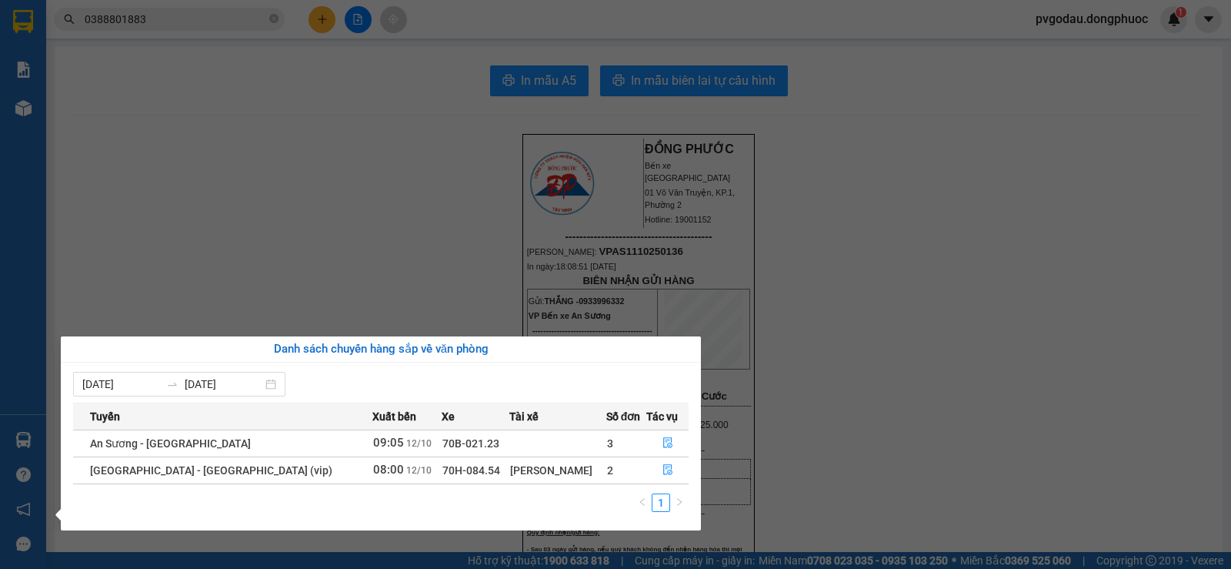
click at [242, 58] on section "Kết quả tìm kiếm ( 5 ) Bộ lọc Mã ĐH Trạng thái Món hàng Tổng cước Chưa cước Nhã…" at bounding box center [615, 284] width 1231 height 569
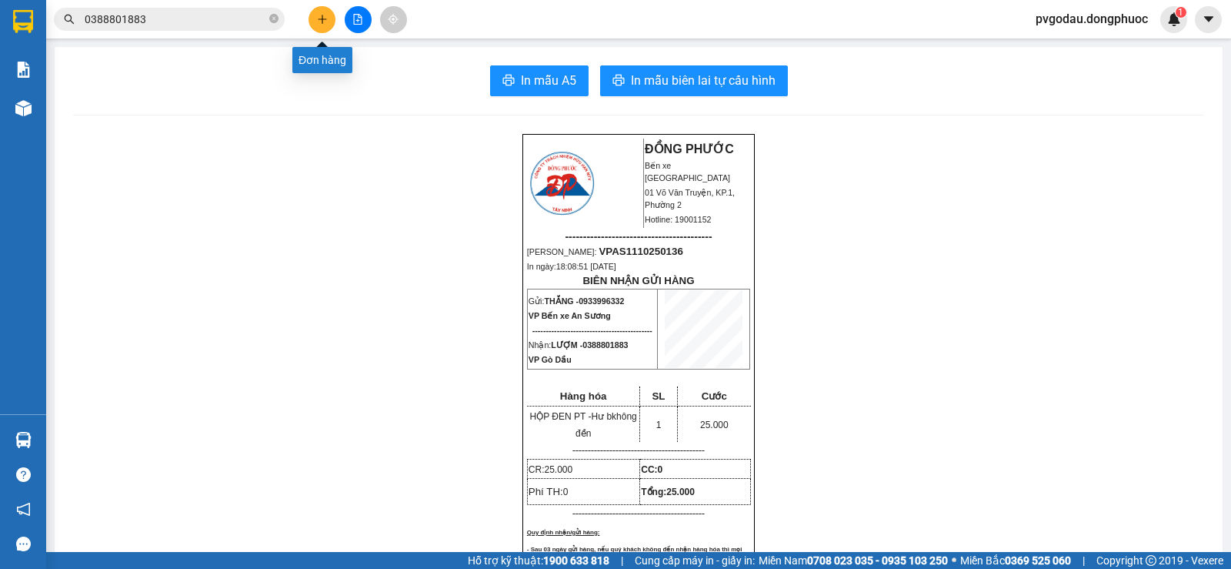
click at [315, 15] on button at bounding box center [322, 19] width 27 height 27
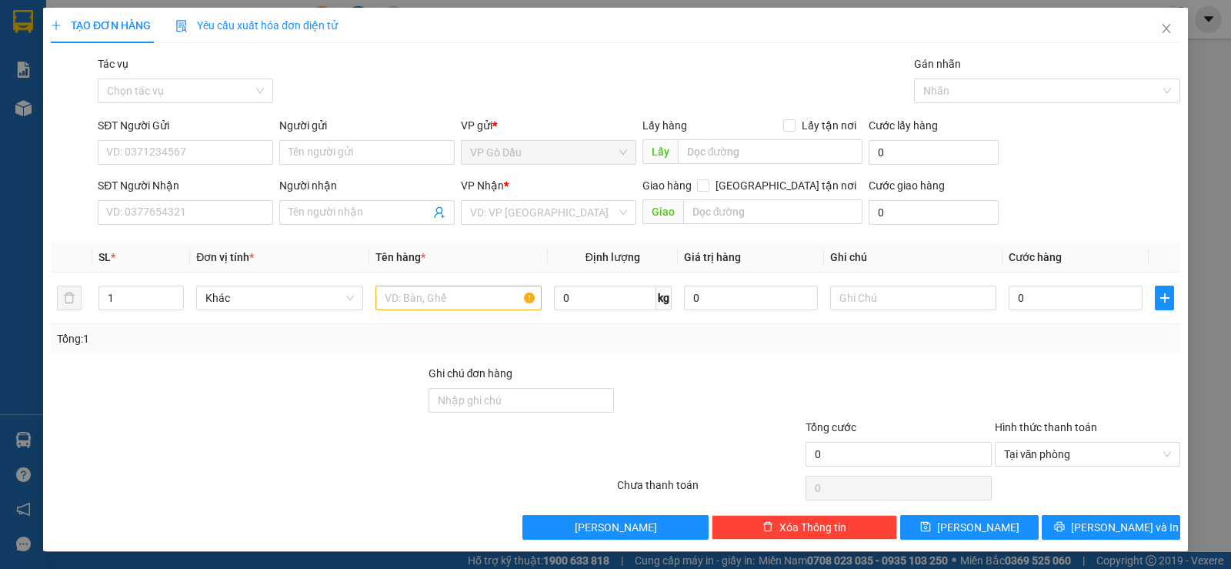
click at [14, 449] on div "TẠO ĐƠN HÀNG Yêu cầu xuất hóa đơn điện tử Transit Pickup Surcharge Ids Transit …" at bounding box center [615, 284] width 1231 height 569
click at [31, 442] on div "TẠO ĐƠN HÀNG Yêu cầu xuất hóa đơn điện tử Transit Pickup Surcharge Ids Transit …" at bounding box center [615, 284] width 1231 height 569
click at [171, 148] on input "SĐT Người Gửi" at bounding box center [185, 152] width 175 height 25
click at [173, 149] on input "SĐT Người Gửi" at bounding box center [185, 152] width 175 height 25
type input "0838005792"
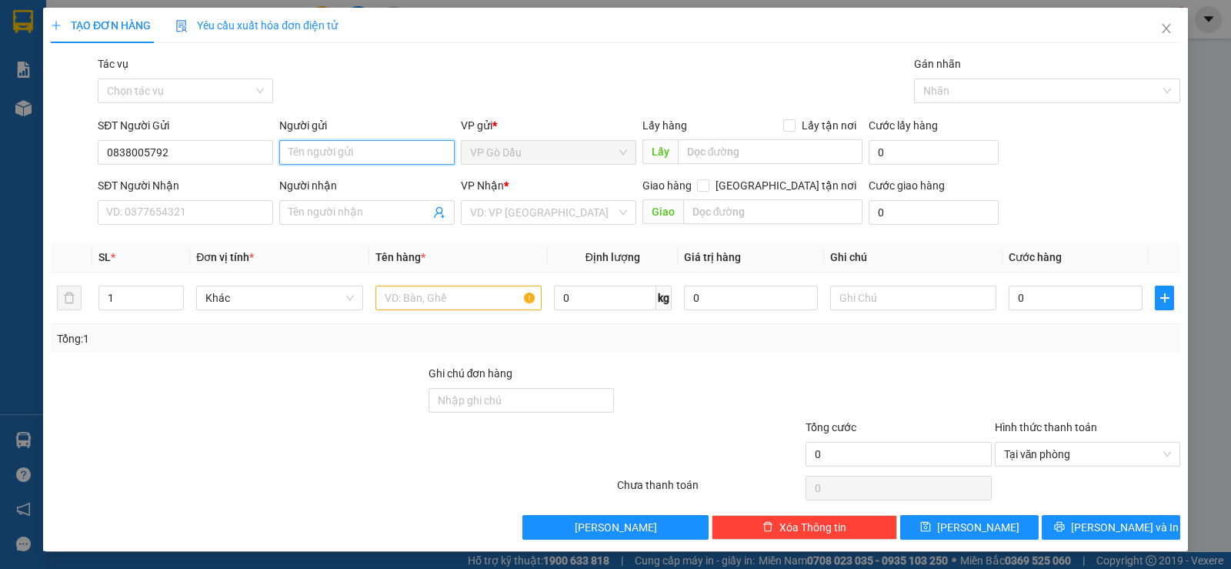
click at [307, 152] on input "Người gửi" at bounding box center [366, 152] width 175 height 25
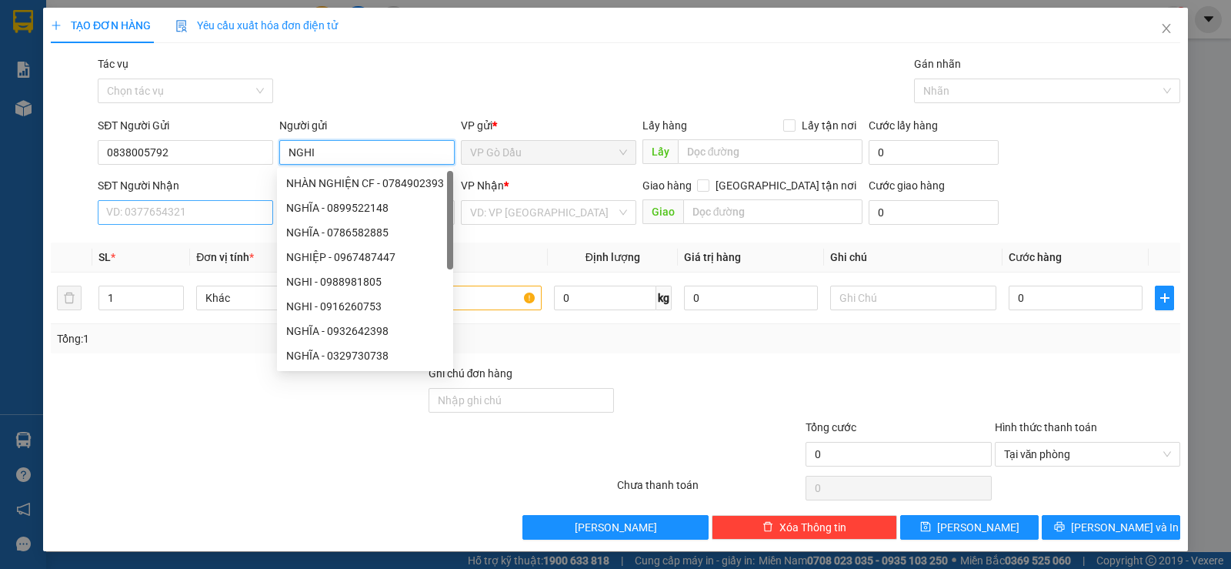
type input "NGHI"
click at [135, 206] on input "SĐT Người Nhận" at bounding box center [185, 212] width 175 height 25
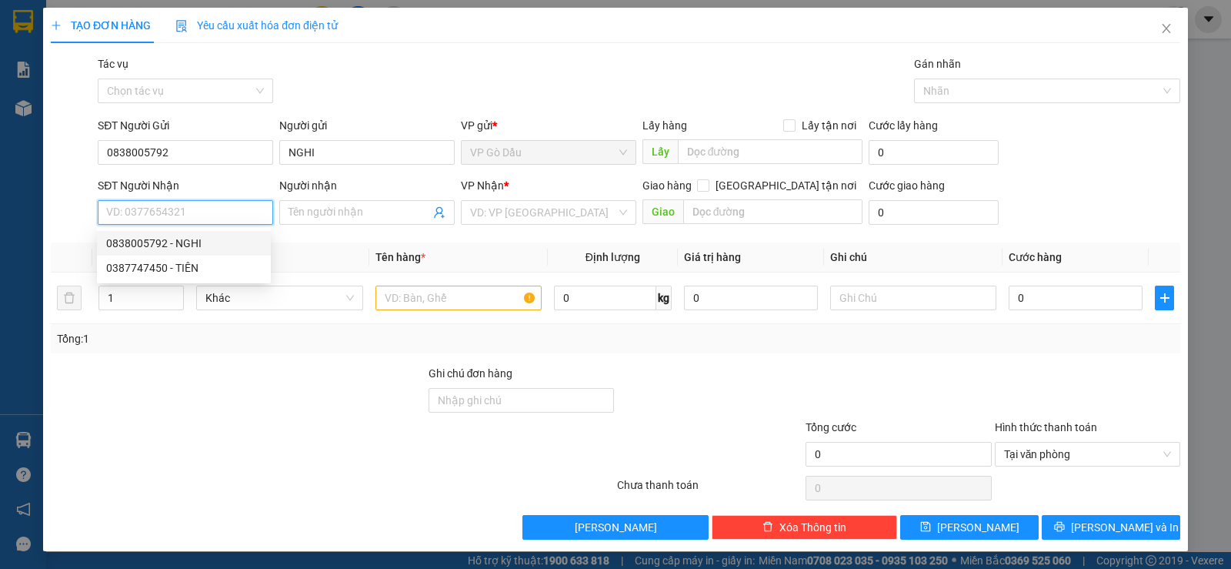
click at [185, 242] on div "0838005792 - NGHI" at bounding box center [183, 243] width 155 height 17
type input "0838005792"
type input "NGHI"
type input "20.000"
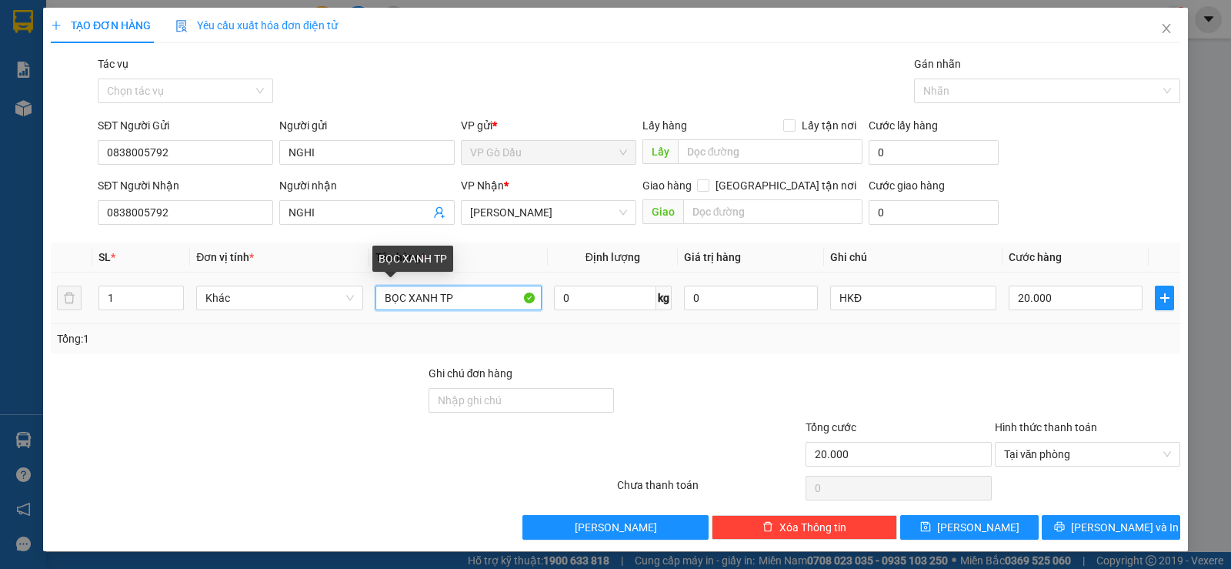
drag, startPoint x: 436, startPoint y: 299, endPoint x: 369, endPoint y: 299, distance: 67.7
click at [369, 299] on td "BỌC XANH TP" at bounding box center [458, 298] width 179 height 52
type input "THÙNGTP"
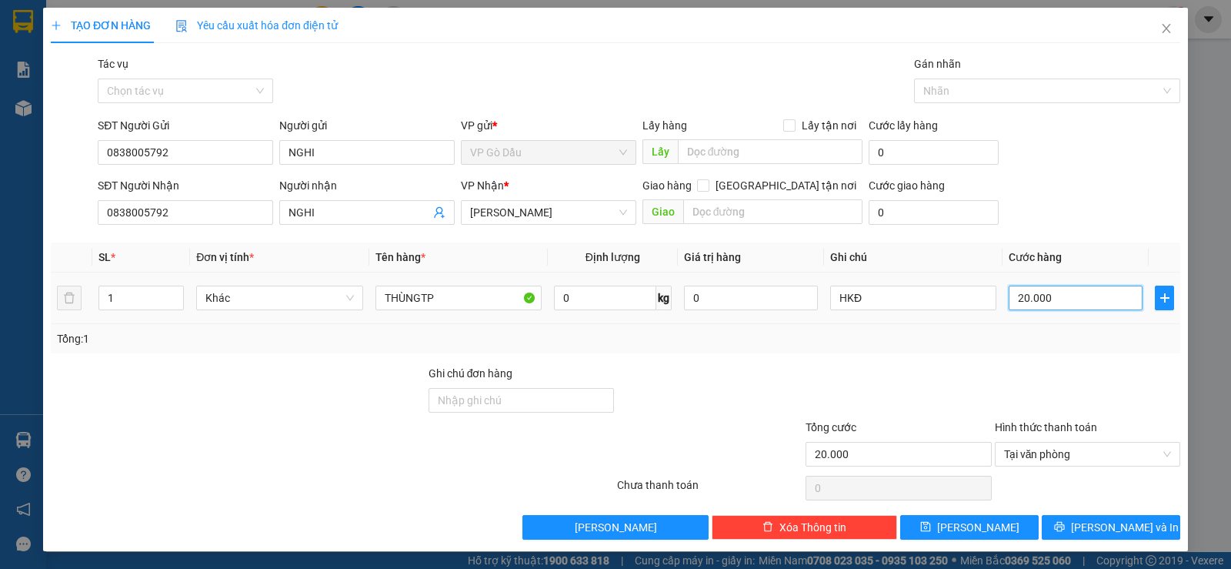
click at [1076, 299] on input "20.000" at bounding box center [1076, 297] width 134 height 25
type input "5"
type input "55"
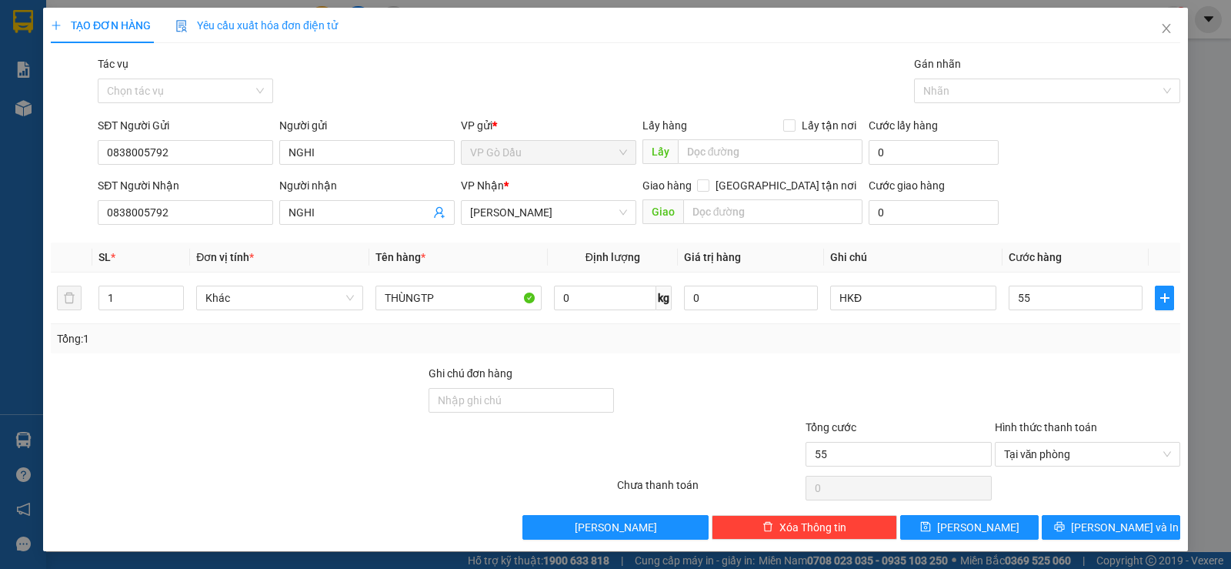
type input "55.000"
click at [978, 342] on div "Tổng: 1" at bounding box center [615, 338] width 1117 height 17
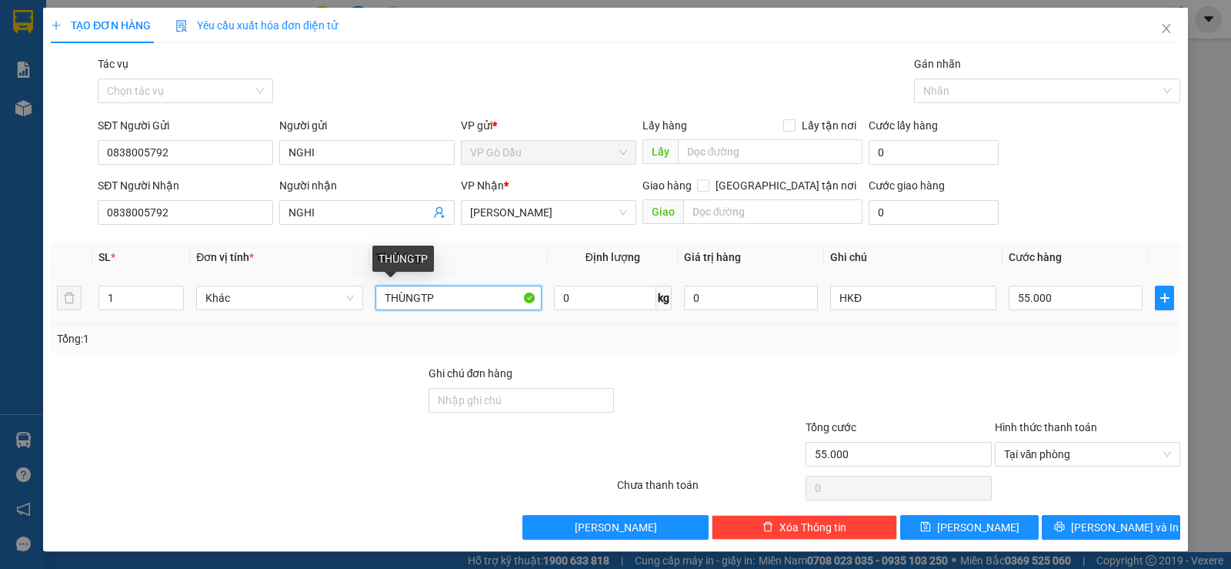
click at [453, 302] on input "THÙNGTP" at bounding box center [459, 297] width 166 height 25
click at [419, 297] on input "THÙNGTP" at bounding box center [459, 297] width 166 height 25
click at [443, 302] on input "THÙNG TP" at bounding box center [459, 297] width 166 height 25
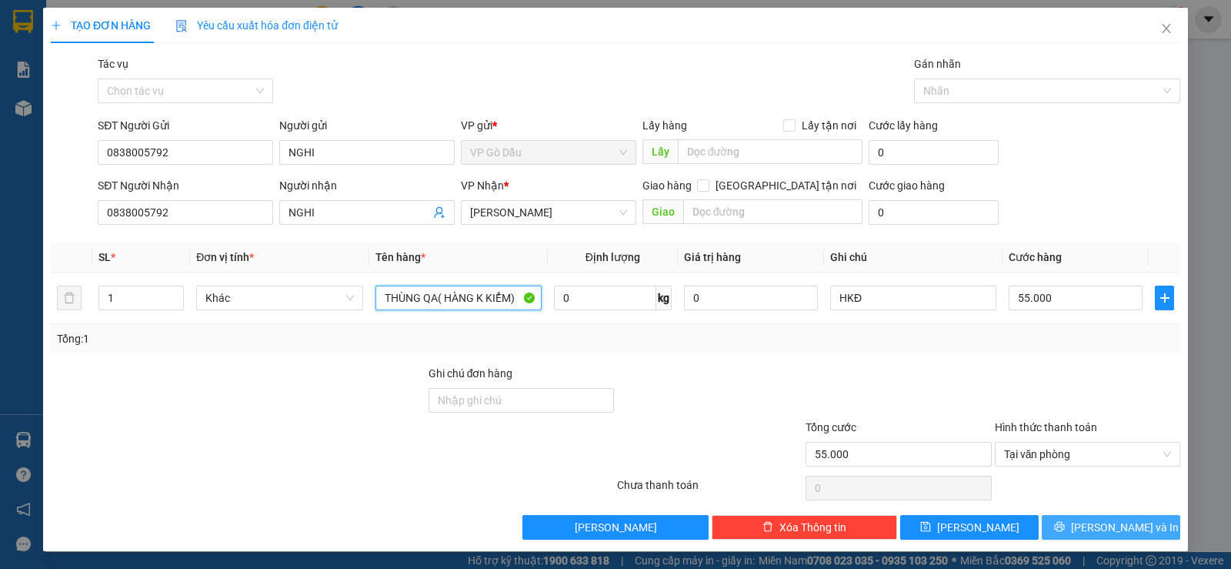
type input "THÙNG QA( HÀNG K KIỂM)"
click at [1109, 526] on span "[PERSON_NAME] và In" at bounding box center [1125, 527] width 108 height 17
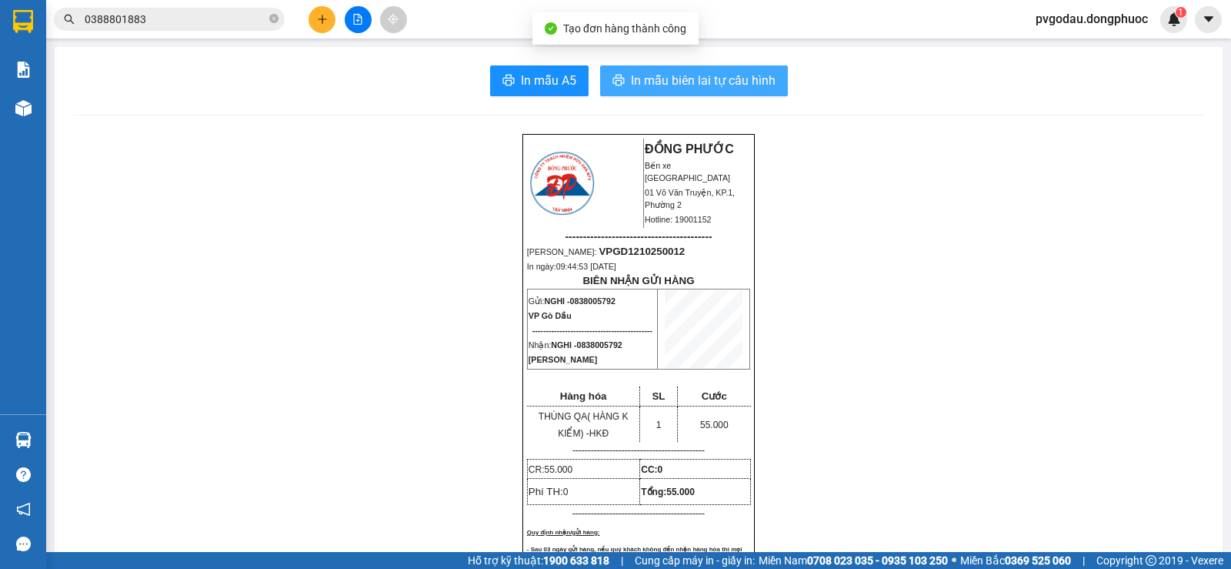
click at [679, 79] on span "In mẫu biên lai tự cấu hình" at bounding box center [703, 80] width 145 height 19
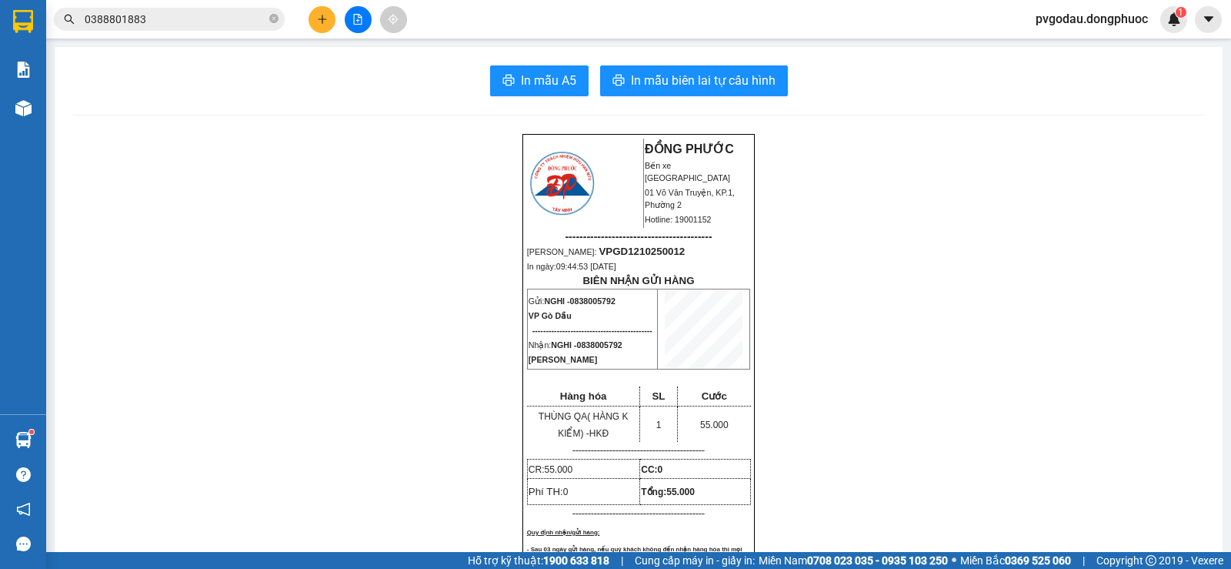
click at [327, 20] on icon "plus" at bounding box center [322, 19] width 11 height 11
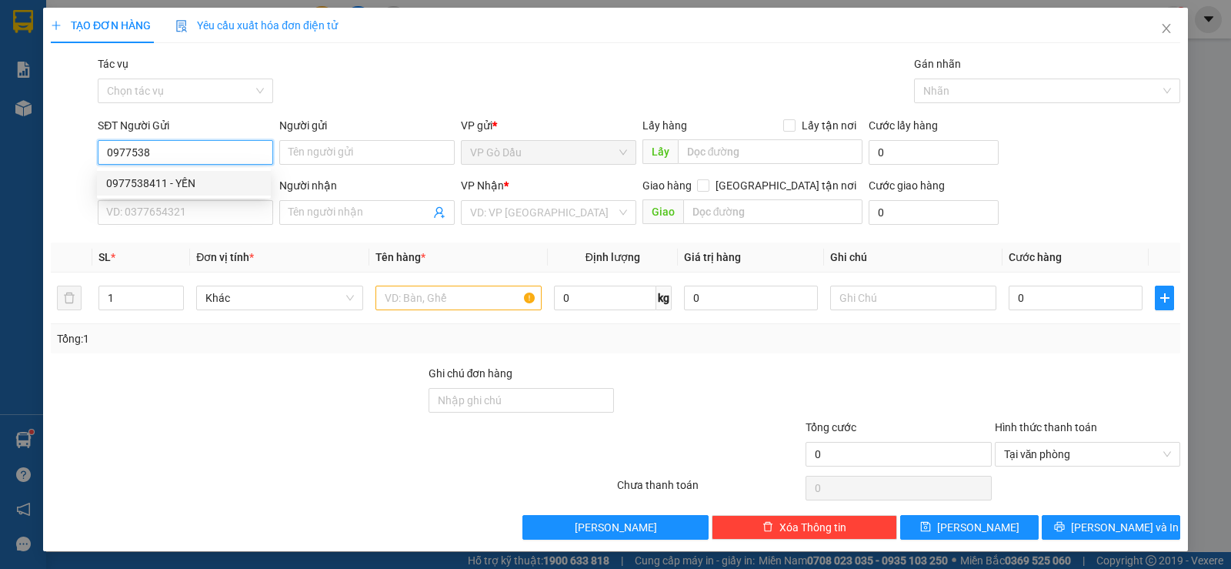
click at [205, 184] on div "0977538411 - YẾN" at bounding box center [183, 183] width 155 height 17
type input "0977538411"
type input "YẾN"
type input "0918488759"
type input "SANG"
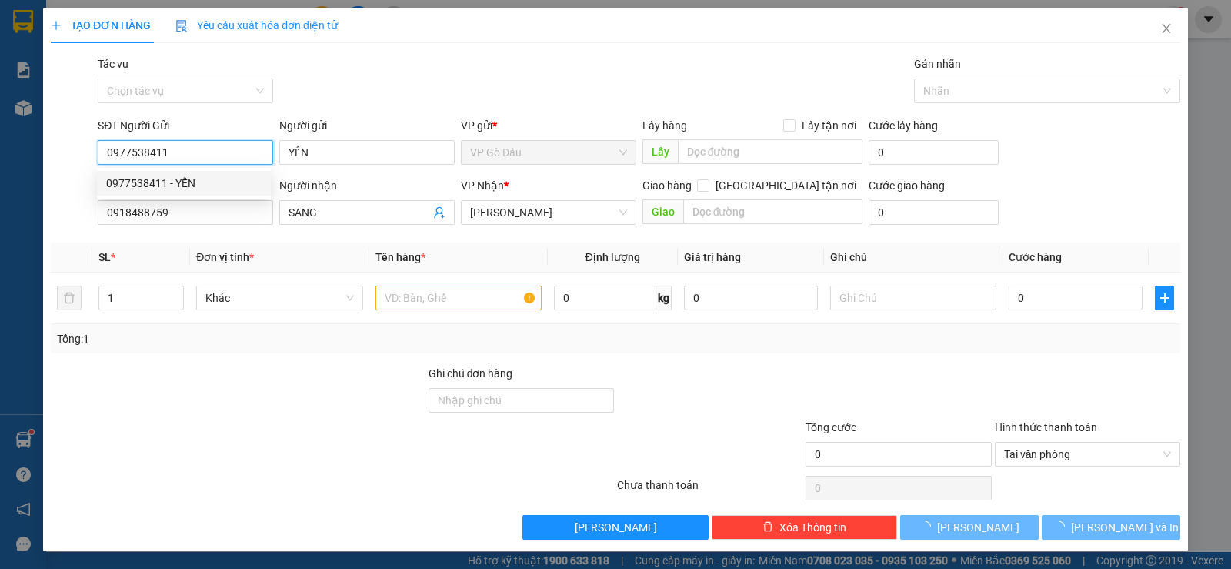
type input "20.000"
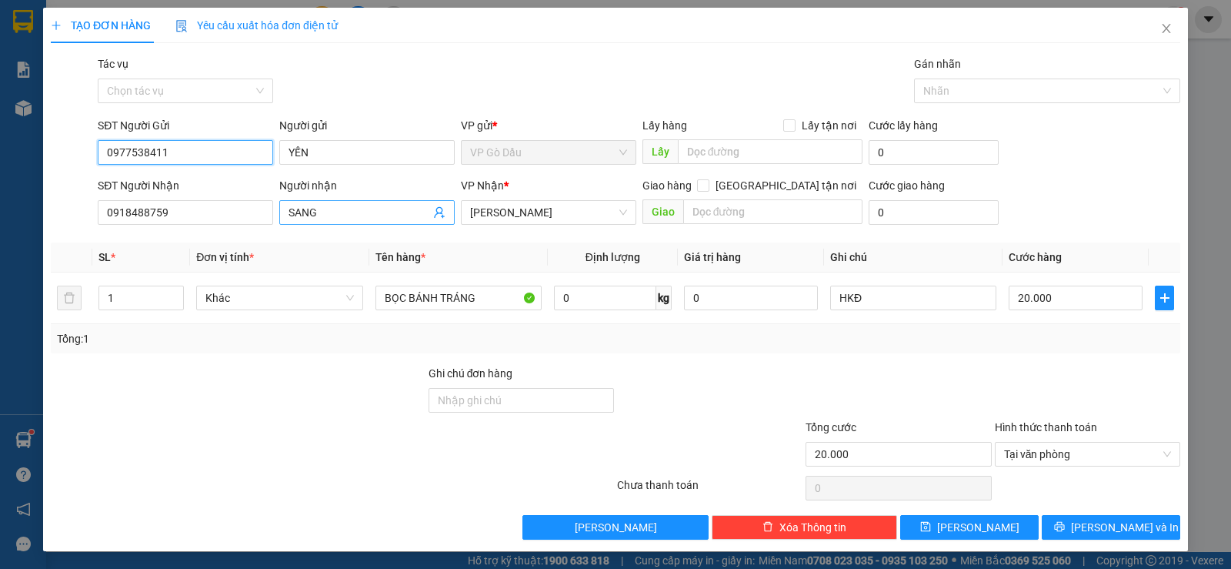
type input "0977538411"
click at [434, 212] on icon "user-add" at bounding box center [439, 212] width 12 height 12
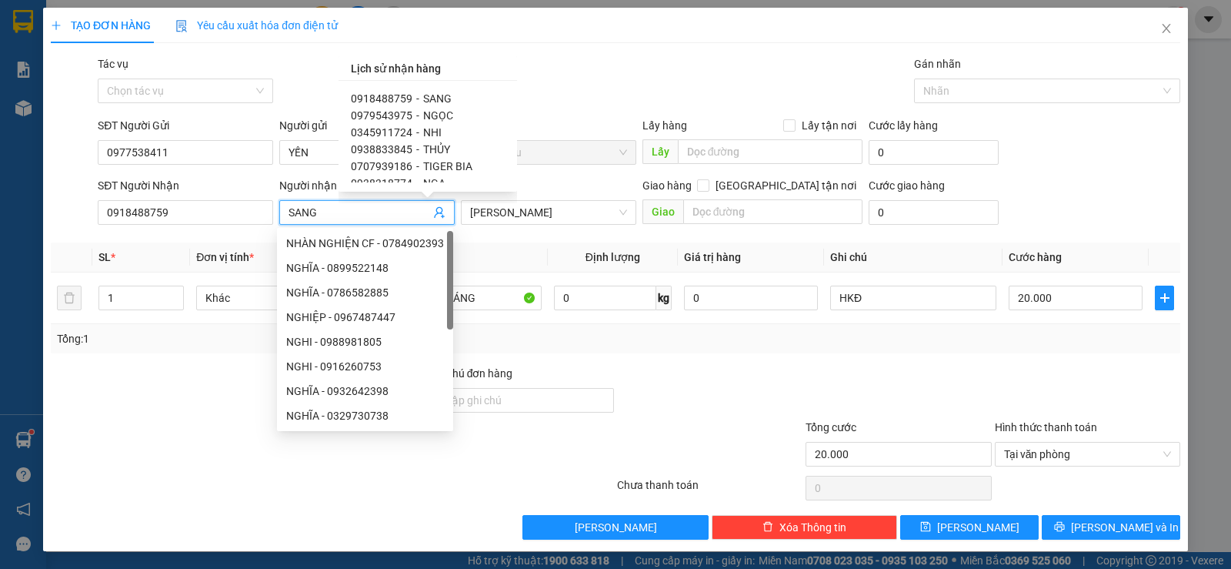
click at [418, 135] on div "0345911724 - NHI" at bounding box center [428, 132] width 154 height 17
type input "0345911724"
type input "NHI"
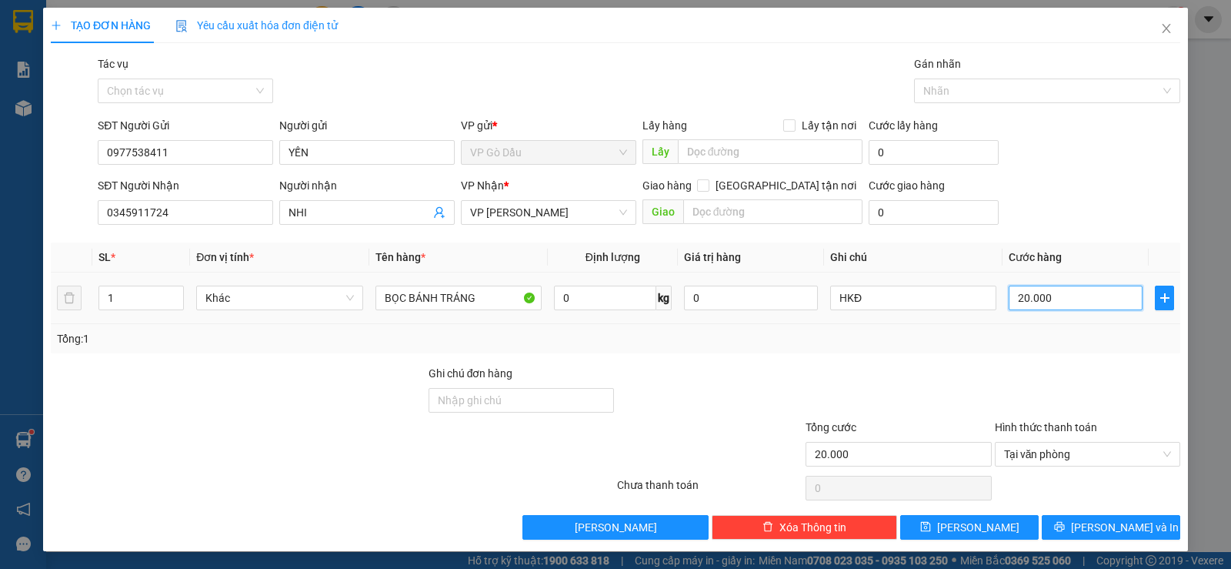
click at [1050, 304] on input "20.000" at bounding box center [1076, 297] width 134 height 25
type input "4"
type input "45"
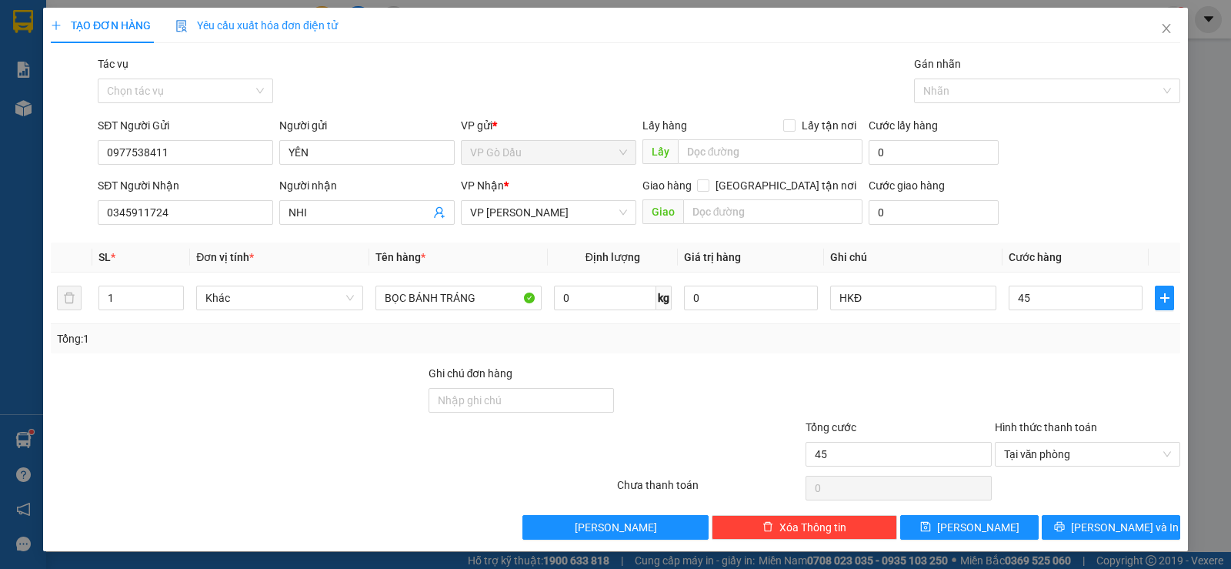
type input "45.000"
click at [999, 348] on div "Tổng: 1" at bounding box center [616, 338] width 1130 height 29
click at [1103, 526] on span "[PERSON_NAME] và In" at bounding box center [1125, 527] width 108 height 17
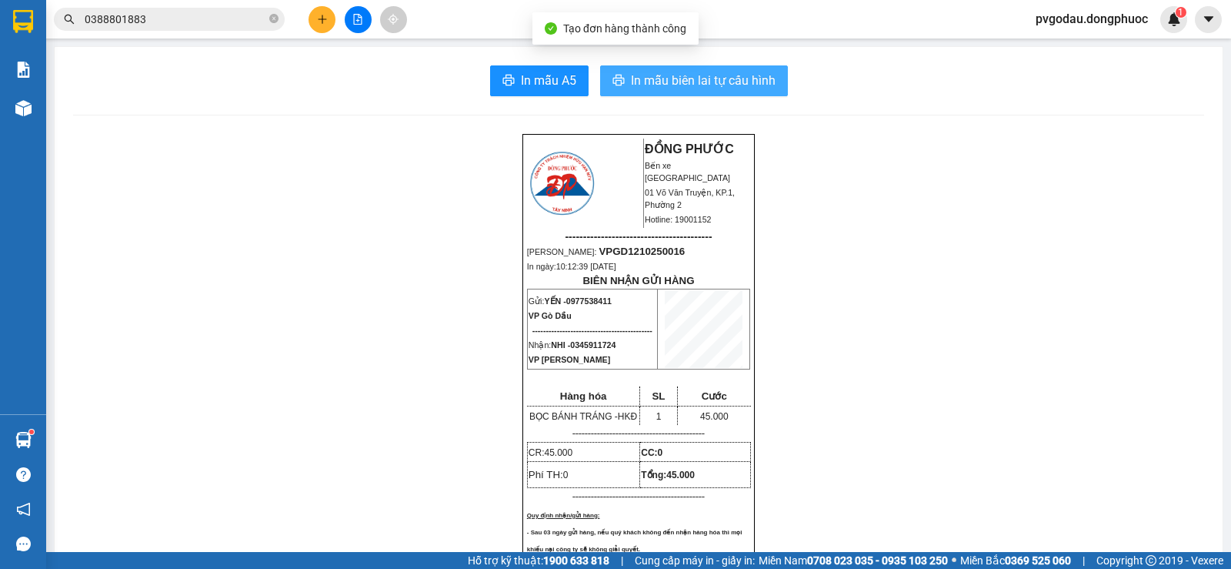
click at [613, 84] on icon "printer" at bounding box center [619, 80] width 12 height 11
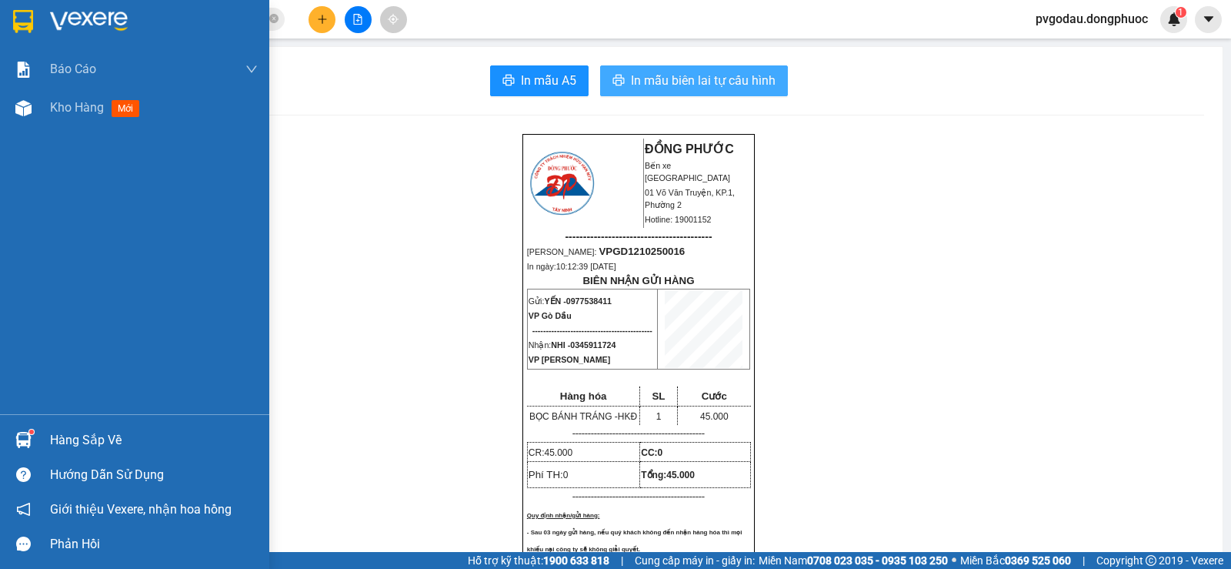
click at [89, 439] on div "Hàng sắp về" at bounding box center [154, 440] width 208 height 23
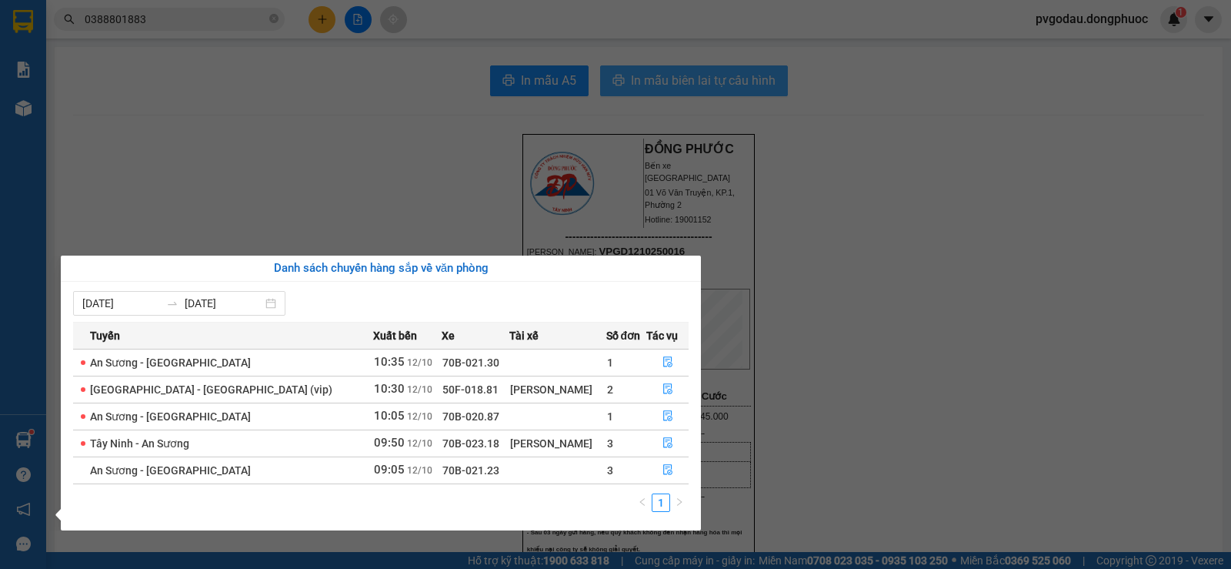
click at [338, 125] on section "Kết quả tìm kiếm ( 5 ) Bộ lọc Mã ĐH Trạng thái Món hàng Tổng cước Chưa cước Nhã…" at bounding box center [615, 284] width 1231 height 569
